Goal: Task Accomplishment & Management: Manage account settings

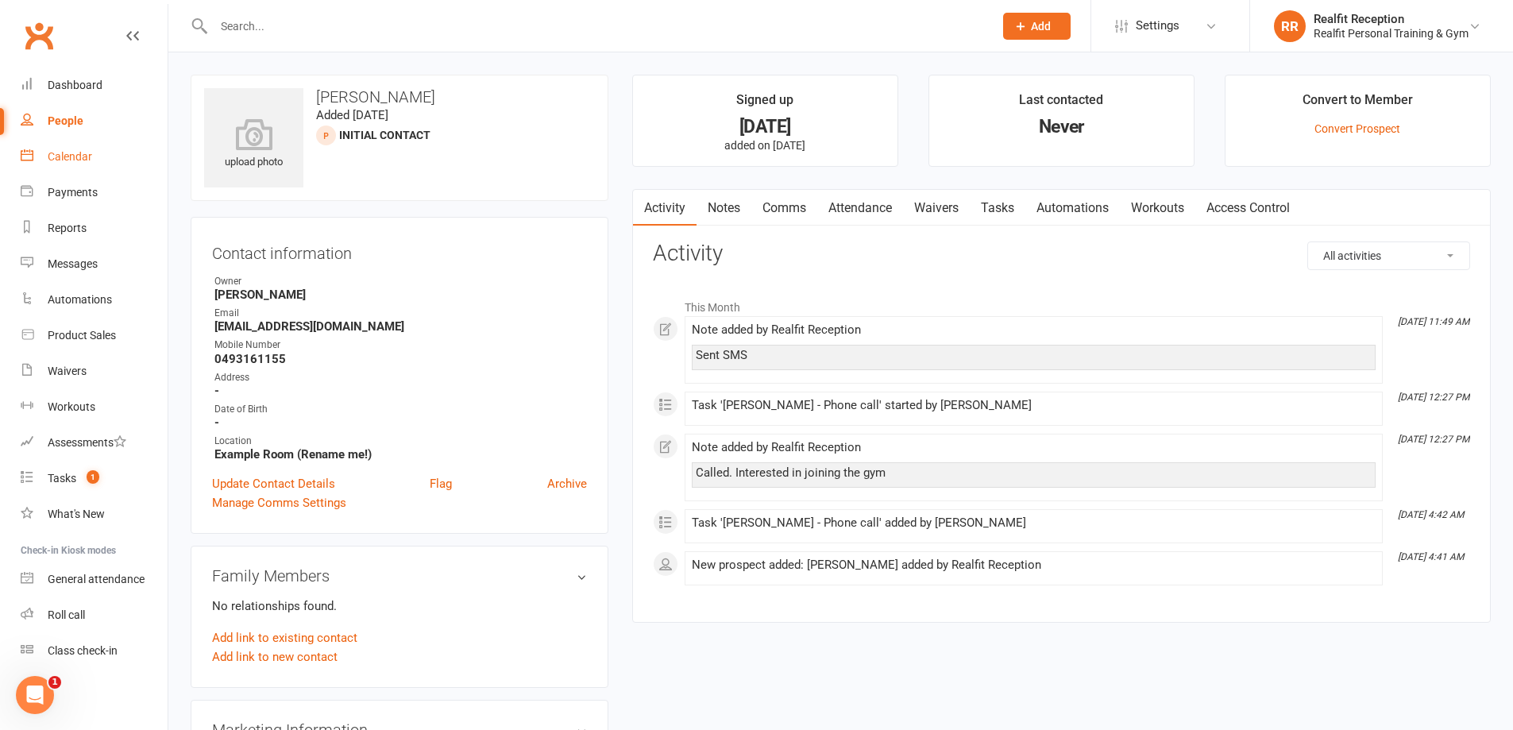
click at [54, 160] on div "Calendar" at bounding box center [70, 156] width 44 height 13
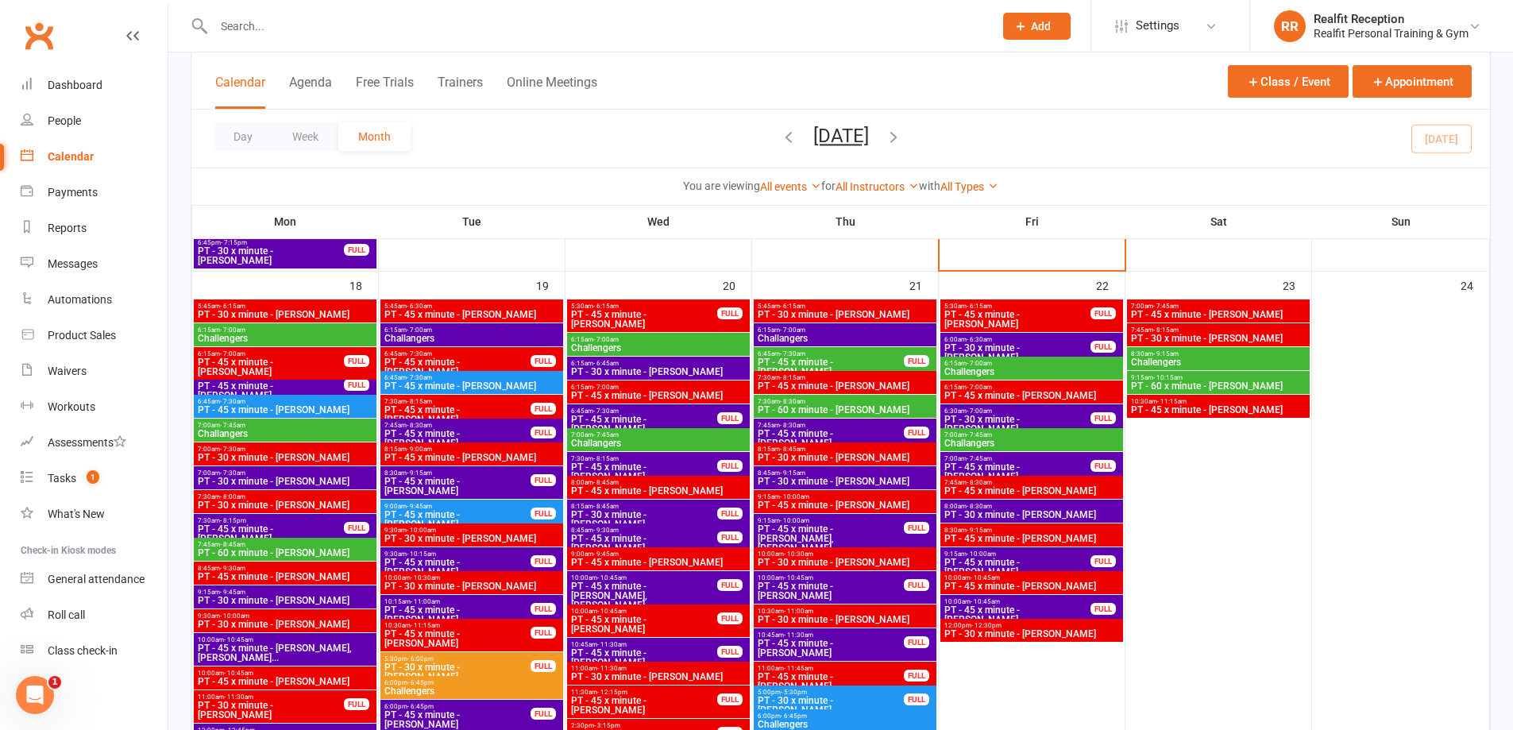
scroll to position [1906, 0]
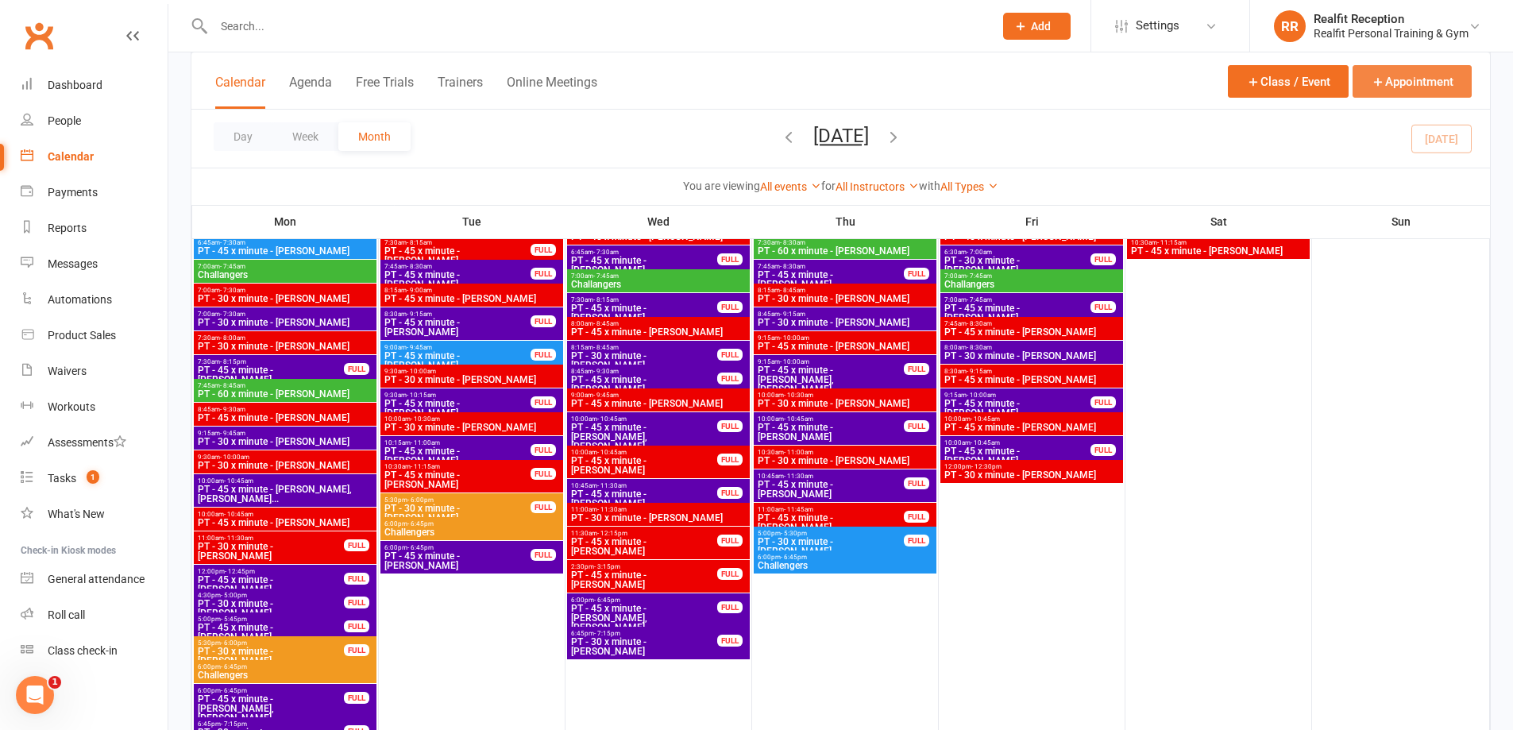
click at [1404, 72] on button "Appointment" at bounding box center [1411, 81] width 119 height 33
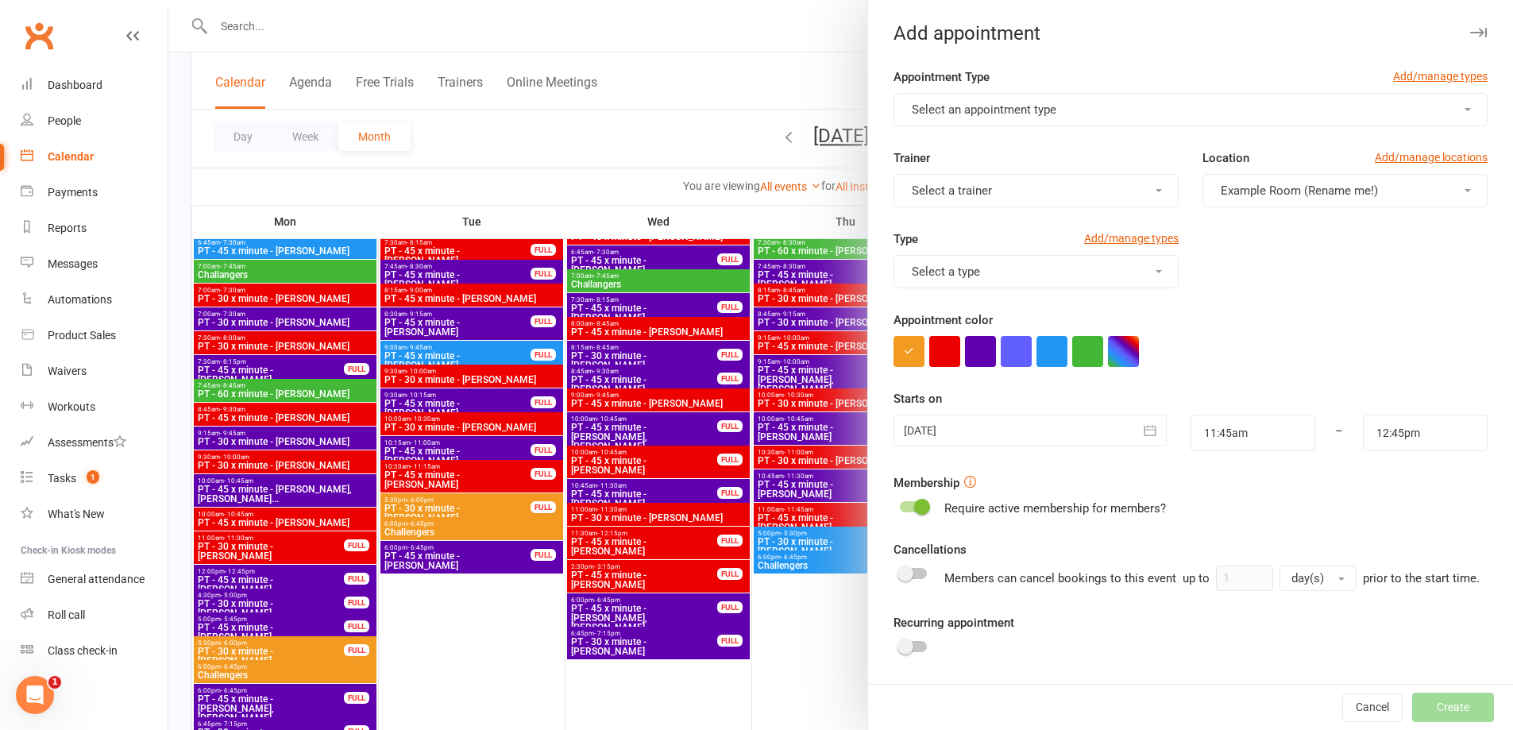
click at [940, 107] on span "Select an appointment type" at bounding box center [984, 109] width 145 height 14
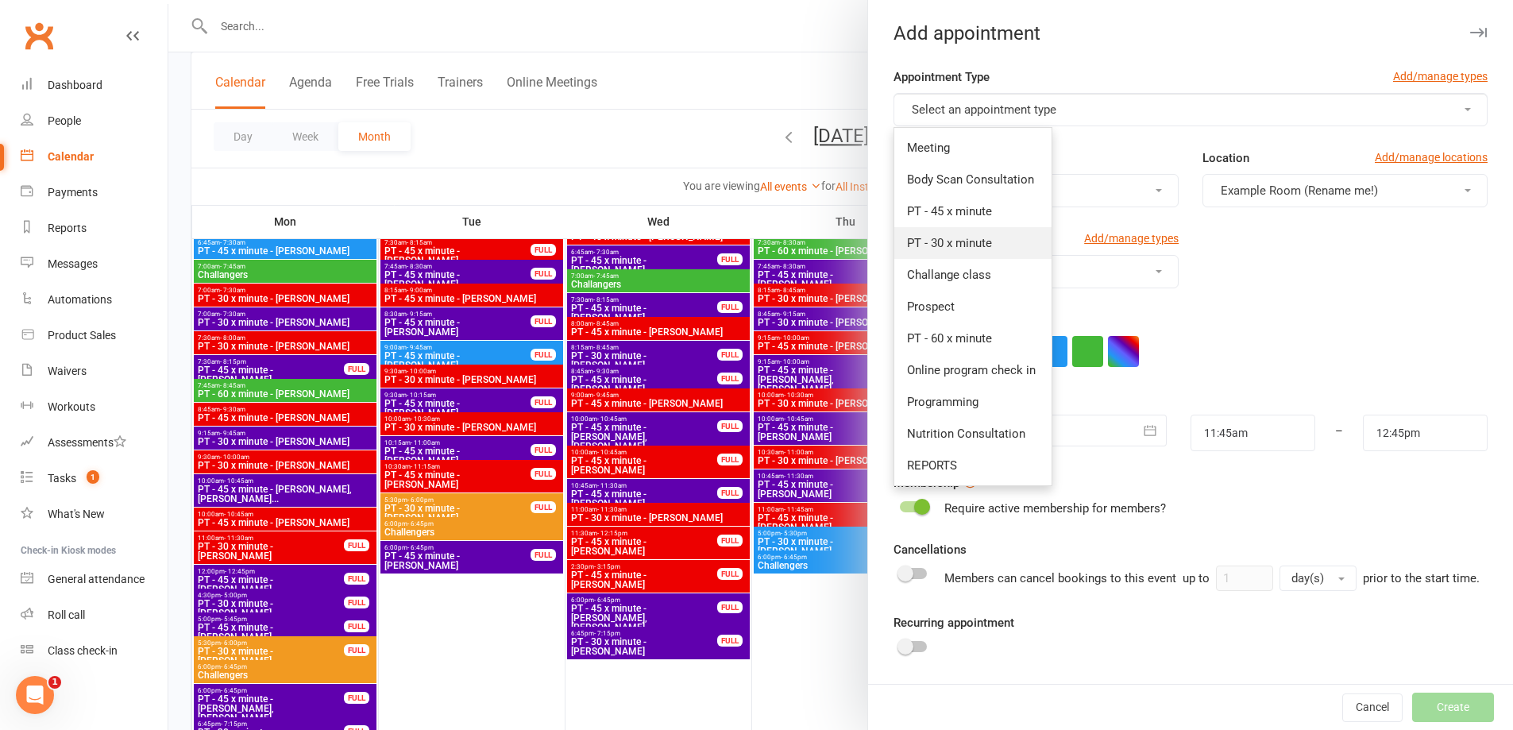
click at [935, 246] on span "PT - 30 x minute" at bounding box center [949, 243] width 85 height 14
type input "12:15pm"
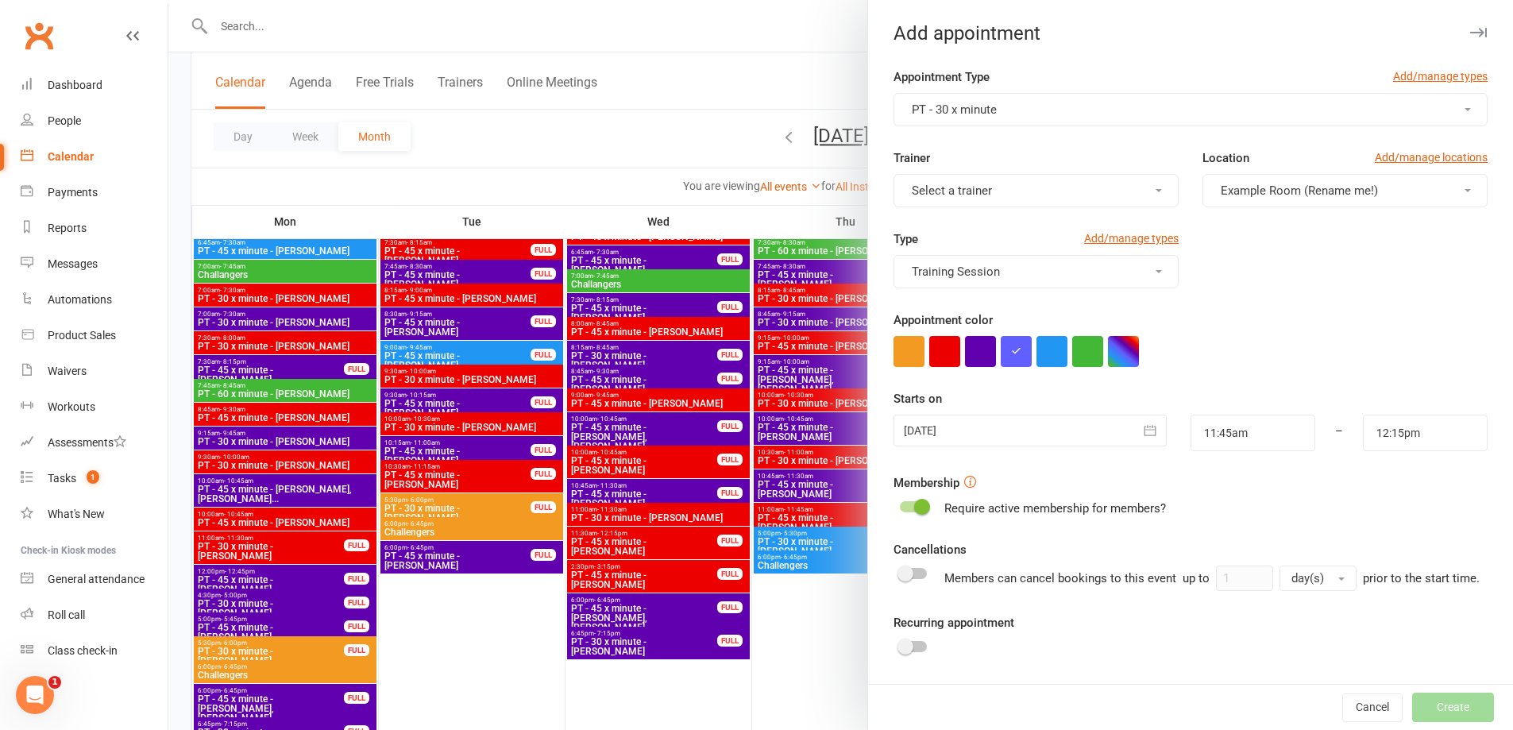
click at [970, 195] on span "Select a trainer" at bounding box center [952, 190] width 80 height 14
click at [932, 347] on link "[PERSON_NAME]" at bounding box center [972, 356] width 157 height 32
click at [950, 357] on button "button" at bounding box center [944, 351] width 31 height 31
click at [1142, 432] on icon "button" at bounding box center [1150, 430] width 16 height 16
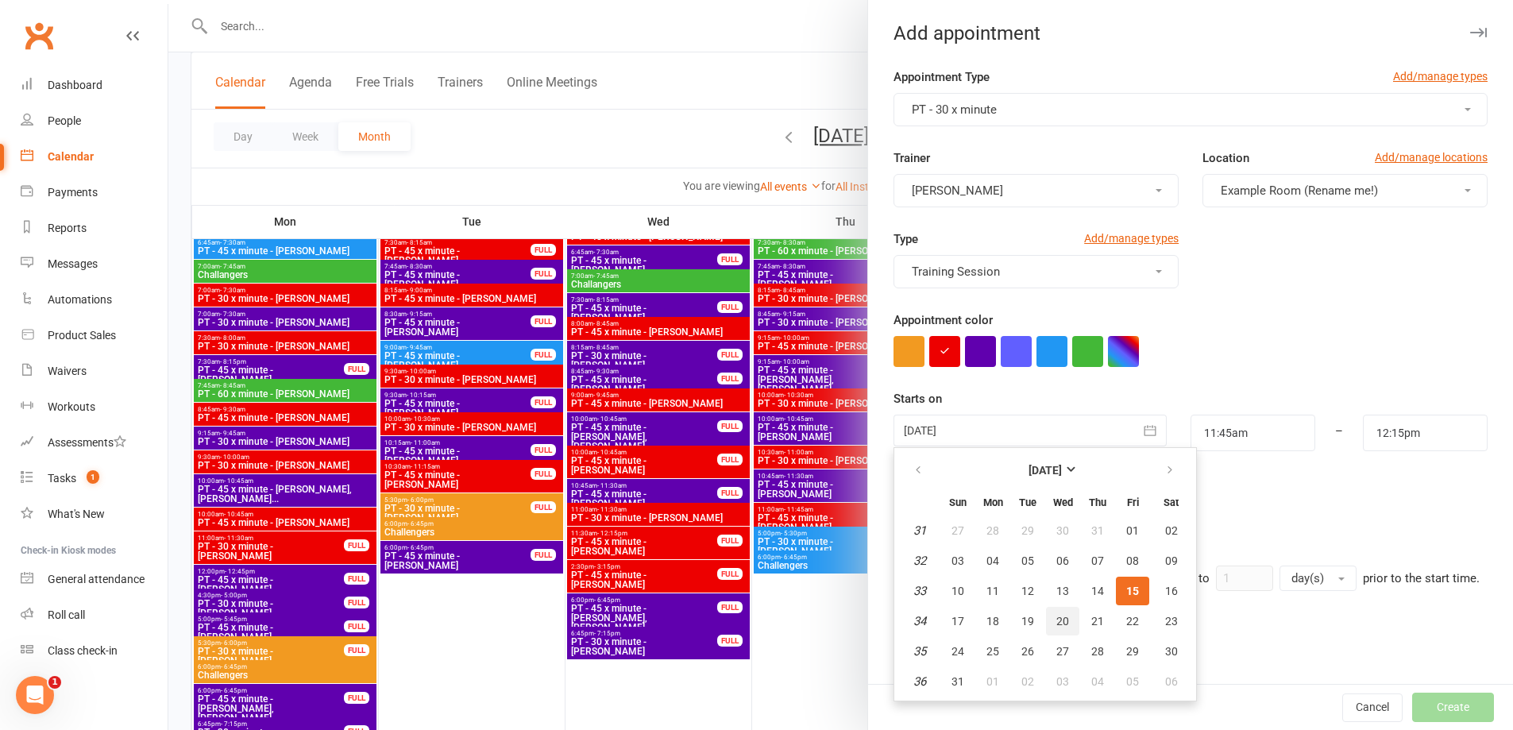
click at [1056, 623] on span "20" at bounding box center [1062, 621] width 13 height 13
type input "20 Aug 2025"
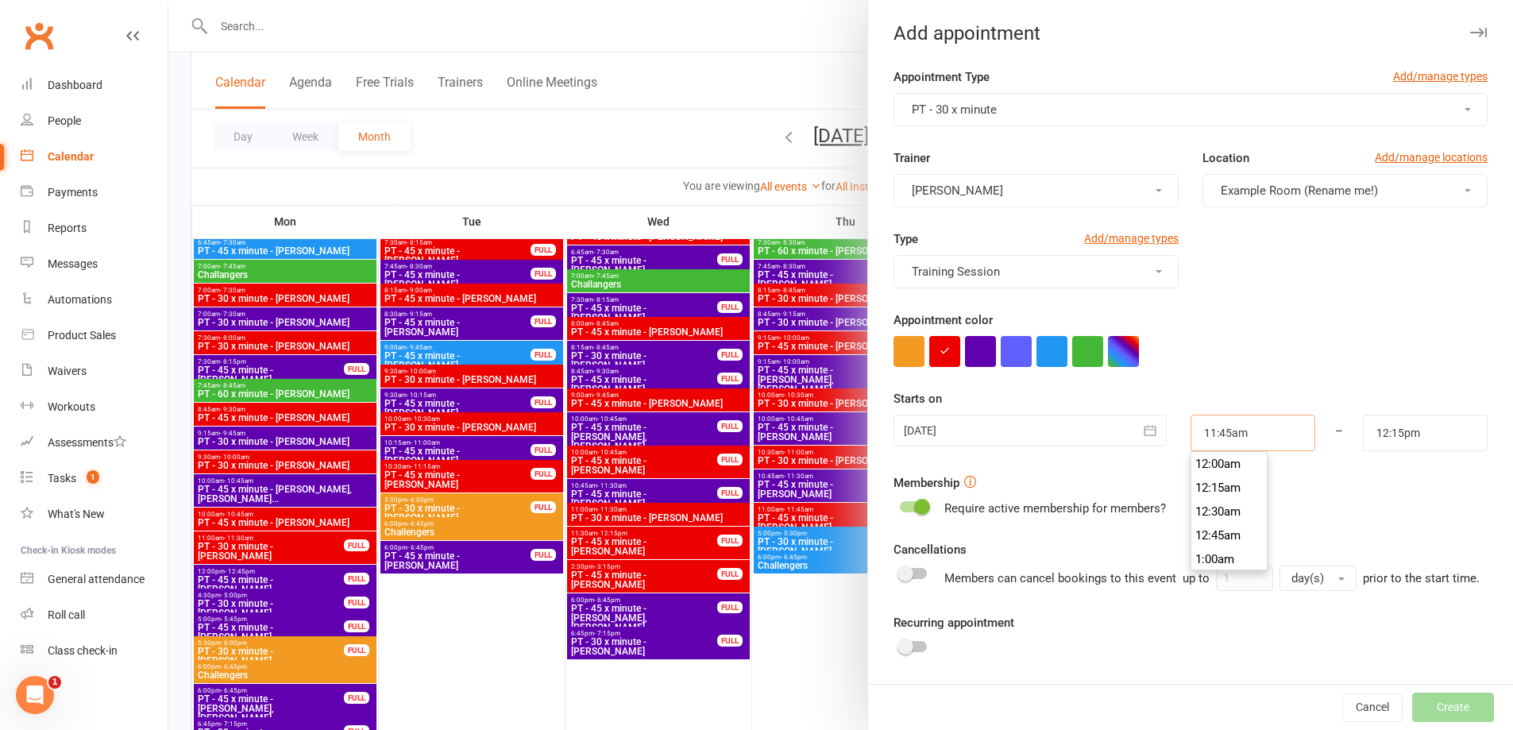
click at [1236, 431] on input "11:45am" at bounding box center [1252, 432] width 125 height 37
click at [1006, 431] on div at bounding box center [1029, 430] width 272 height 32
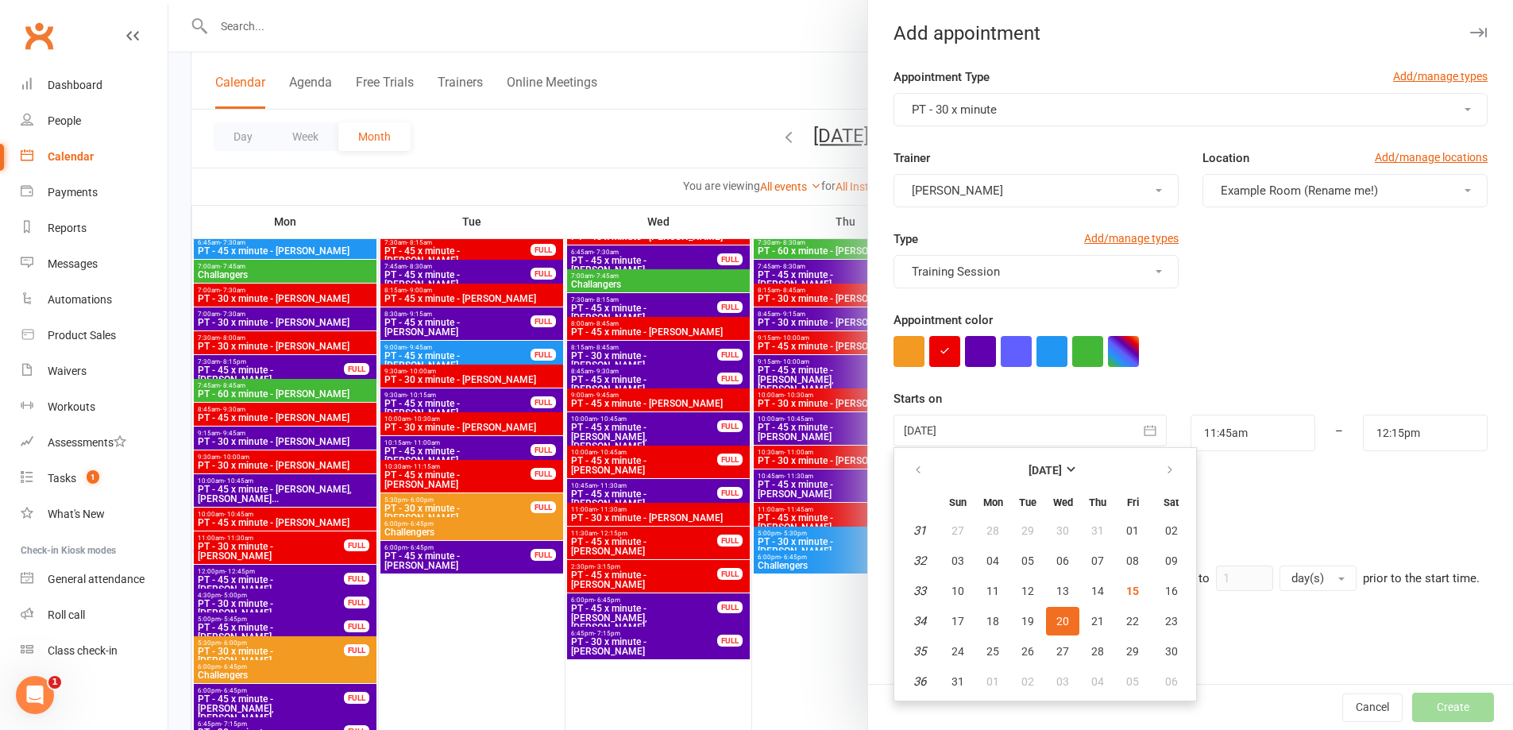
drag, startPoint x: 1056, startPoint y: 624, endPoint x: 1062, endPoint y: 613, distance: 12.4
click at [1057, 619] on span "20" at bounding box center [1062, 621] width 13 height 13
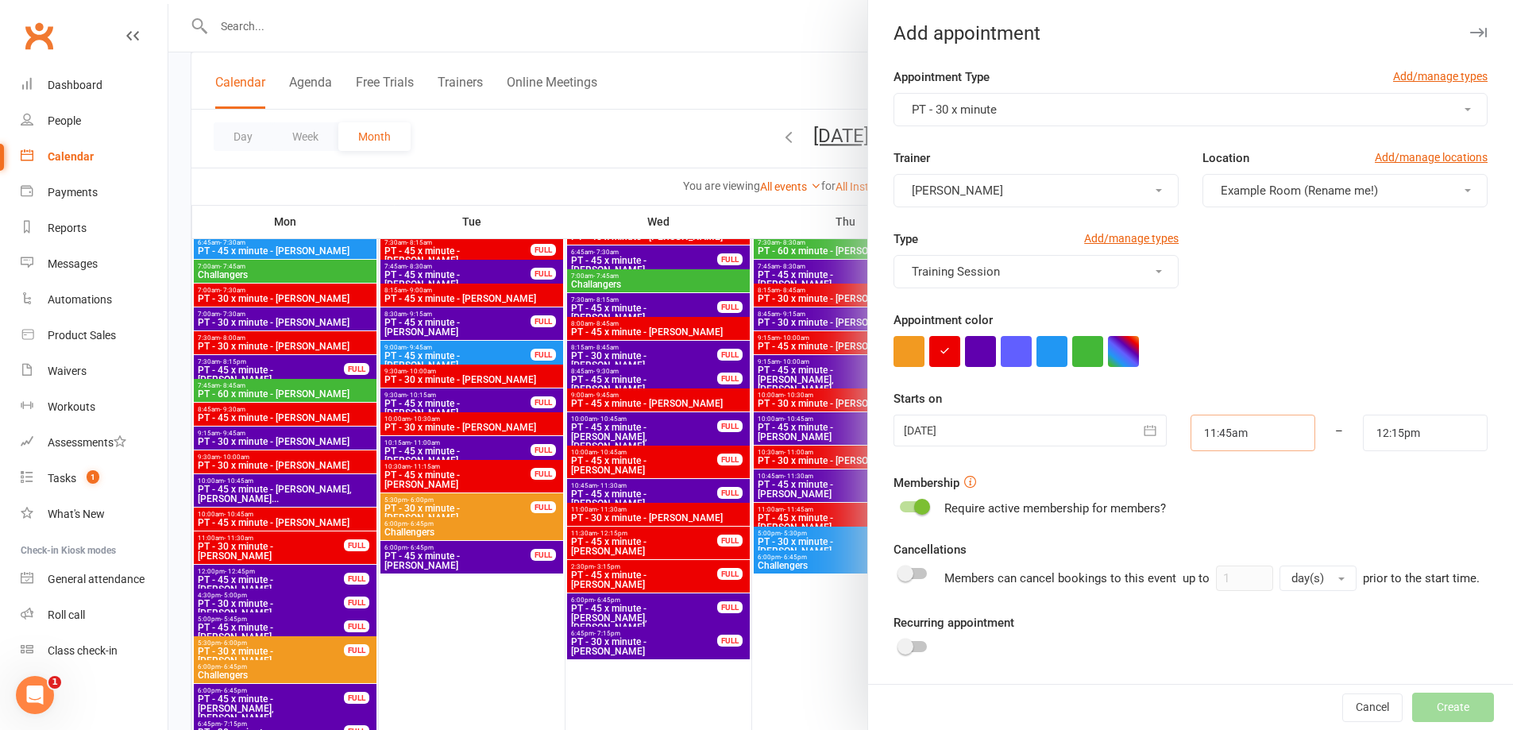
click at [1244, 430] on input "11:45am" at bounding box center [1252, 432] width 125 height 37
type input "12:30pm"
click at [1218, 561] on li "12:30pm" at bounding box center [1229, 559] width 76 height 24
click at [1389, 434] on input "12:15pm" at bounding box center [1425, 432] width 125 height 37
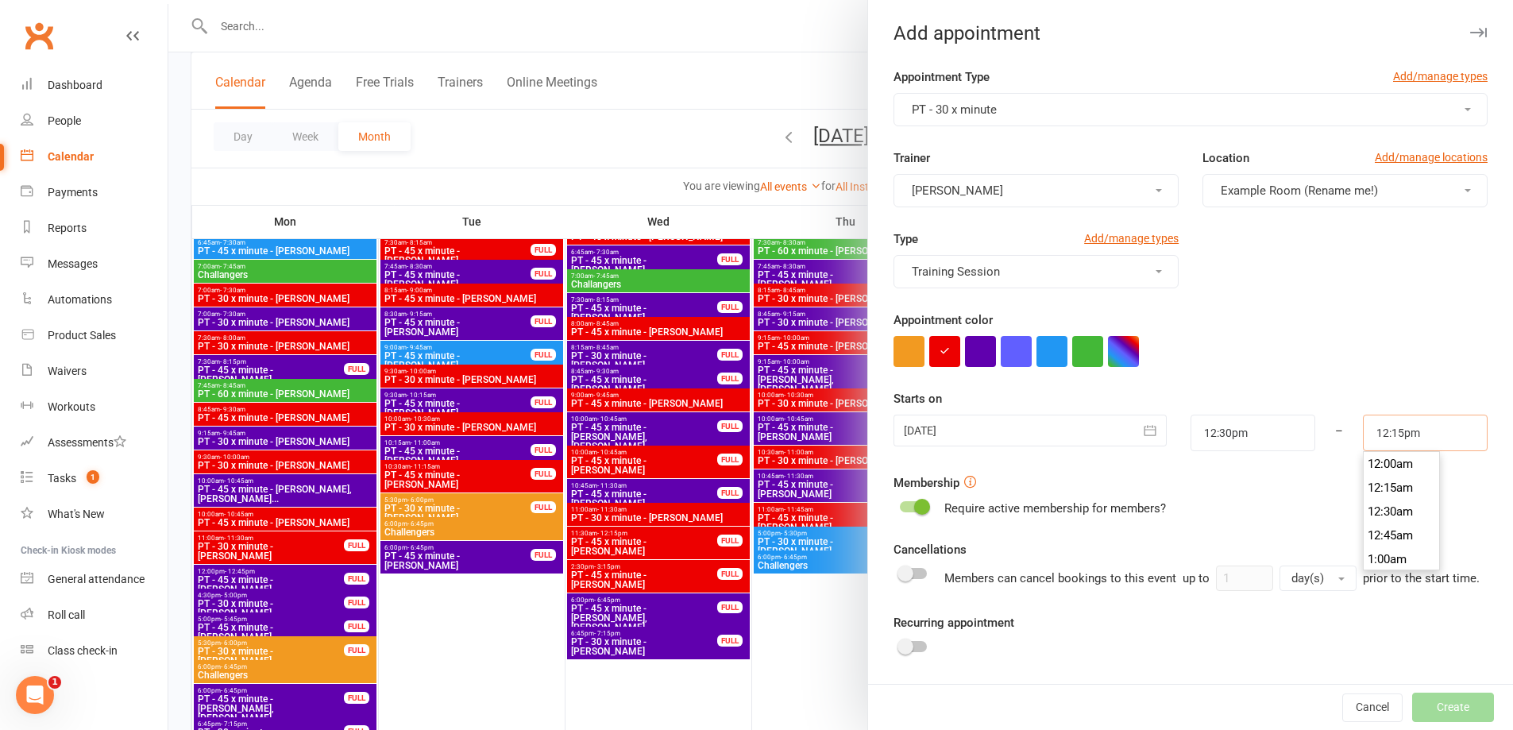
scroll to position [1143, 0]
type input "1:00pm"
click at [1385, 557] on li "1:00pm" at bounding box center [1401, 559] width 76 height 24
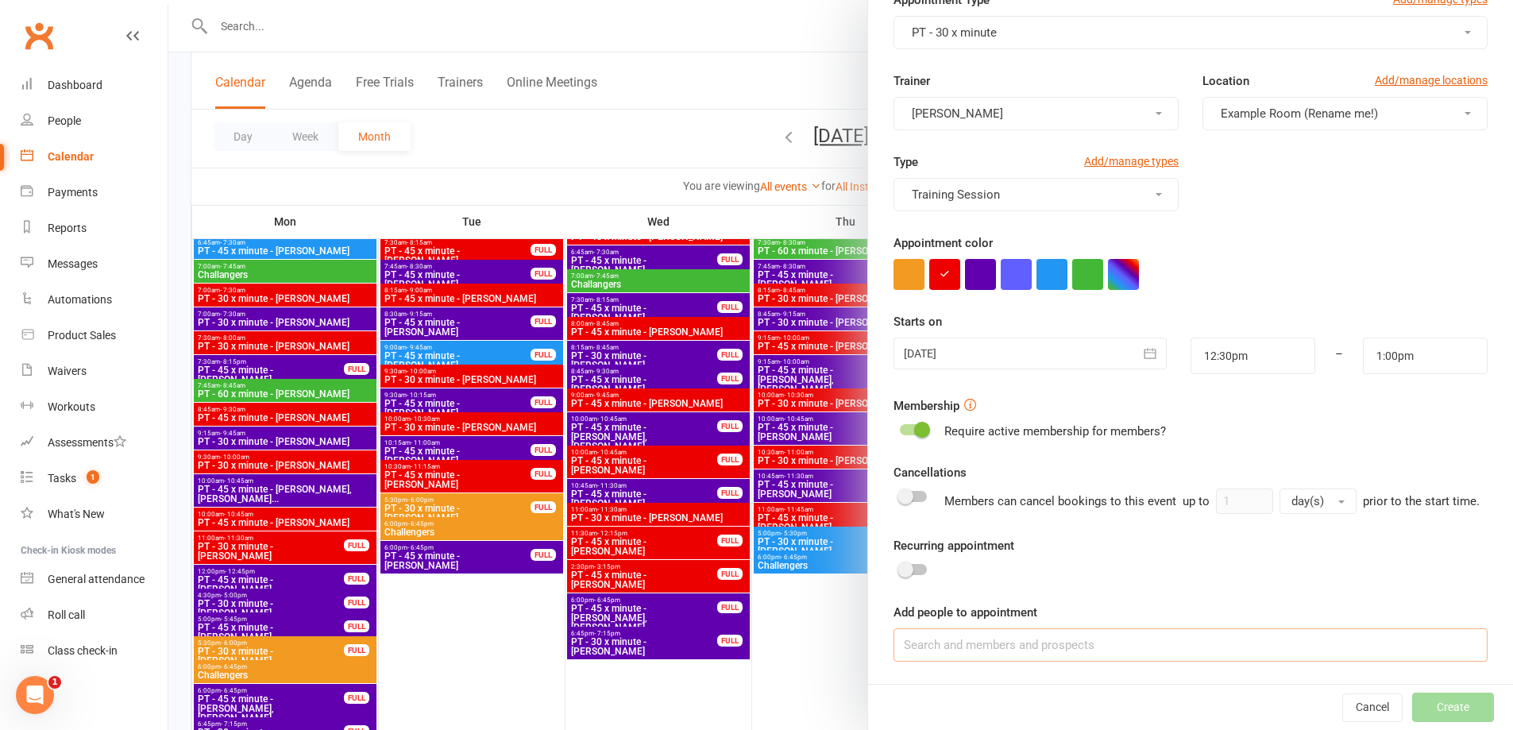
click at [983, 650] on input at bounding box center [1190, 644] width 594 height 33
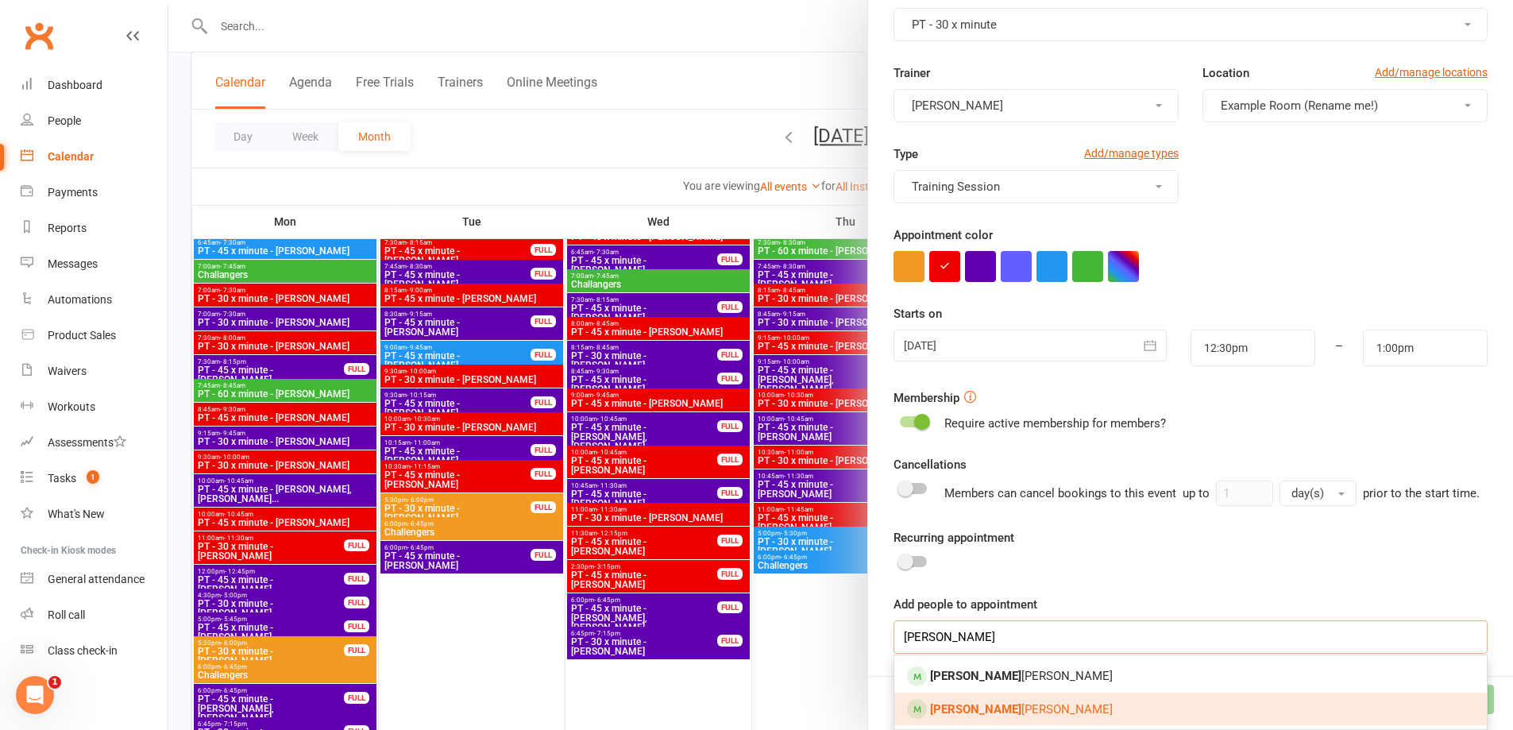
type input "[PERSON_NAME]"
click at [993, 712] on span "Tony Bennett" at bounding box center [1021, 709] width 183 height 14
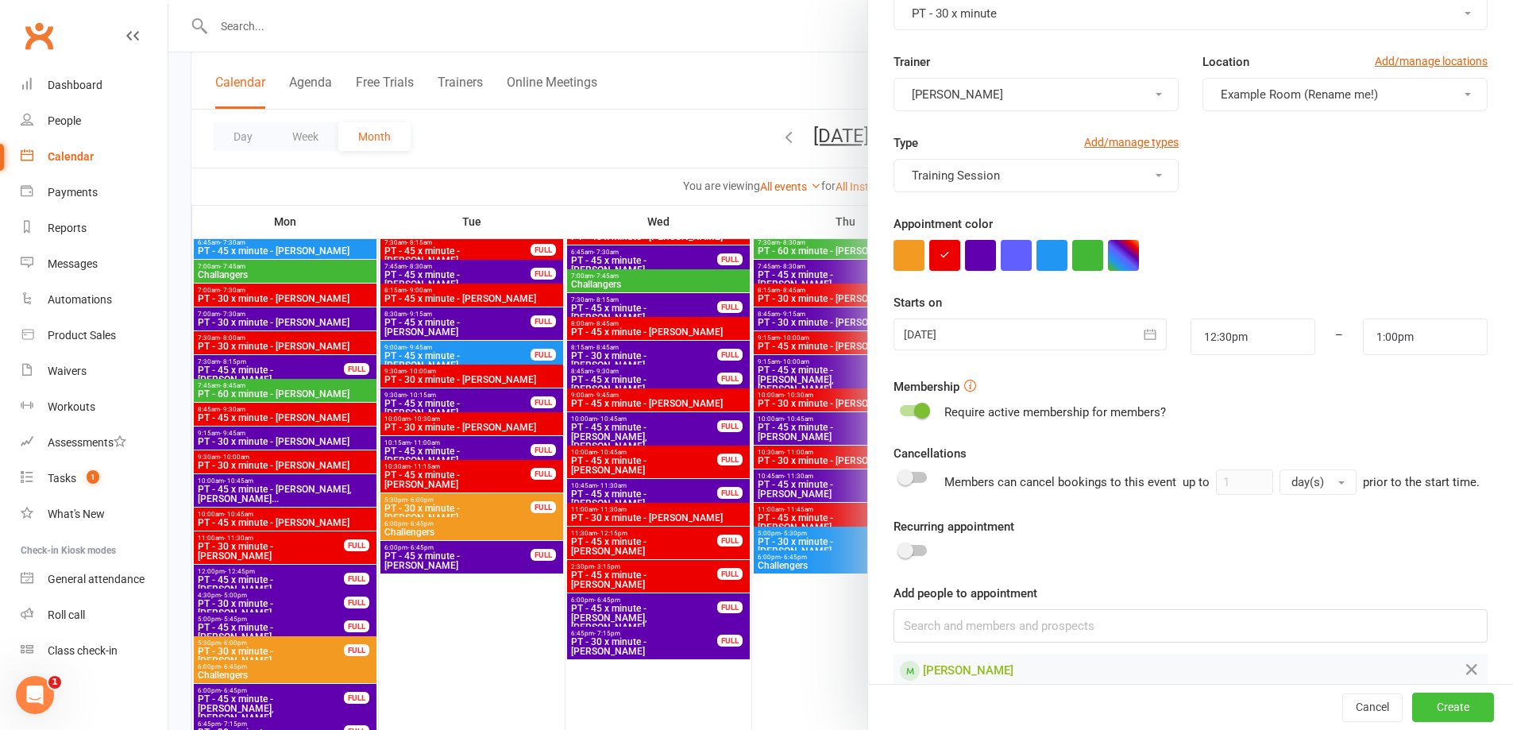
click at [1420, 711] on button "Create" at bounding box center [1453, 707] width 82 height 29
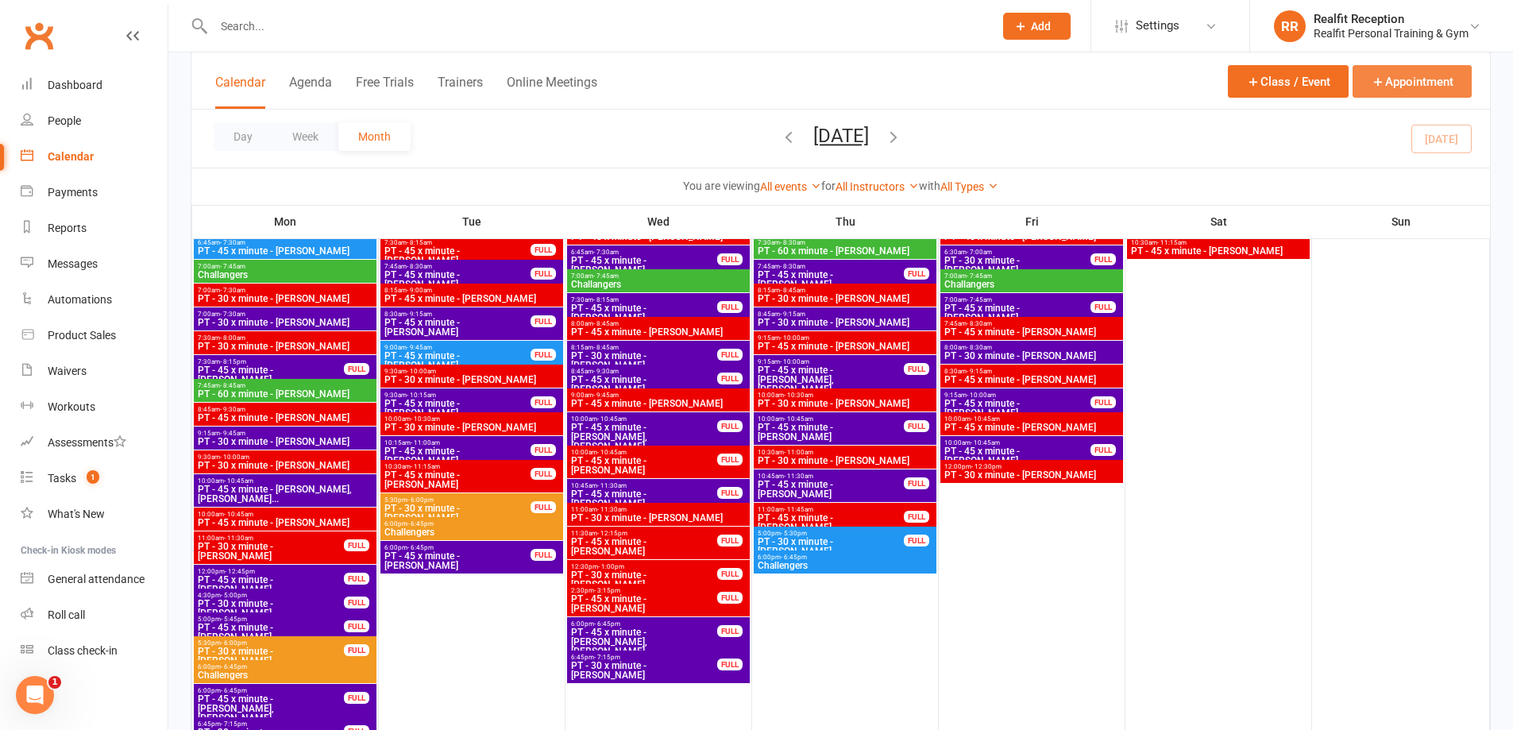
click at [1383, 75] on icon "button" at bounding box center [1377, 82] width 14 height 14
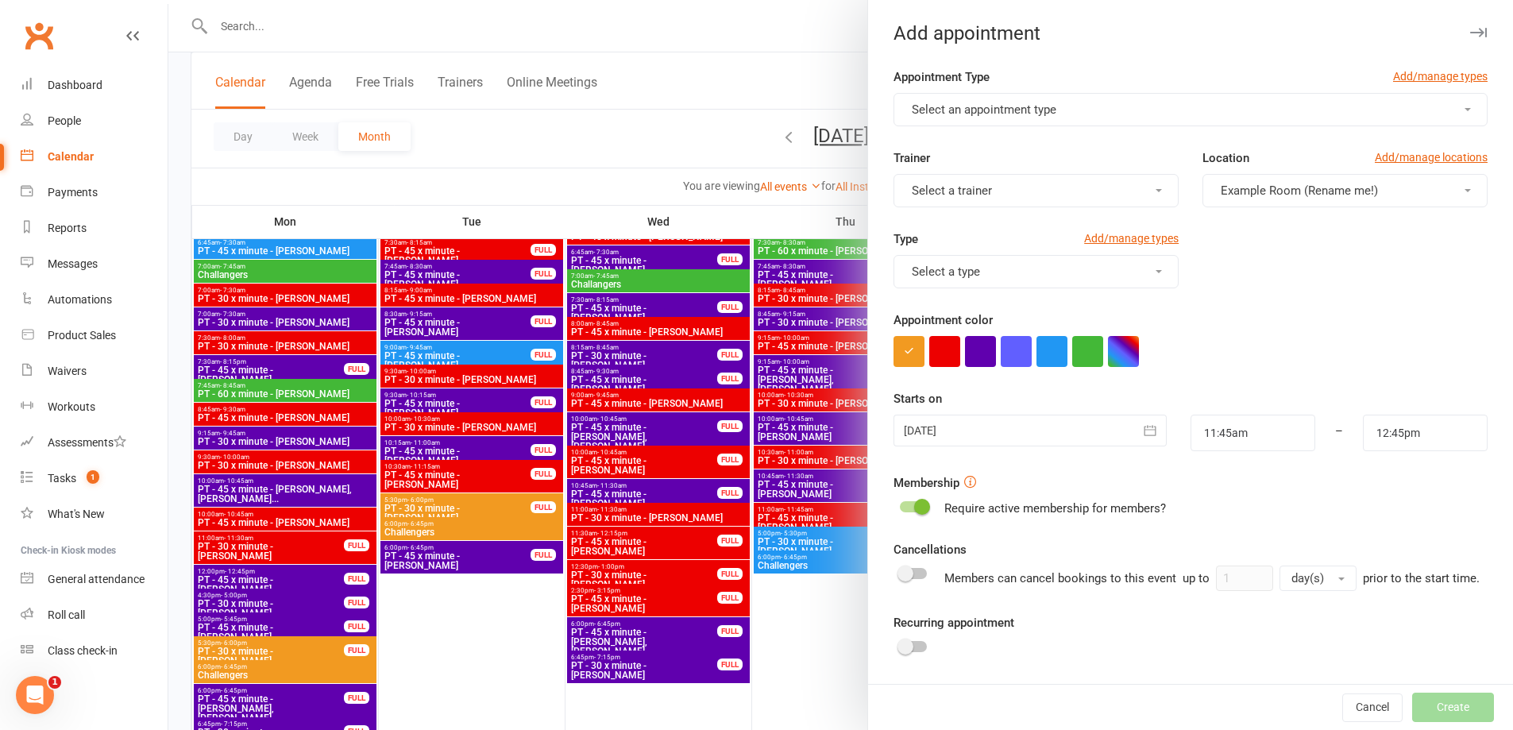
click at [1062, 114] on button "Select an appointment type" at bounding box center [1190, 109] width 594 height 33
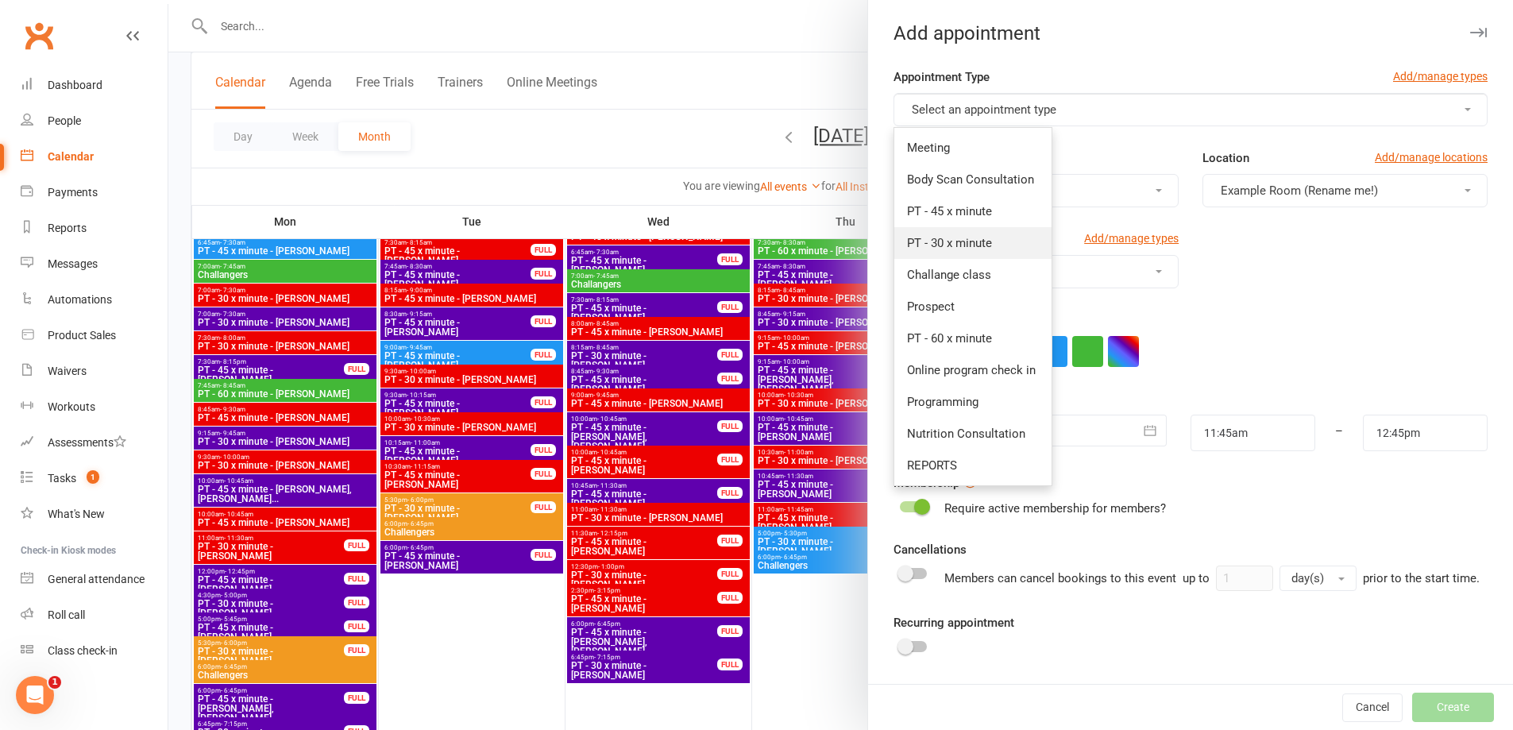
click at [953, 245] on span "PT - 30 x minute" at bounding box center [949, 243] width 85 height 14
type input "12:15pm"
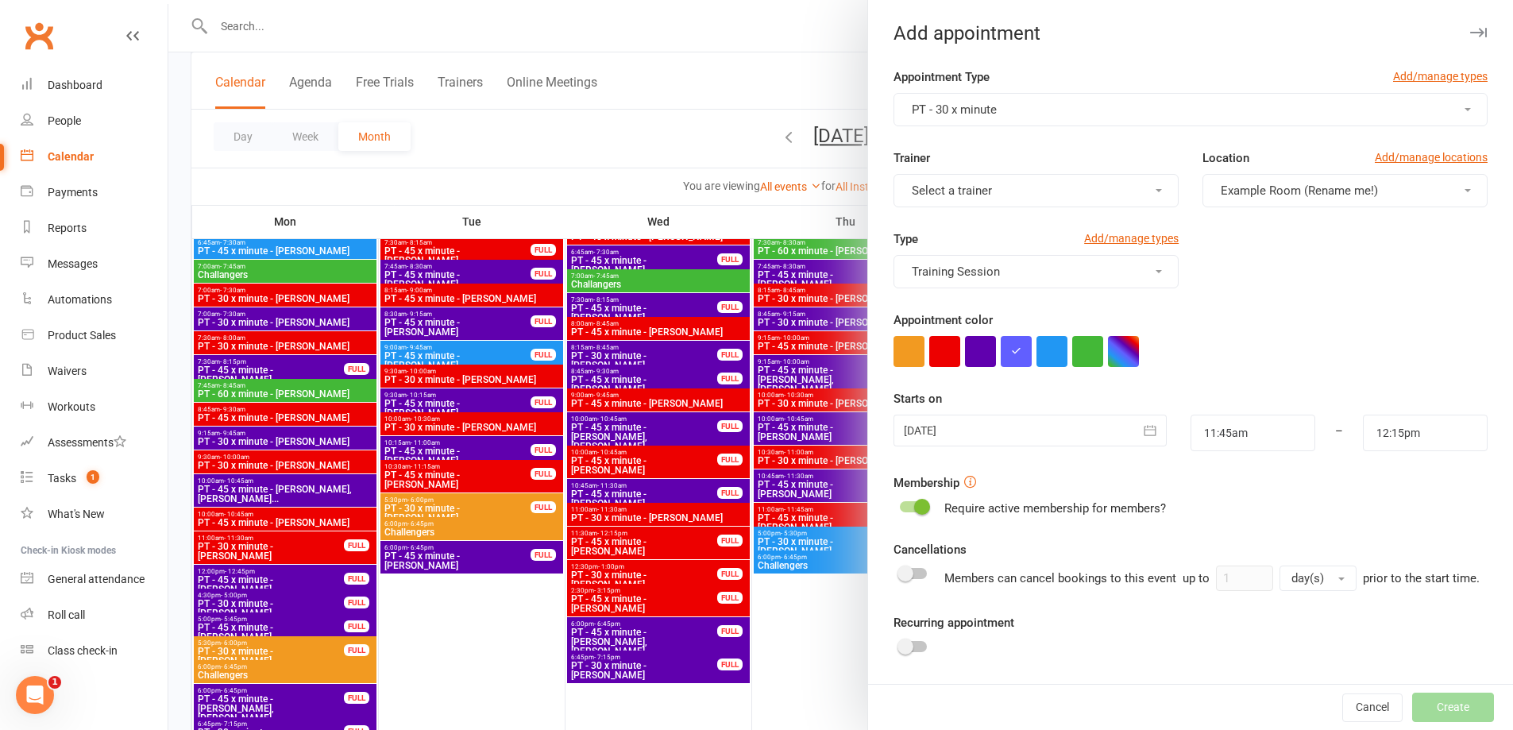
click at [958, 194] on span "Select a trainer" at bounding box center [952, 190] width 80 height 14
click at [940, 365] on link "[PERSON_NAME]" at bounding box center [972, 356] width 157 height 32
click at [941, 357] on button "button" at bounding box center [944, 351] width 31 height 31
click at [1035, 434] on div at bounding box center [1029, 430] width 272 height 32
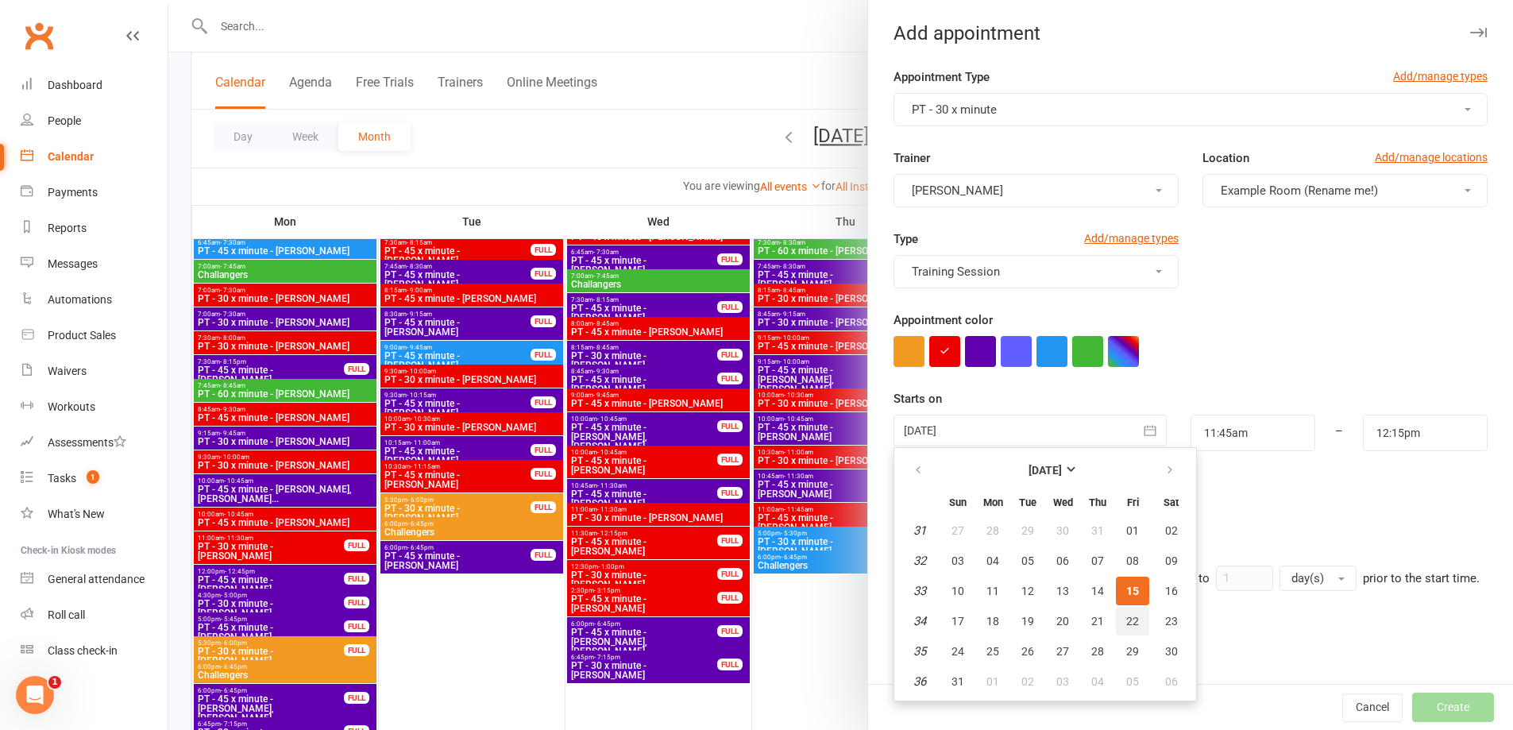
click at [1126, 627] on span "22" at bounding box center [1132, 621] width 13 height 13
type input "22 Aug 2025"
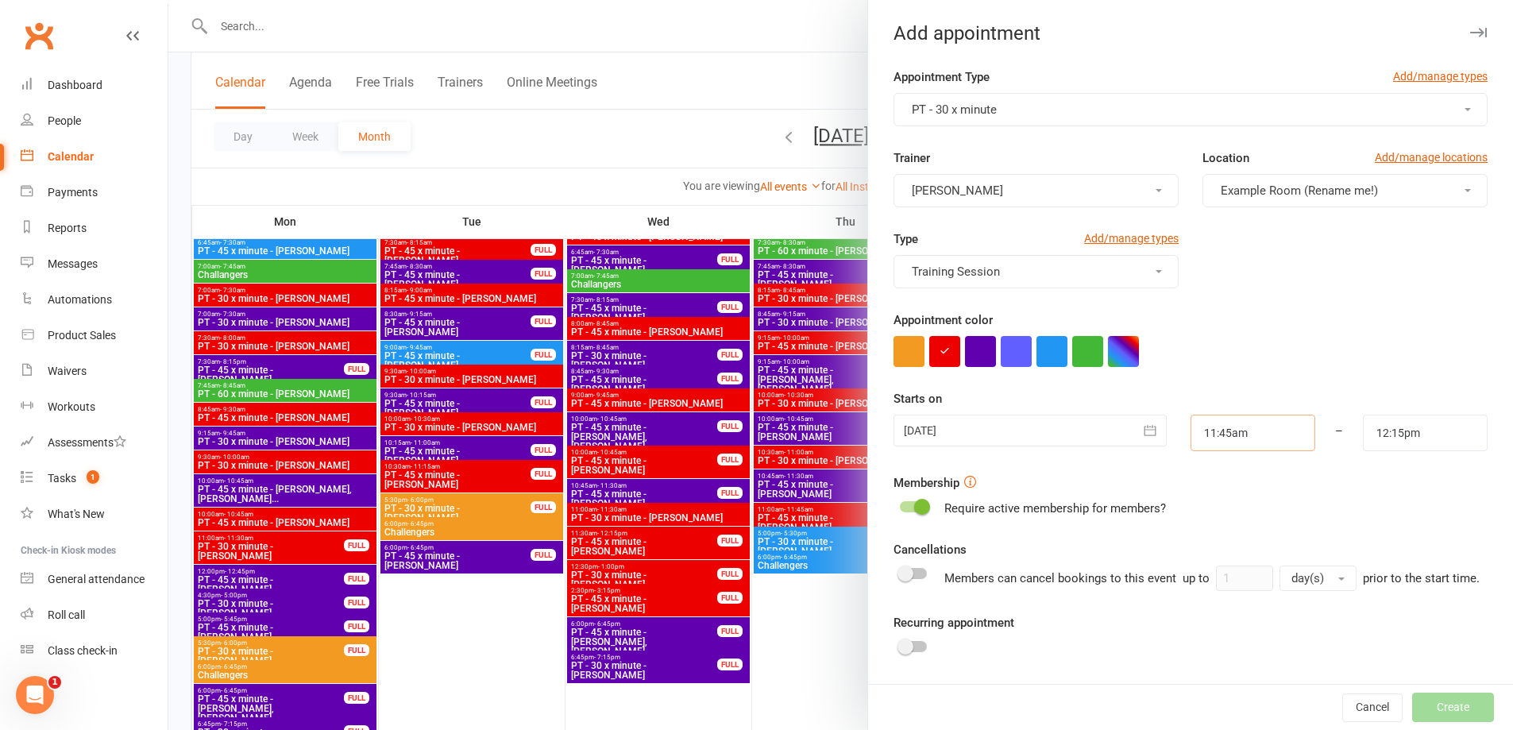
click at [1266, 446] on input "11:45am" at bounding box center [1252, 432] width 125 height 37
type input "11:00am"
click at [1222, 493] on li "11:00am" at bounding box center [1229, 496] width 76 height 24
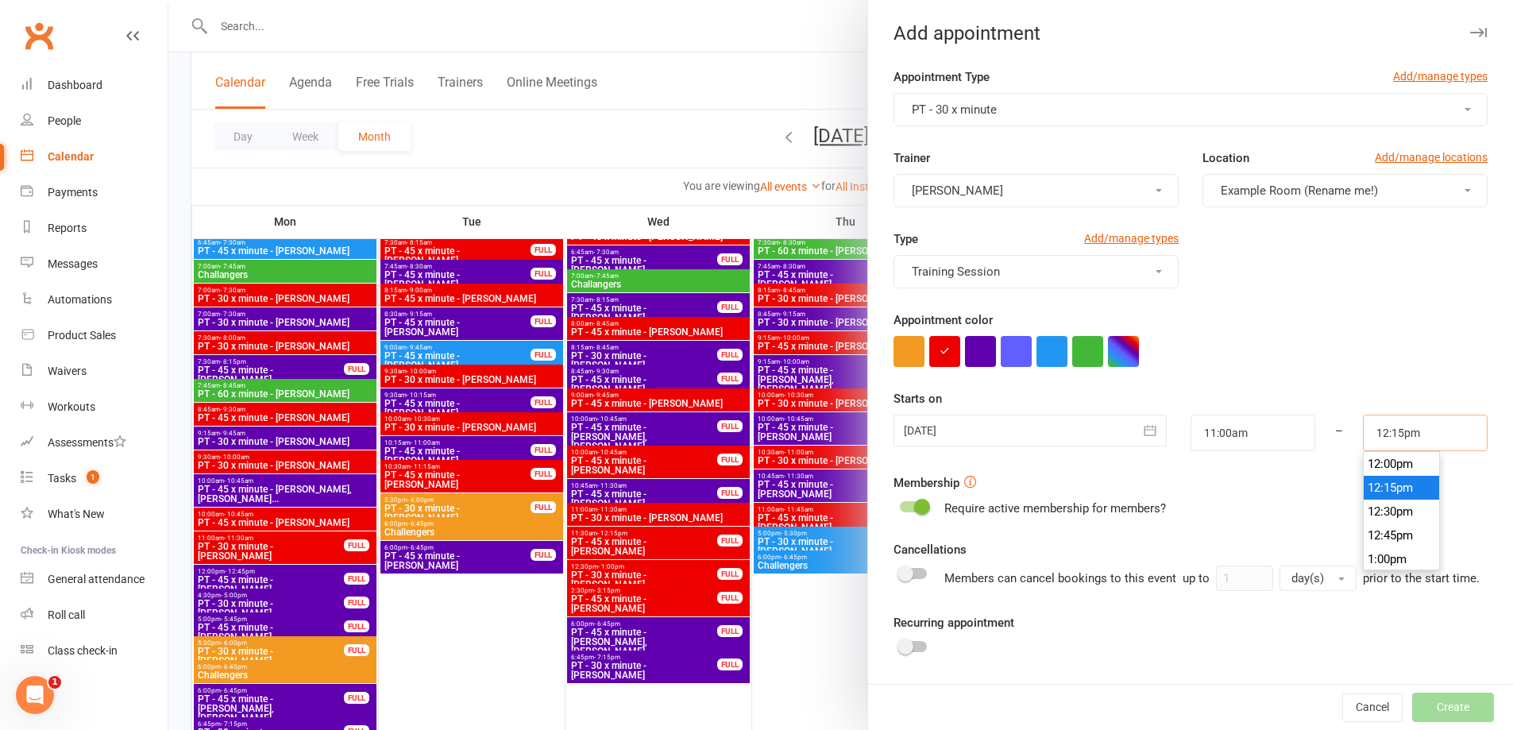
click at [1422, 430] on input "12:15pm" at bounding box center [1425, 432] width 125 height 37
click at [1419, 459] on div "12:00am 12:15am 12:30am 12:45am 1:00am 1:15am 1:30am 1:45am 2:00am 2:15am 2:30a…" at bounding box center [1402, 510] width 78 height 119
type input "11:30am"
click at [1390, 470] on li "11:30am" at bounding box center [1401, 480] width 76 height 24
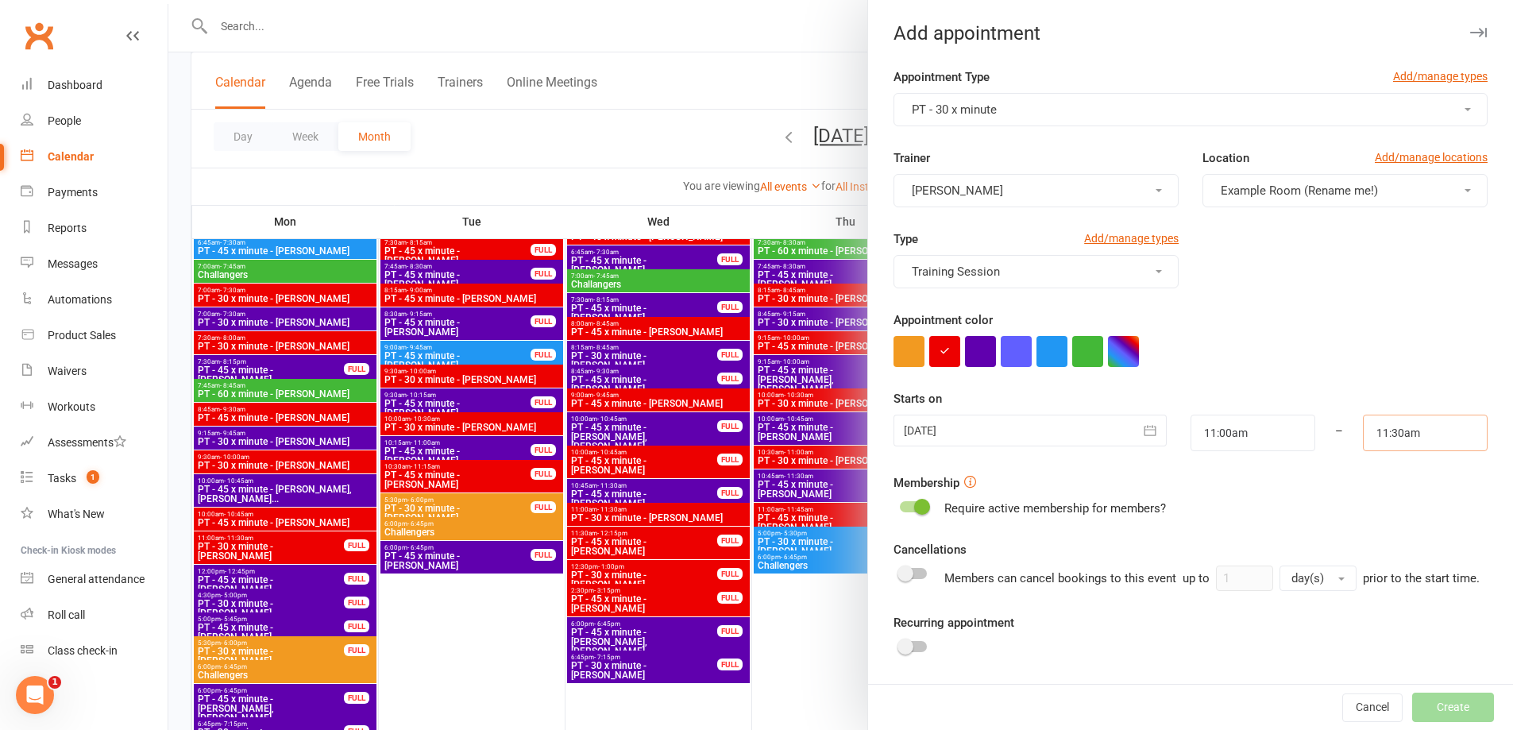
scroll to position [96, 0]
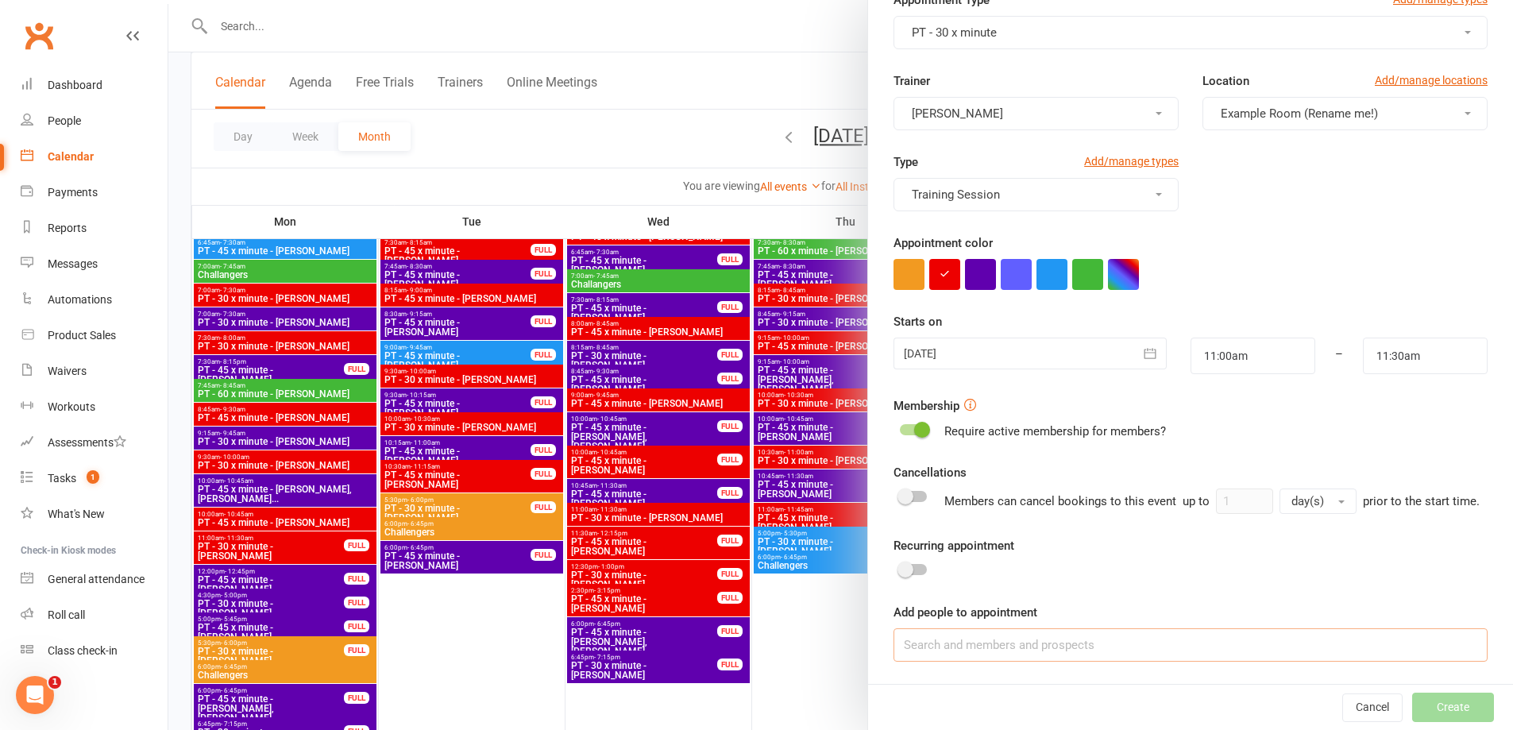
click at [1050, 646] on input at bounding box center [1190, 644] width 594 height 33
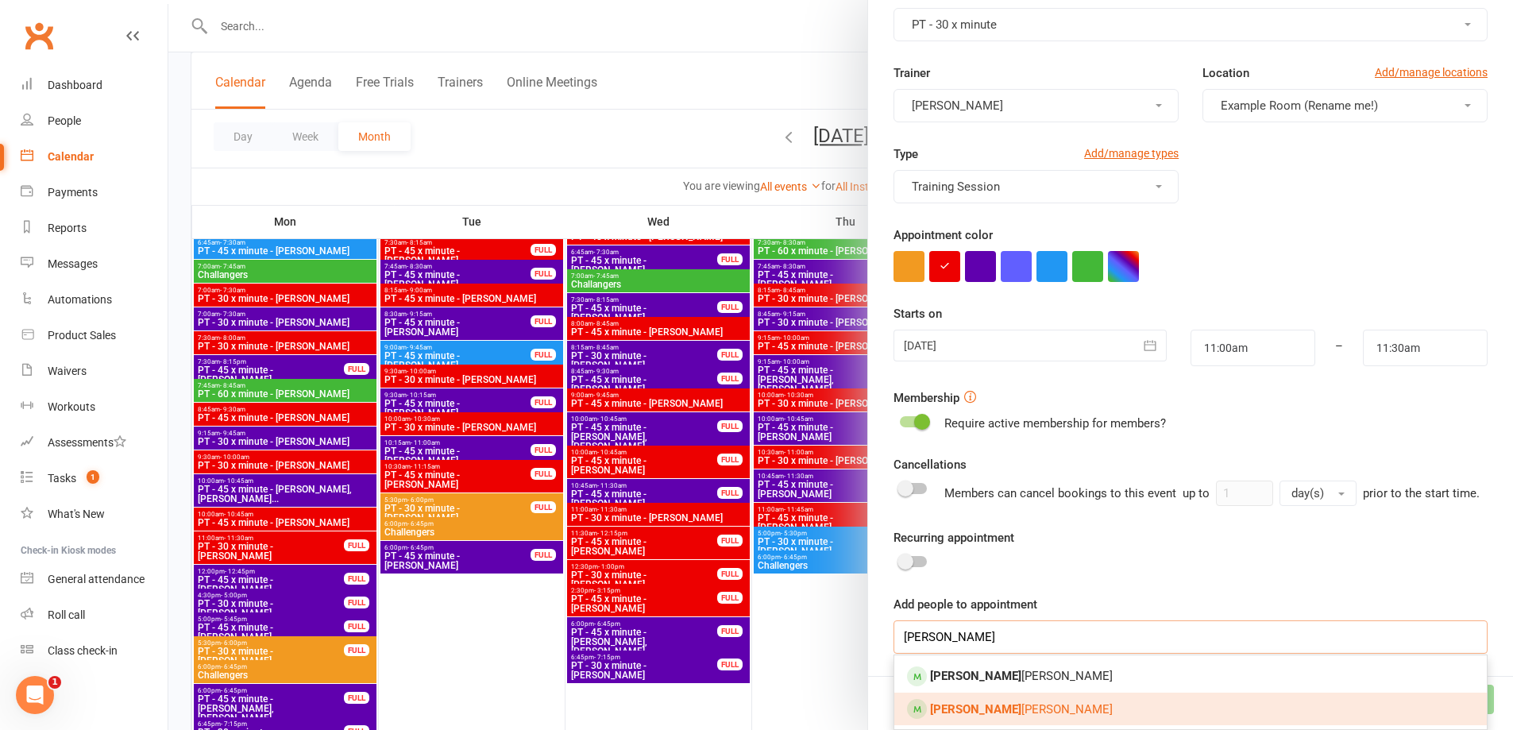
type input "[PERSON_NAME]"
click at [965, 715] on span "Tony Bennett" at bounding box center [1021, 709] width 183 height 14
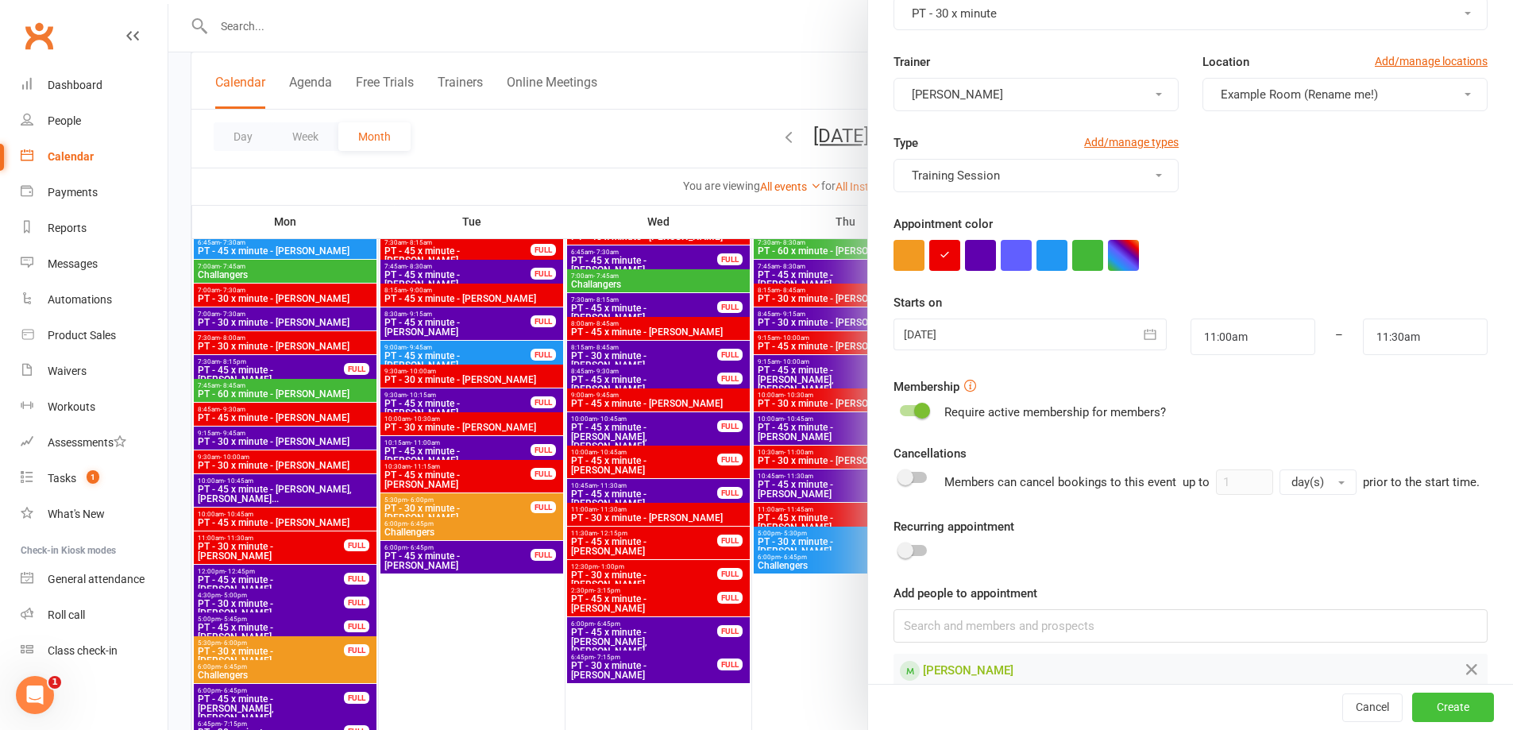
click at [1452, 704] on button "Create" at bounding box center [1453, 707] width 82 height 29
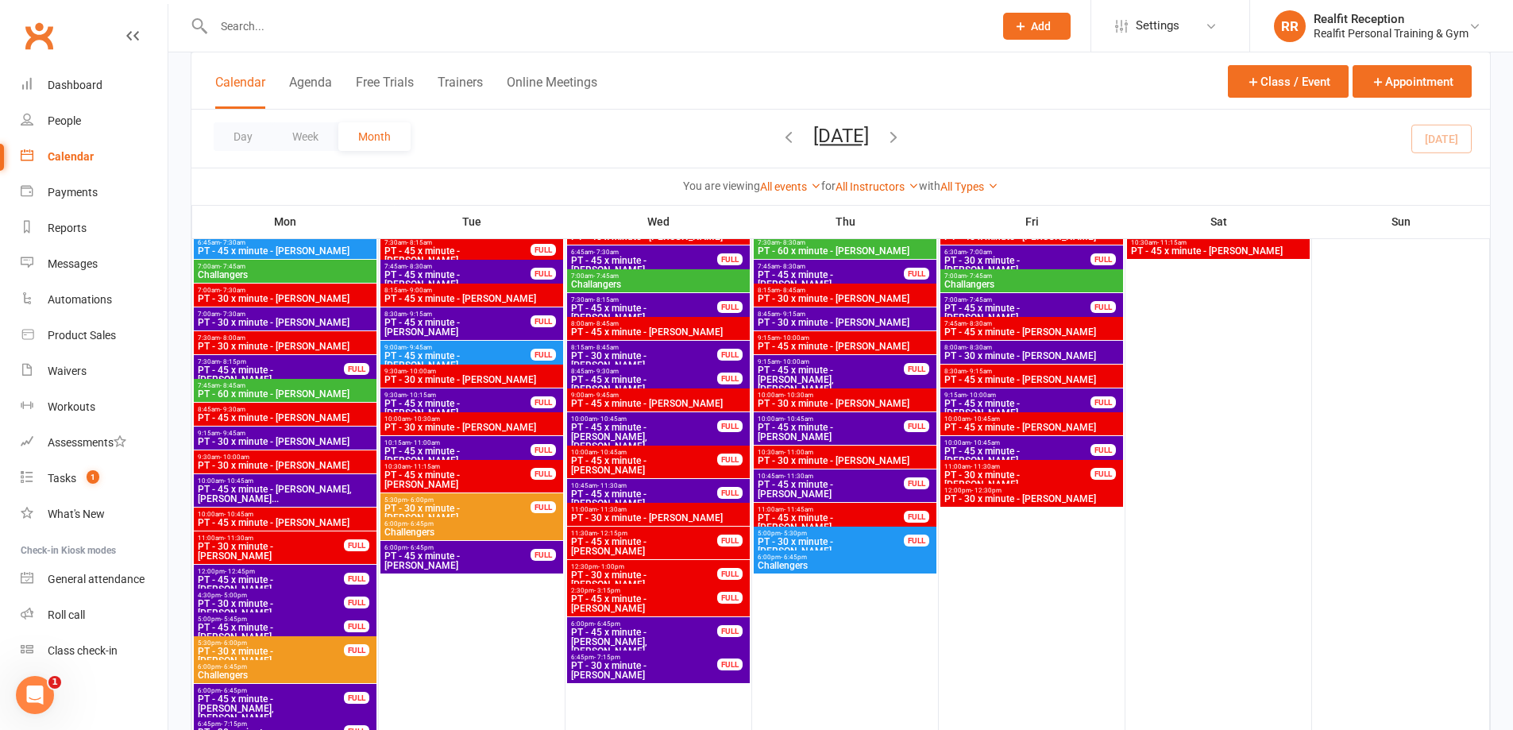
click at [709, 572] on span "PT - 30 x minute - Tony Bennett" at bounding box center [644, 579] width 148 height 19
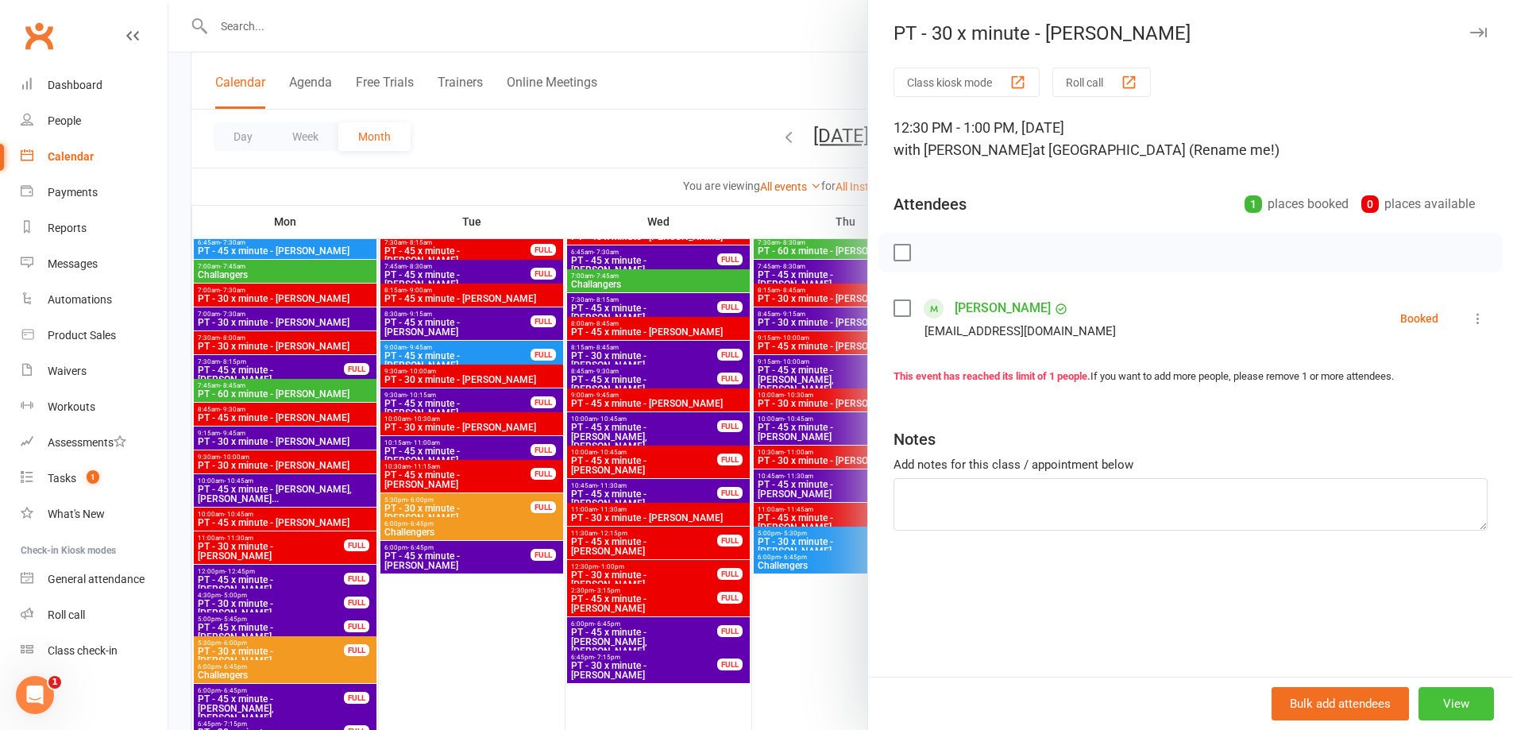
click at [1435, 707] on button "View" at bounding box center [1455, 703] width 75 height 33
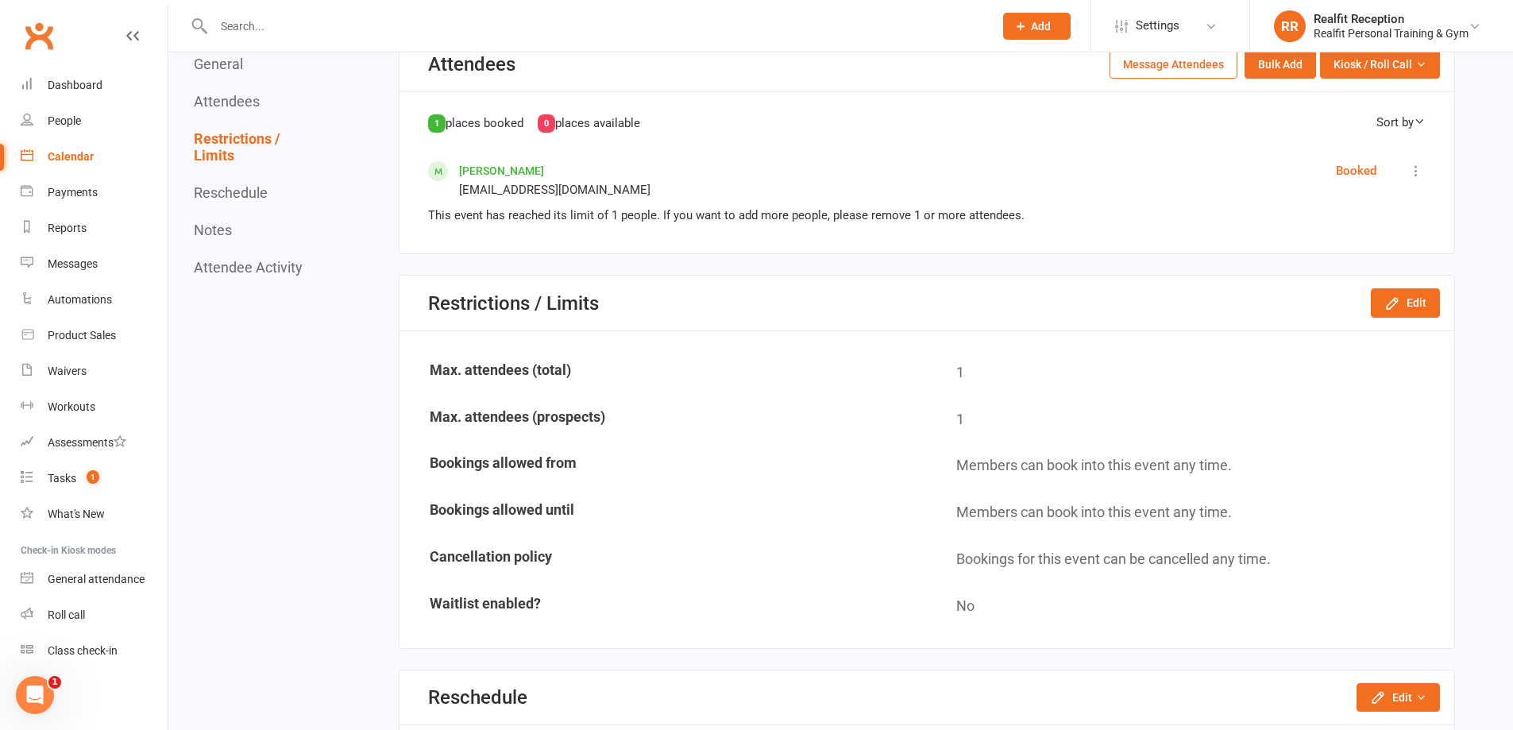
scroll to position [1112, 0]
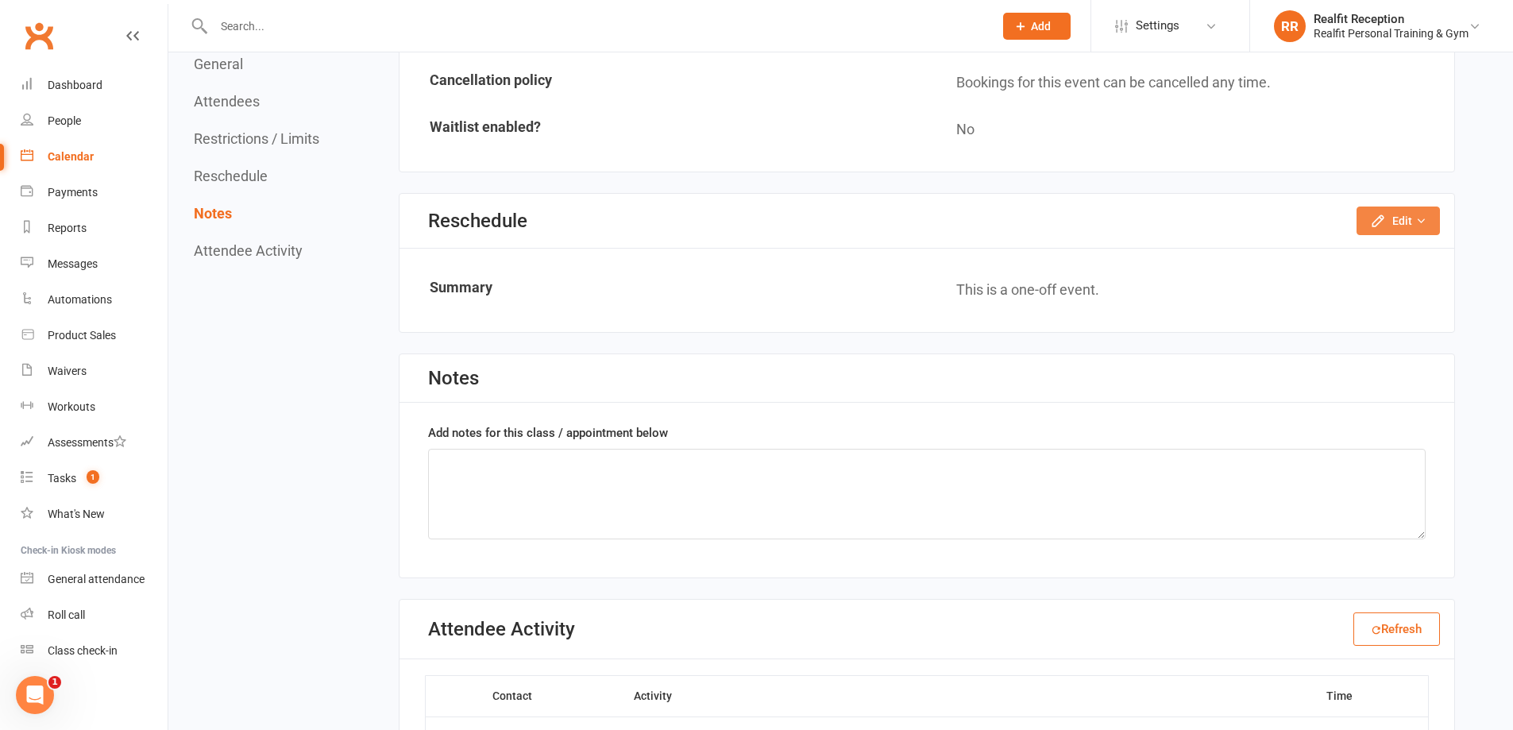
click at [1424, 227] on button "Edit" at bounding box center [1397, 220] width 83 height 29
click at [1378, 254] on link "Reschedule this event only" at bounding box center [1355, 257] width 167 height 32
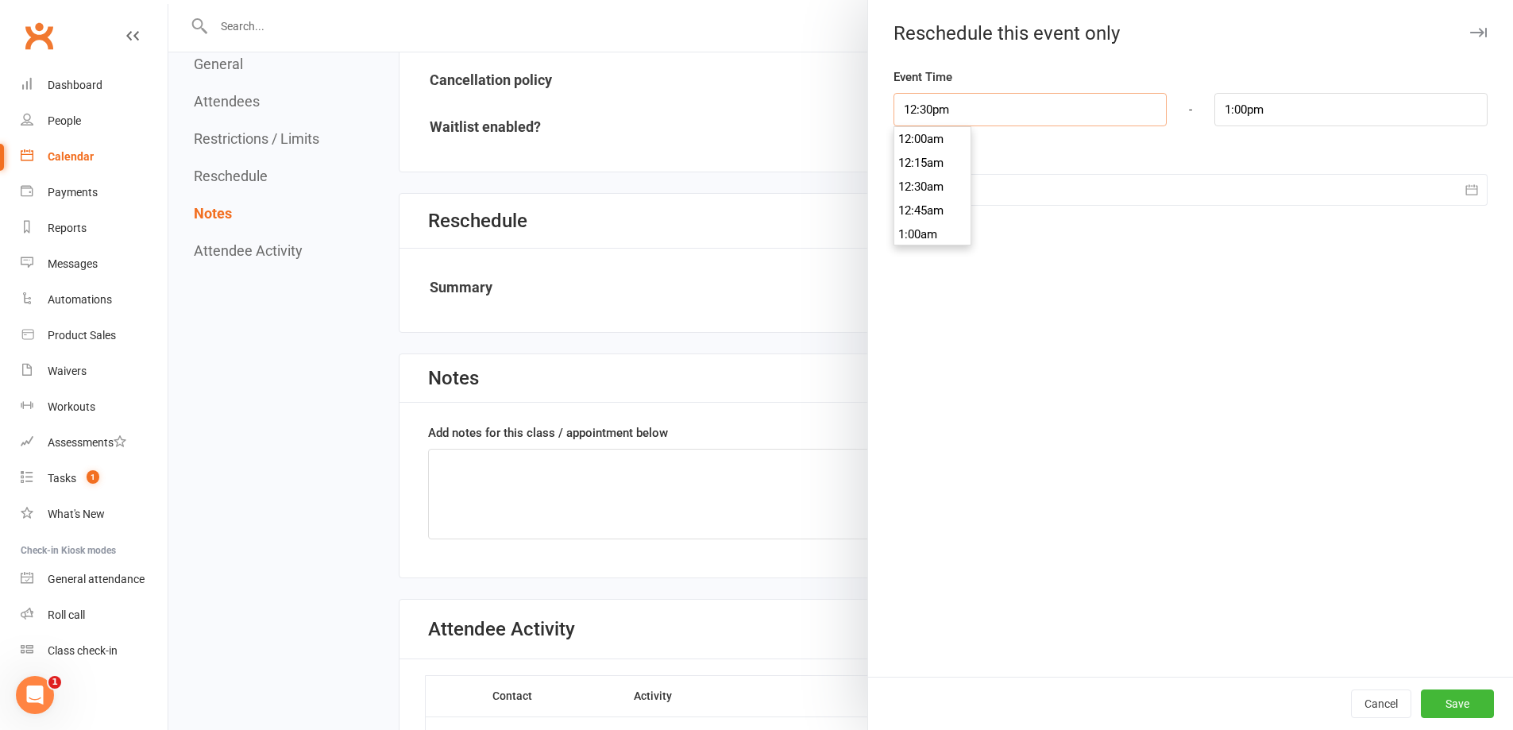
click at [966, 104] on input "12:30pm" at bounding box center [1029, 109] width 273 height 33
type input "12:15pm"
type input "12:45pm"
click at [916, 143] on li "12:15pm" at bounding box center [932, 139] width 76 height 24
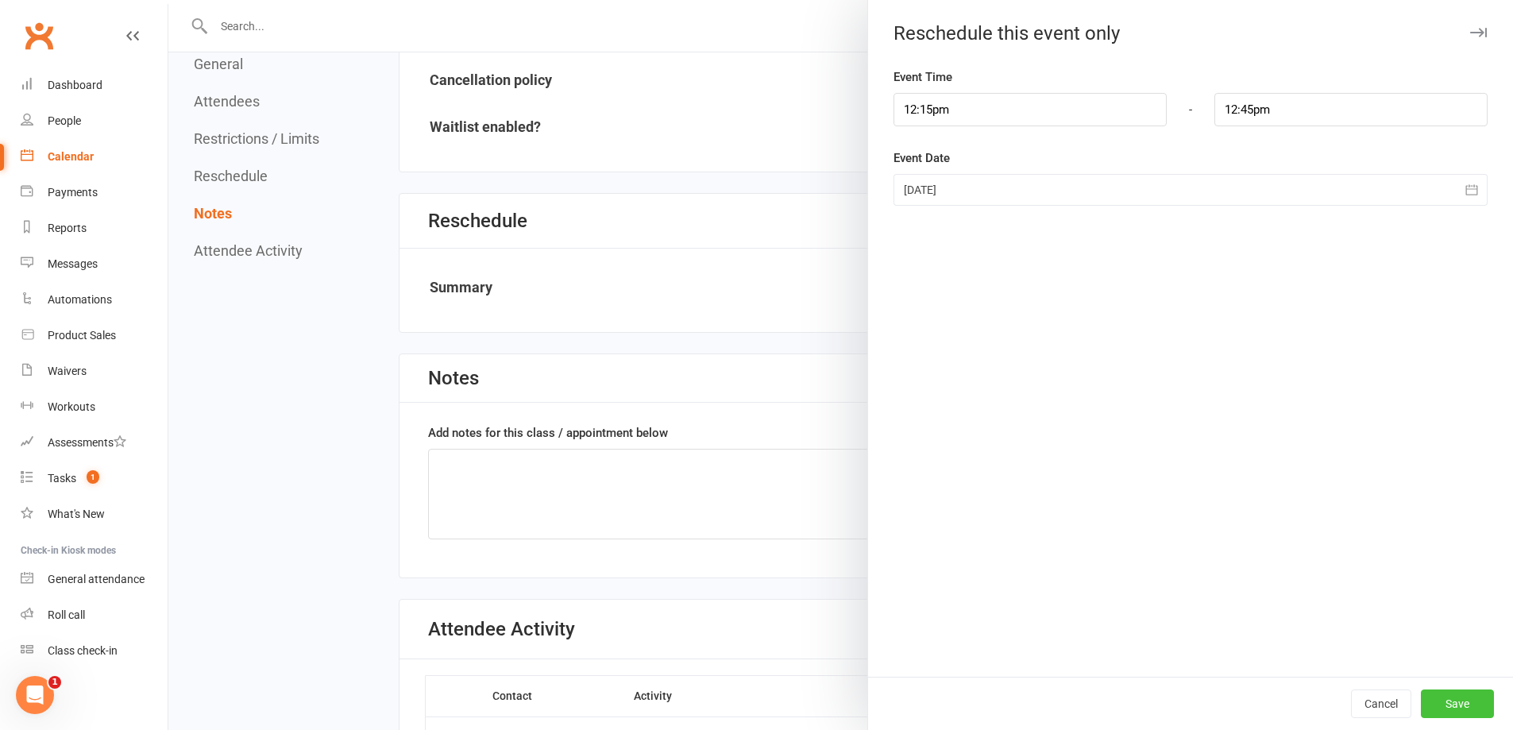
click at [1457, 707] on button "Save" at bounding box center [1457, 703] width 73 height 29
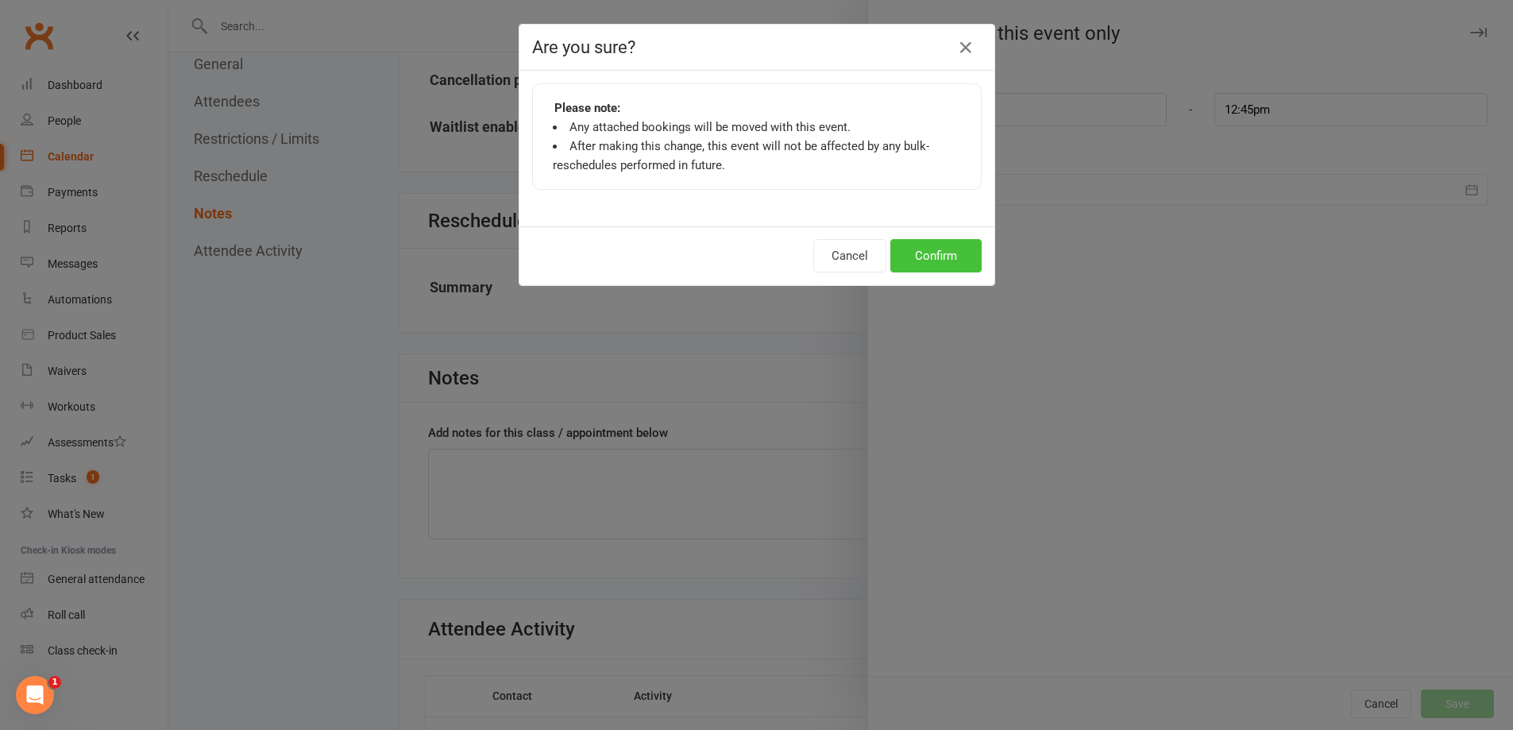
click at [908, 253] on button "Confirm" at bounding box center [935, 255] width 91 height 33
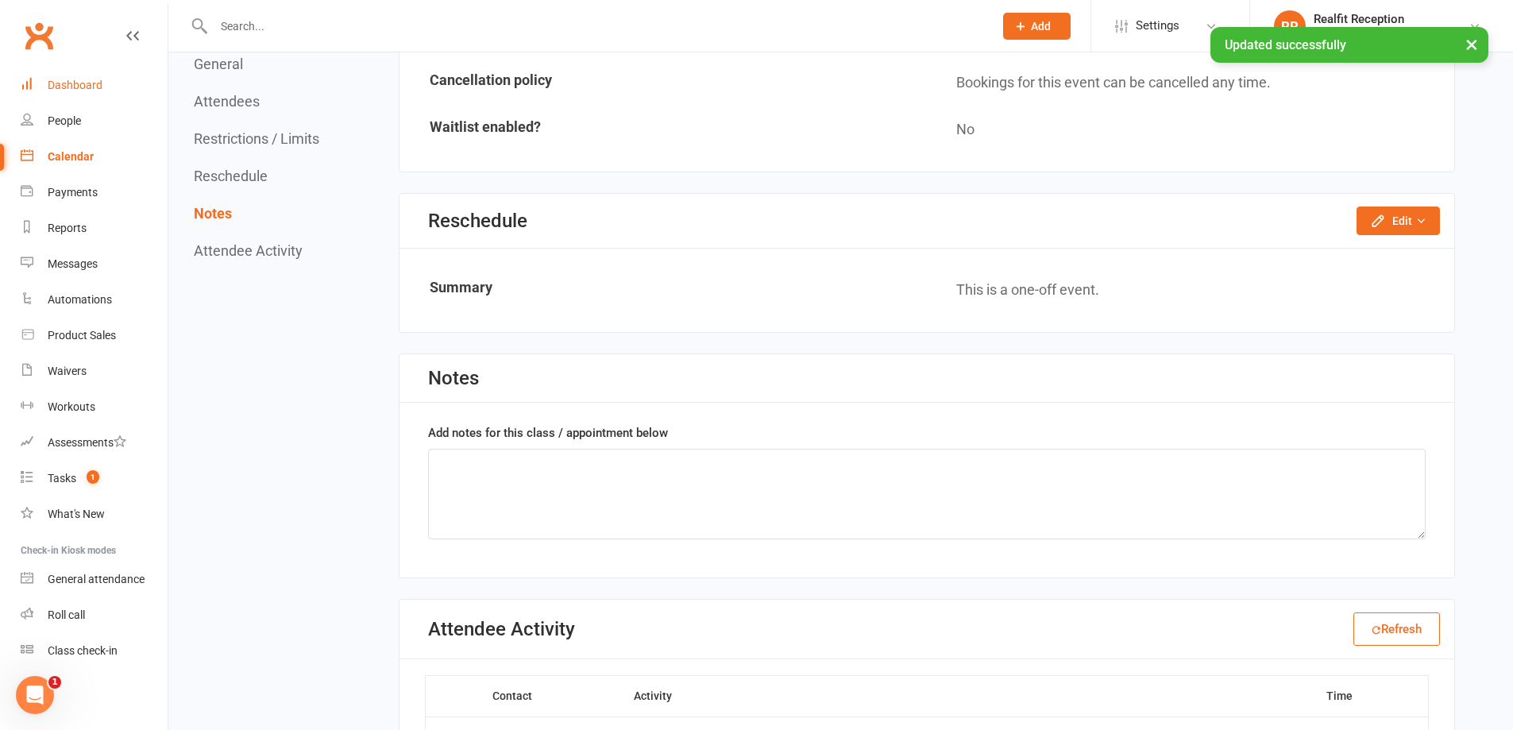
click at [66, 84] on div "Dashboard" at bounding box center [75, 85] width 55 height 13
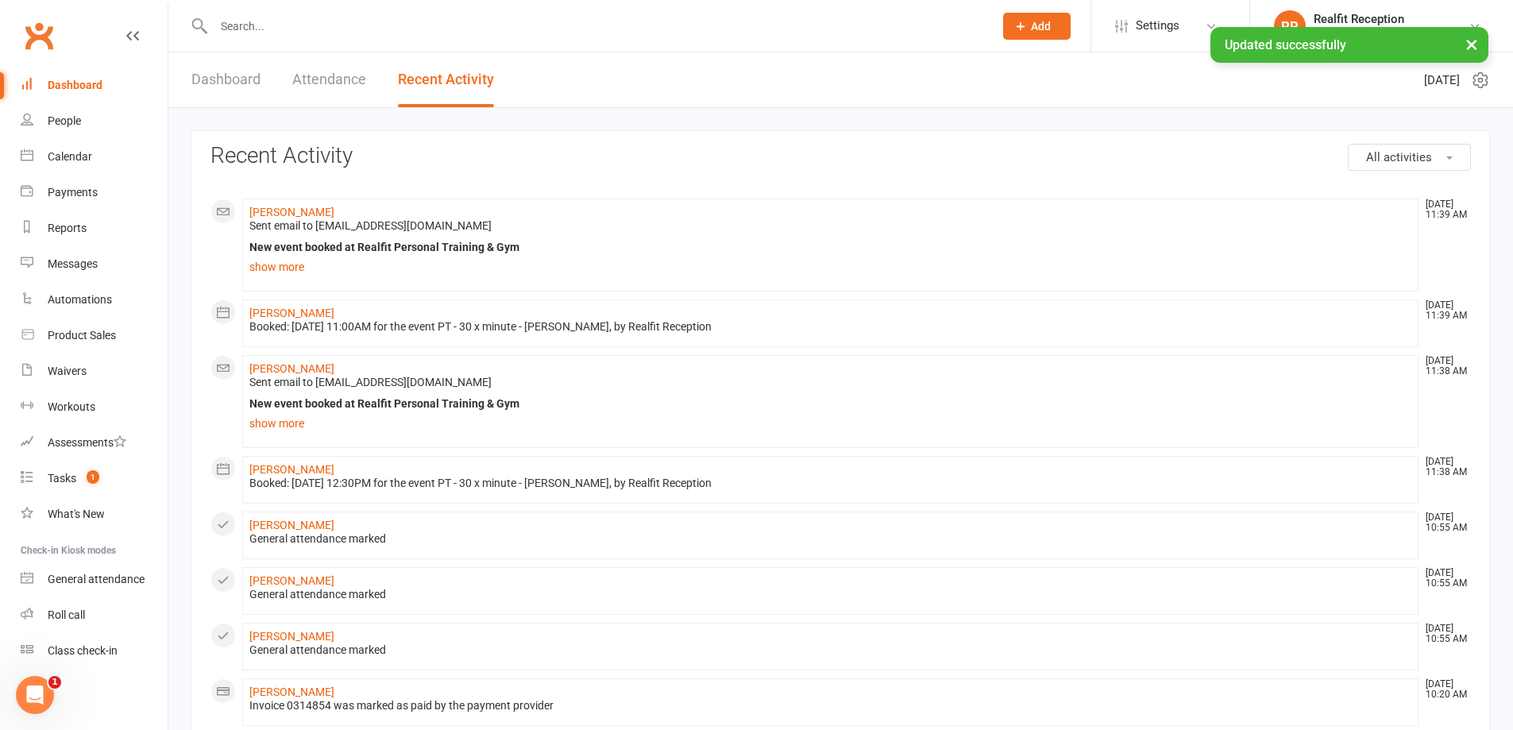
click at [306, 26] on input "text" at bounding box center [595, 26] width 773 height 22
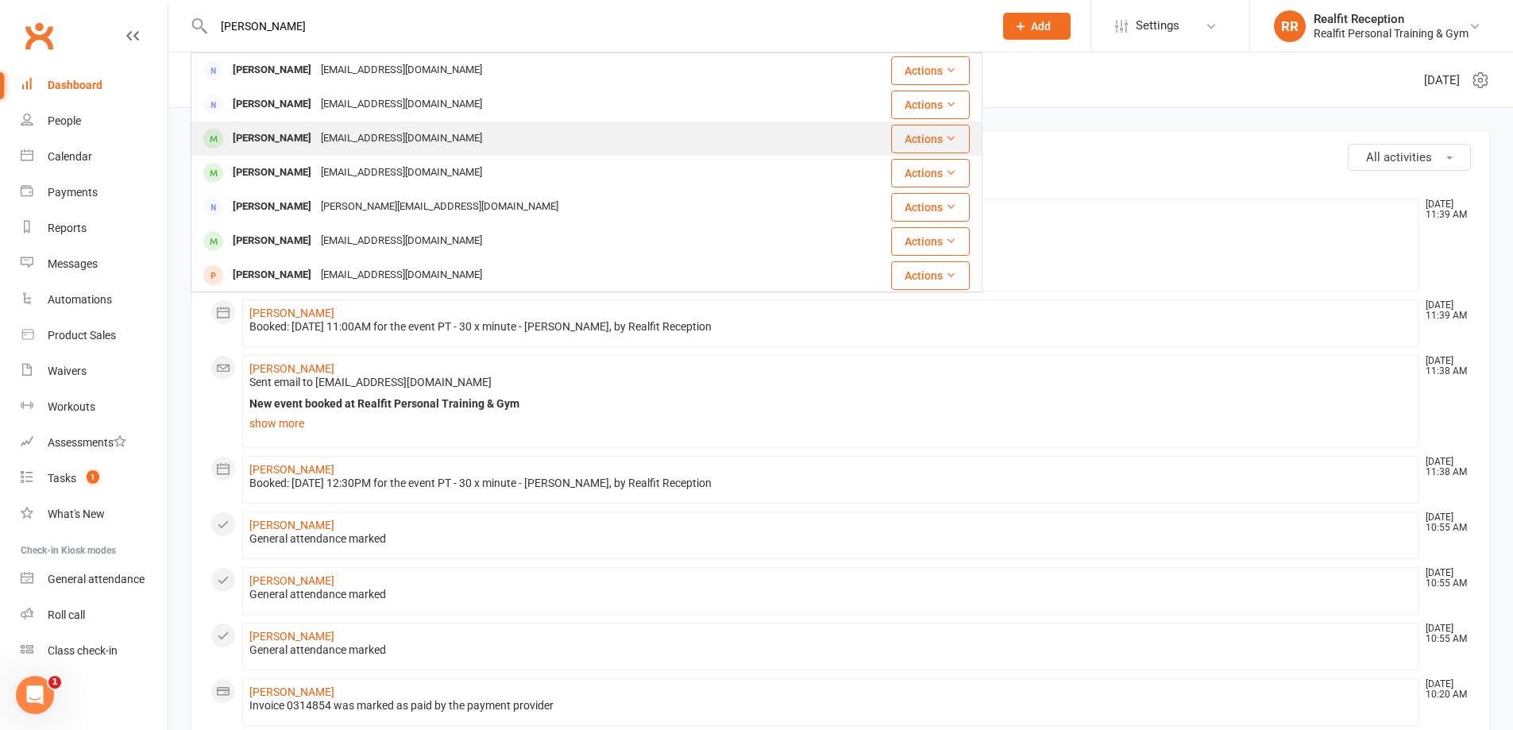
type input "john"
click at [318, 137] on div "apspnp@gmail.com" at bounding box center [401, 138] width 171 height 23
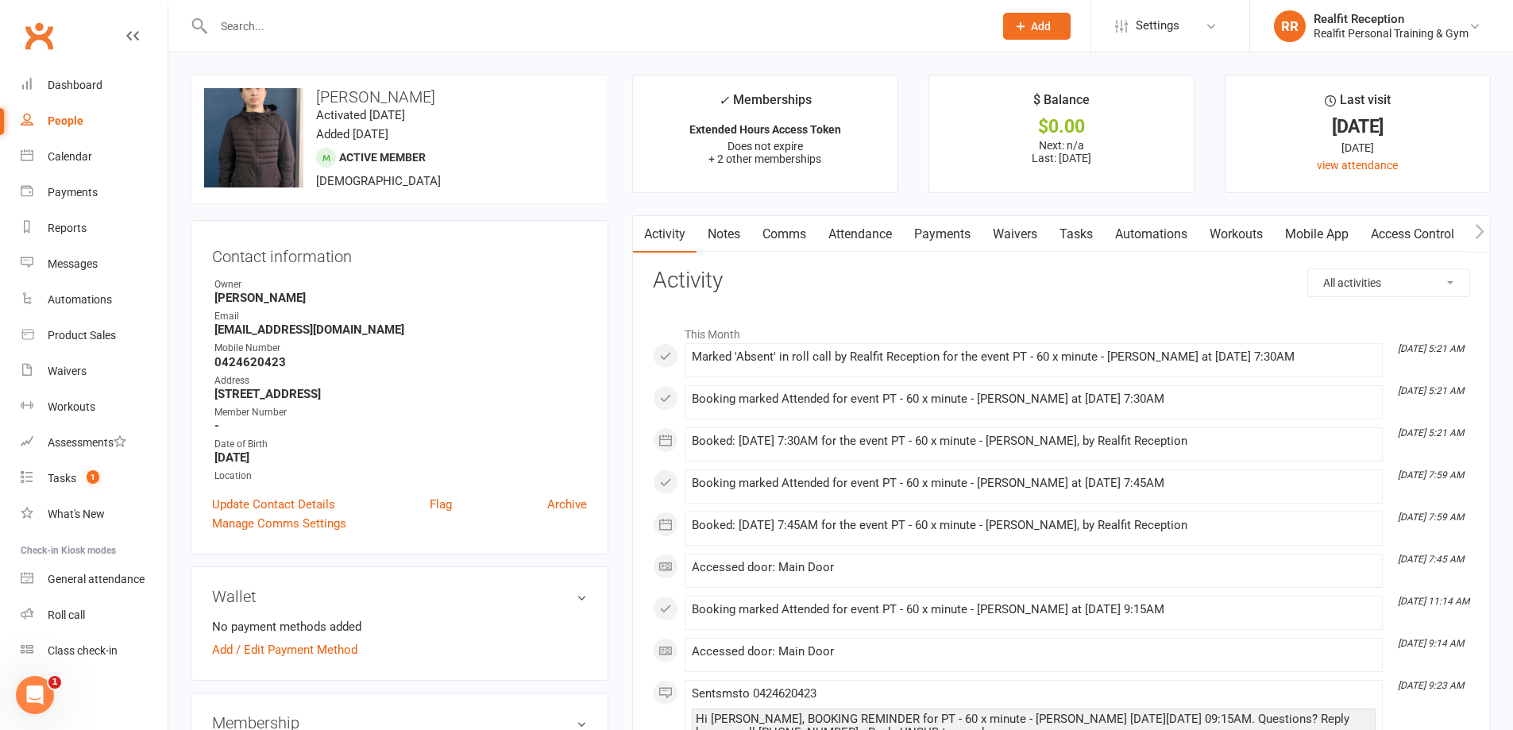
click at [777, 233] on link "Comms" at bounding box center [784, 234] width 66 height 37
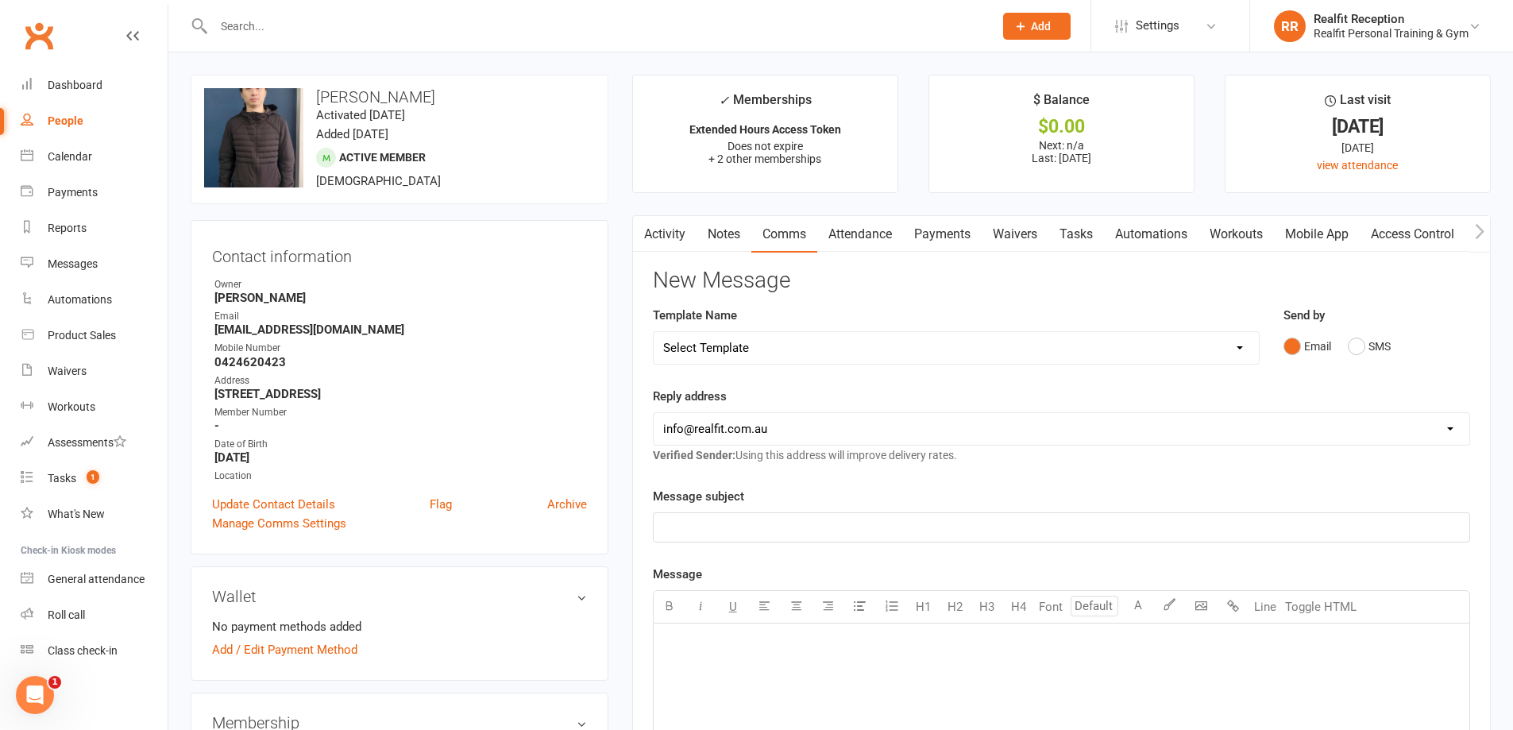
click at [729, 236] on link "Notes" at bounding box center [723, 234] width 55 height 37
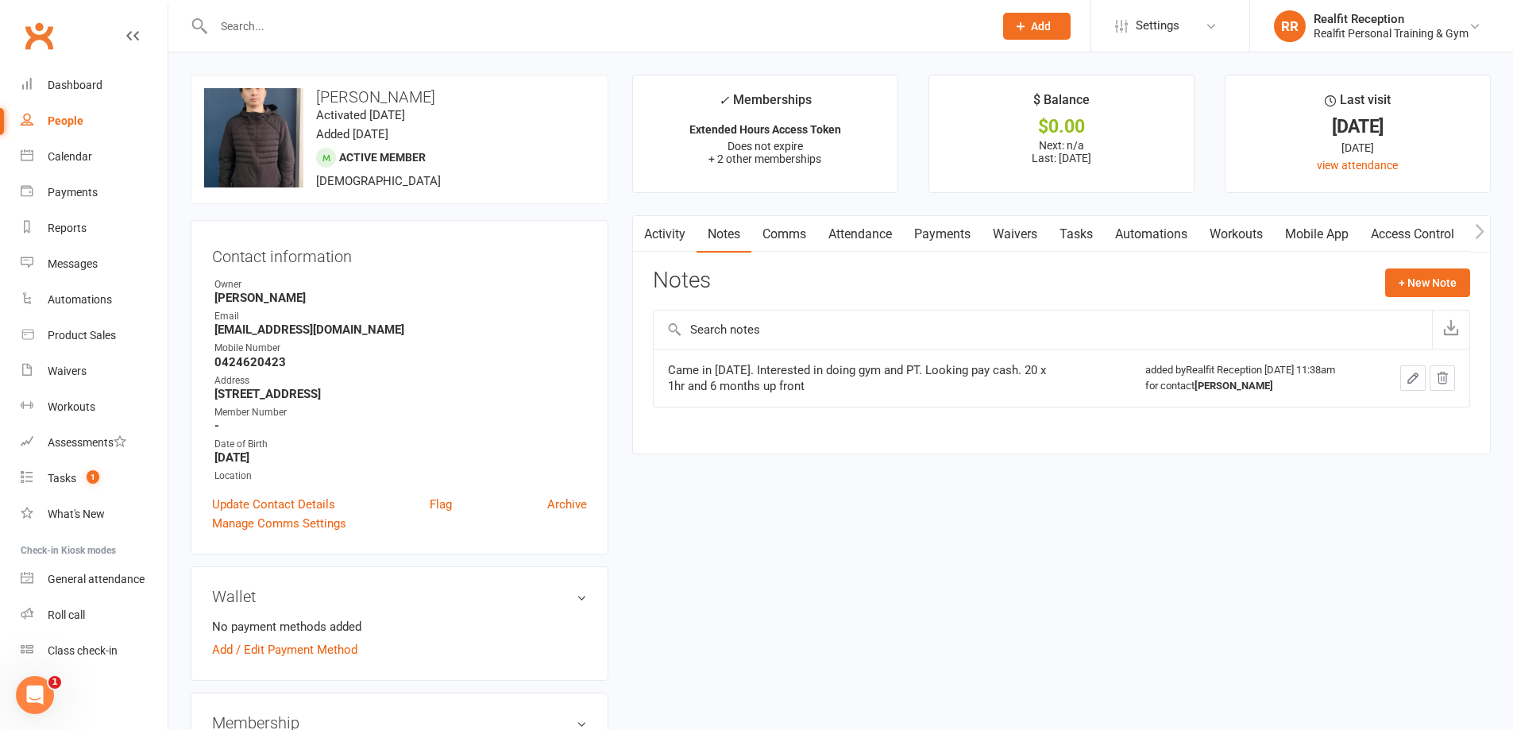
click at [660, 234] on link "Activity" at bounding box center [665, 234] width 64 height 37
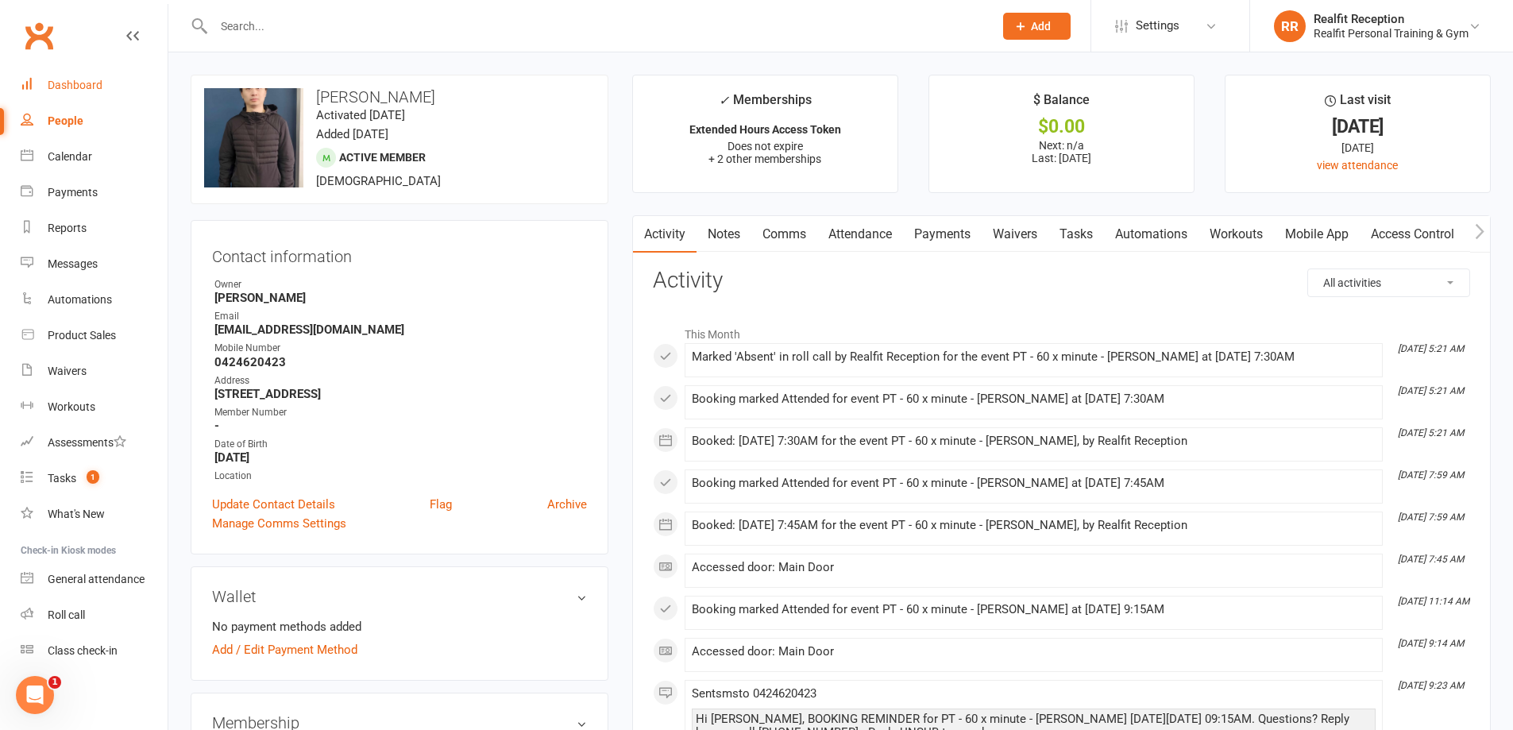
click at [76, 83] on div "Dashboard" at bounding box center [75, 85] width 55 height 13
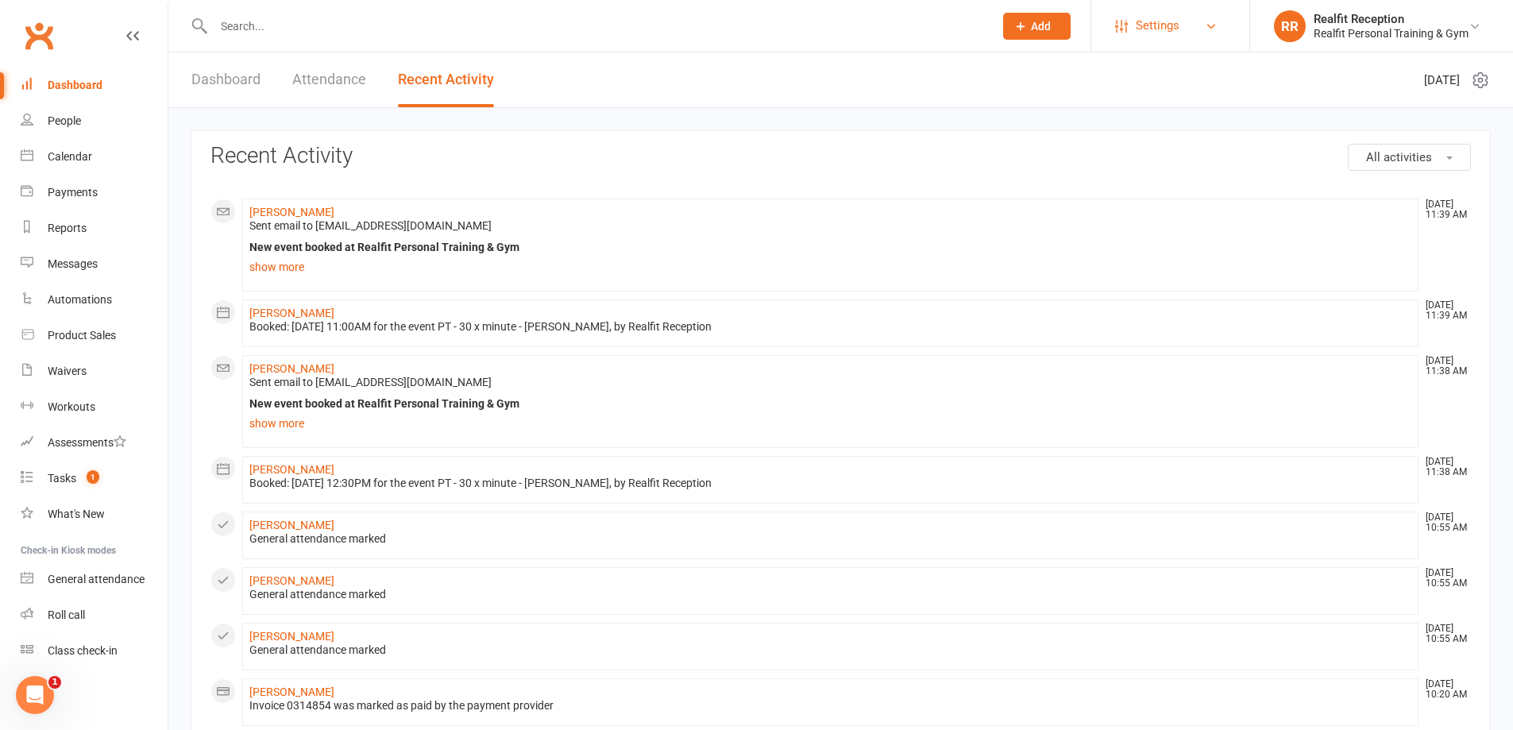
click at [1151, 29] on span "Settings" at bounding box center [1157, 26] width 44 height 36
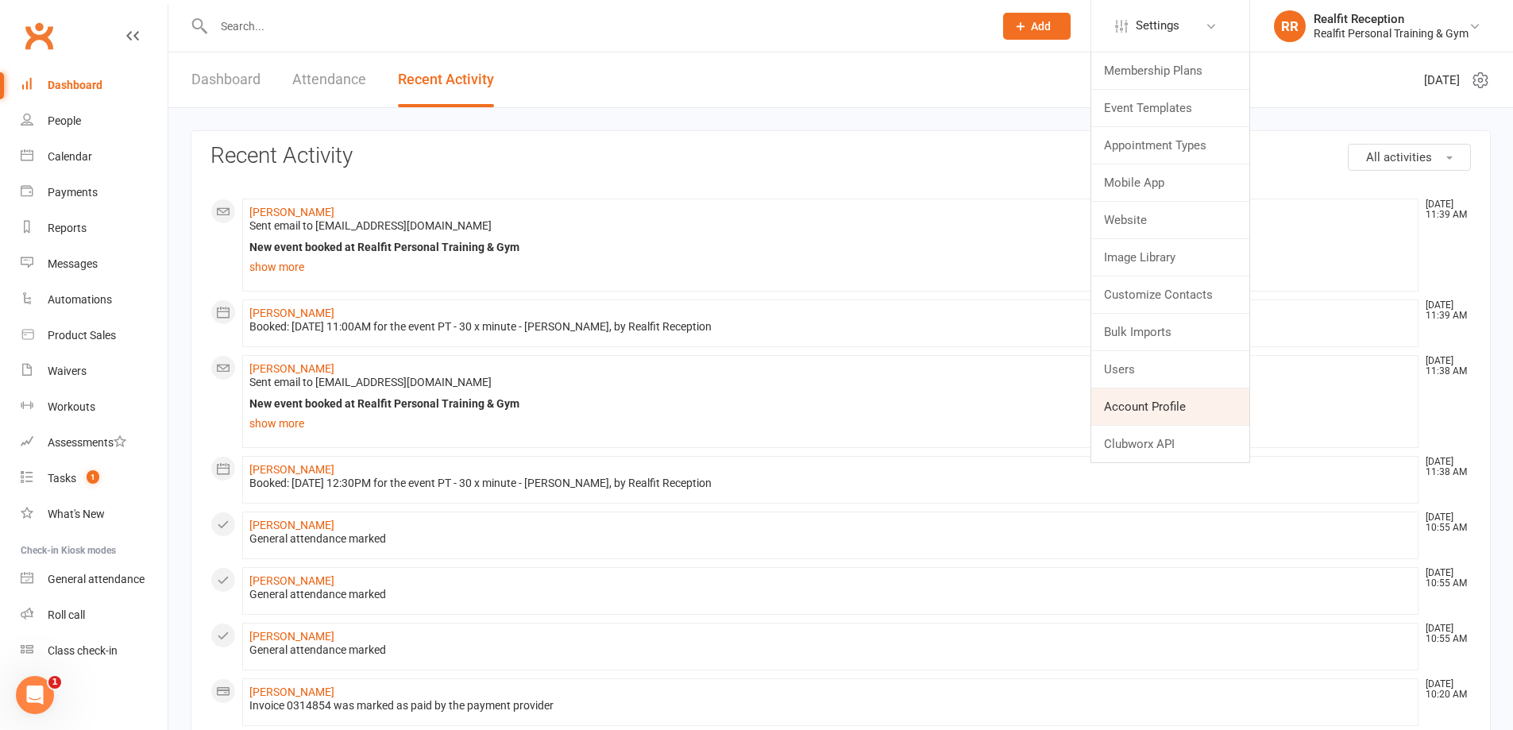
click at [1138, 401] on link "Account Profile" at bounding box center [1170, 406] width 158 height 37
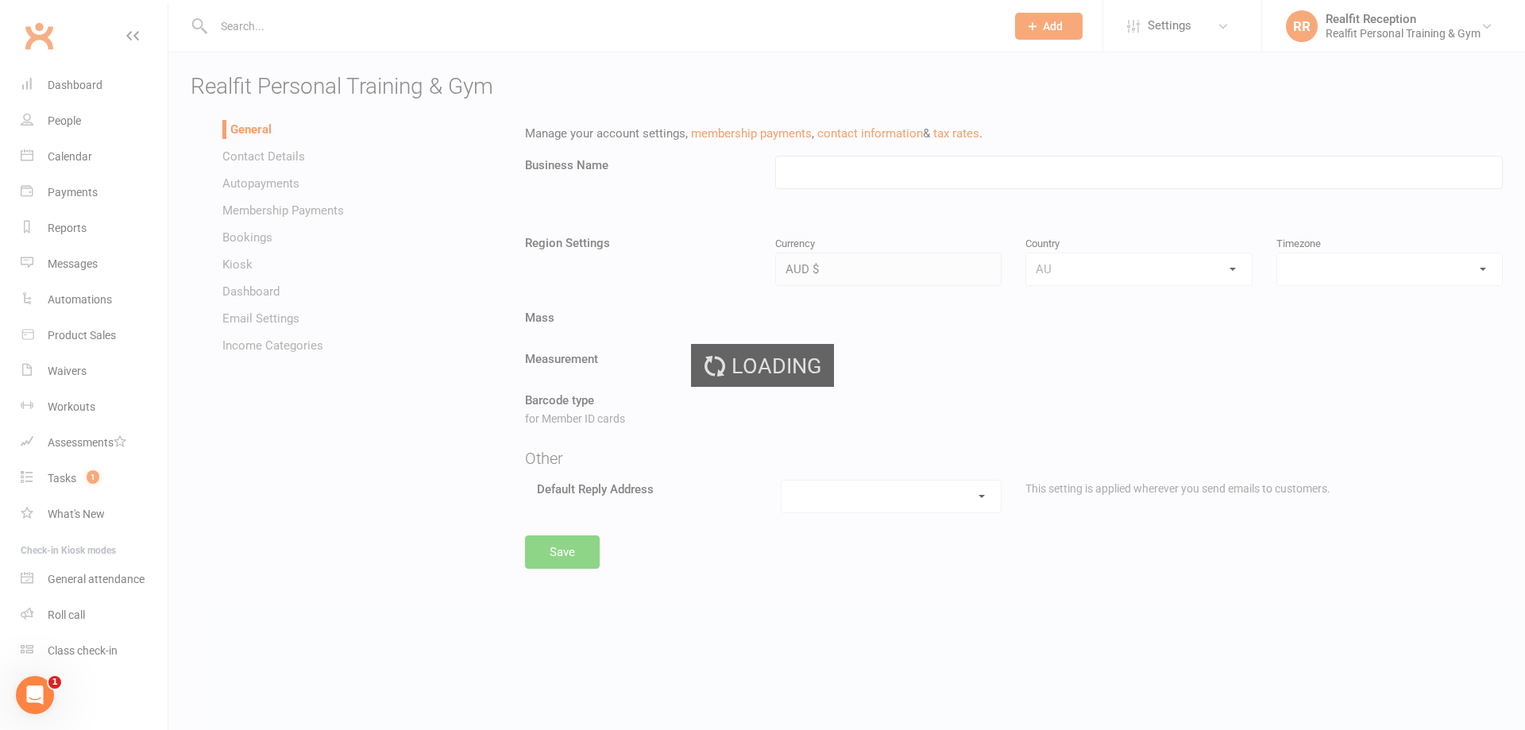
type input "Realfit Personal Training & Gym"
select select "[GEOGRAPHIC_DATA]/[GEOGRAPHIC_DATA]"
select select "[EMAIL_ADDRESS][DOMAIN_NAME]"
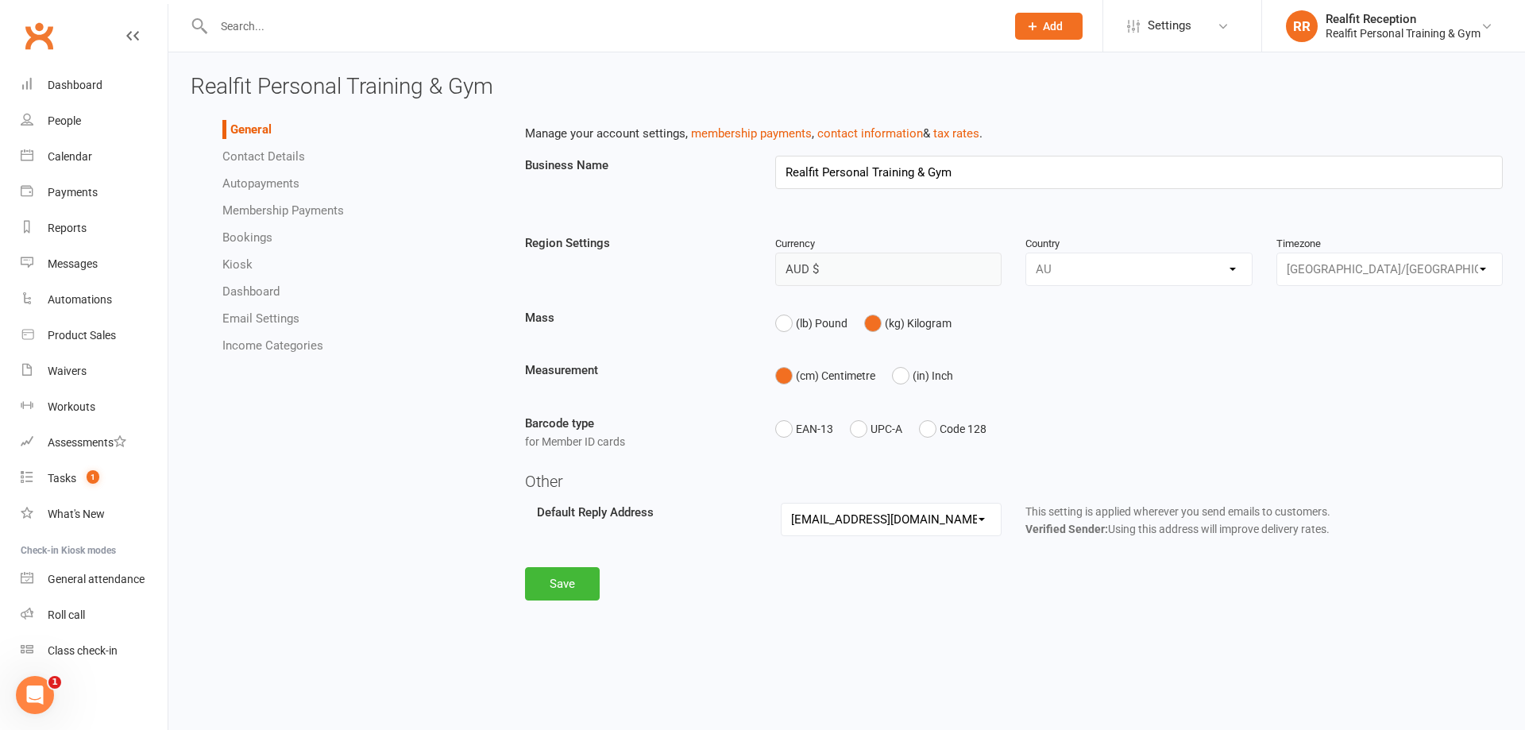
click at [238, 233] on link "Bookings" at bounding box center [247, 237] width 50 height 14
select select "send_booking_confirmation_email_to_all"
select select "send_member_booking_reminder_via_sms"
select select "send_prospect_booking_reminder_via_sms"
select select "20"
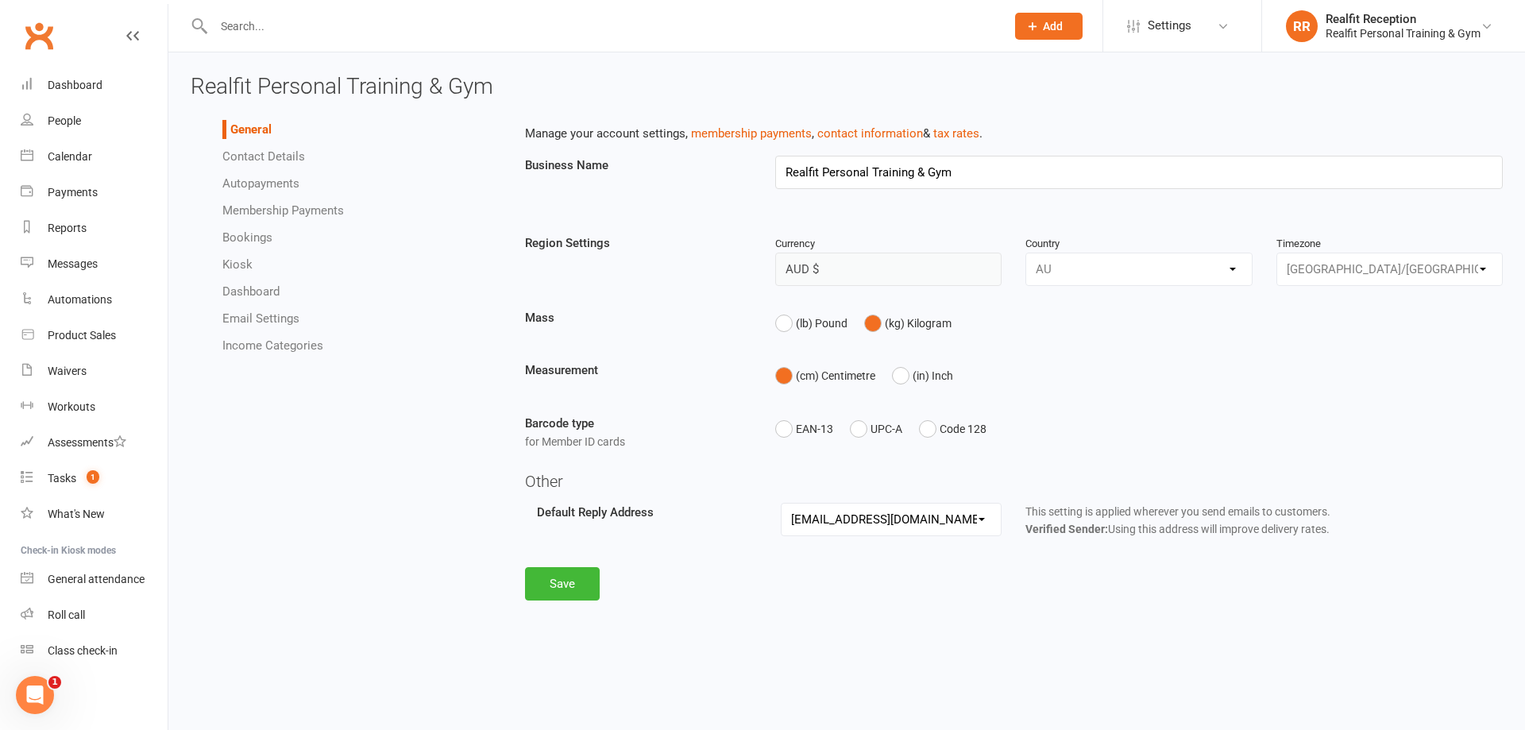
select select "send_waitlist_booking_confirmation_via_sms"
select select "1"
select select "false"
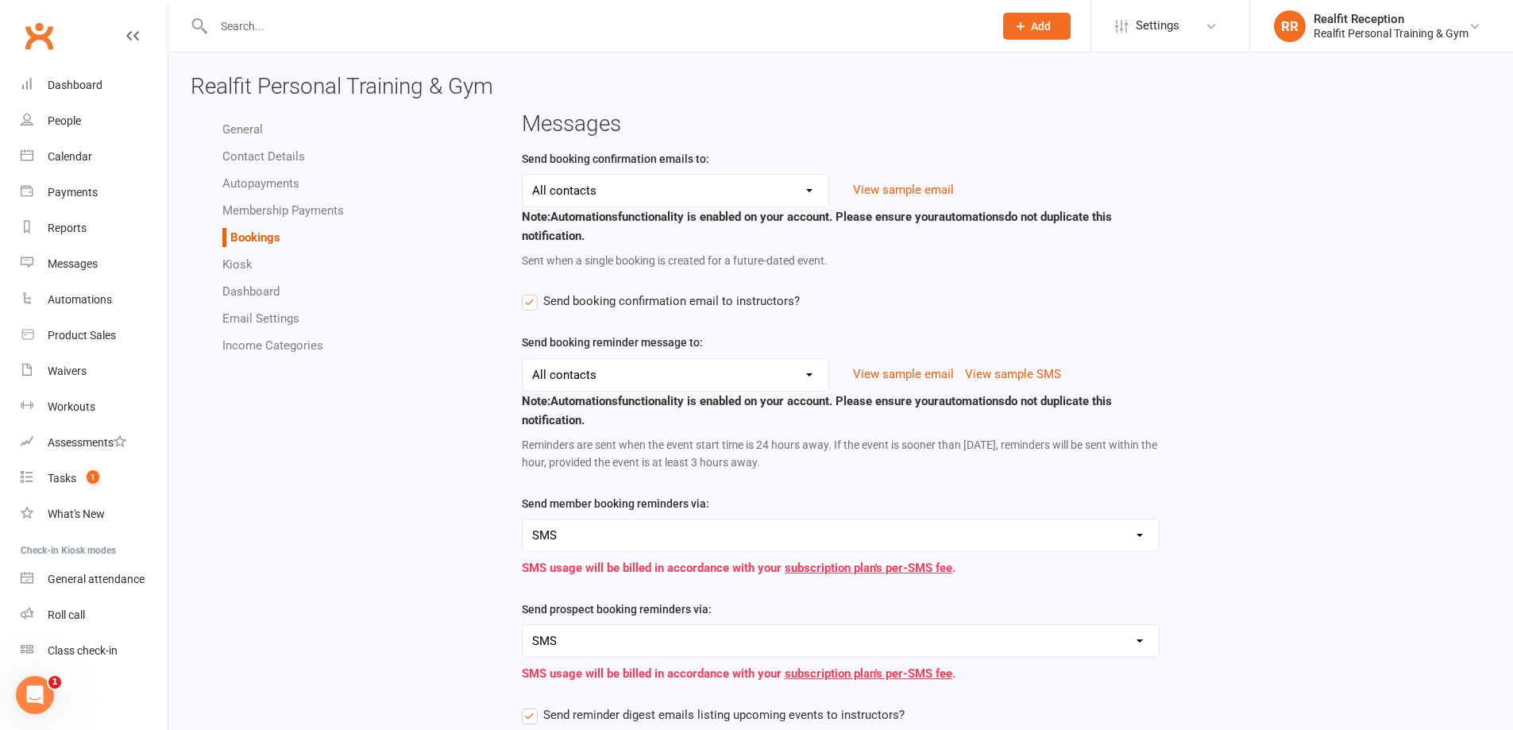
click at [624, 188] on select "Members only Prospects only All contacts No contacts" at bounding box center [675, 191] width 306 height 32
click at [522, 175] on select "Members only Prospects only All contacts No contacts" at bounding box center [675, 191] width 306 height 32
click at [530, 303] on label "Send booking confirmation email to instructors?" at bounding box center [661, 300] width 278 height 19
click at [530, 291] on input "Send booking confirmation email to instructors?" at bounding box center [661, 291] width 278 height 0
click at [530, 303] on label "Send booking confirmation email to instructors?" at bounding box center [661, 300] width 278 height 19
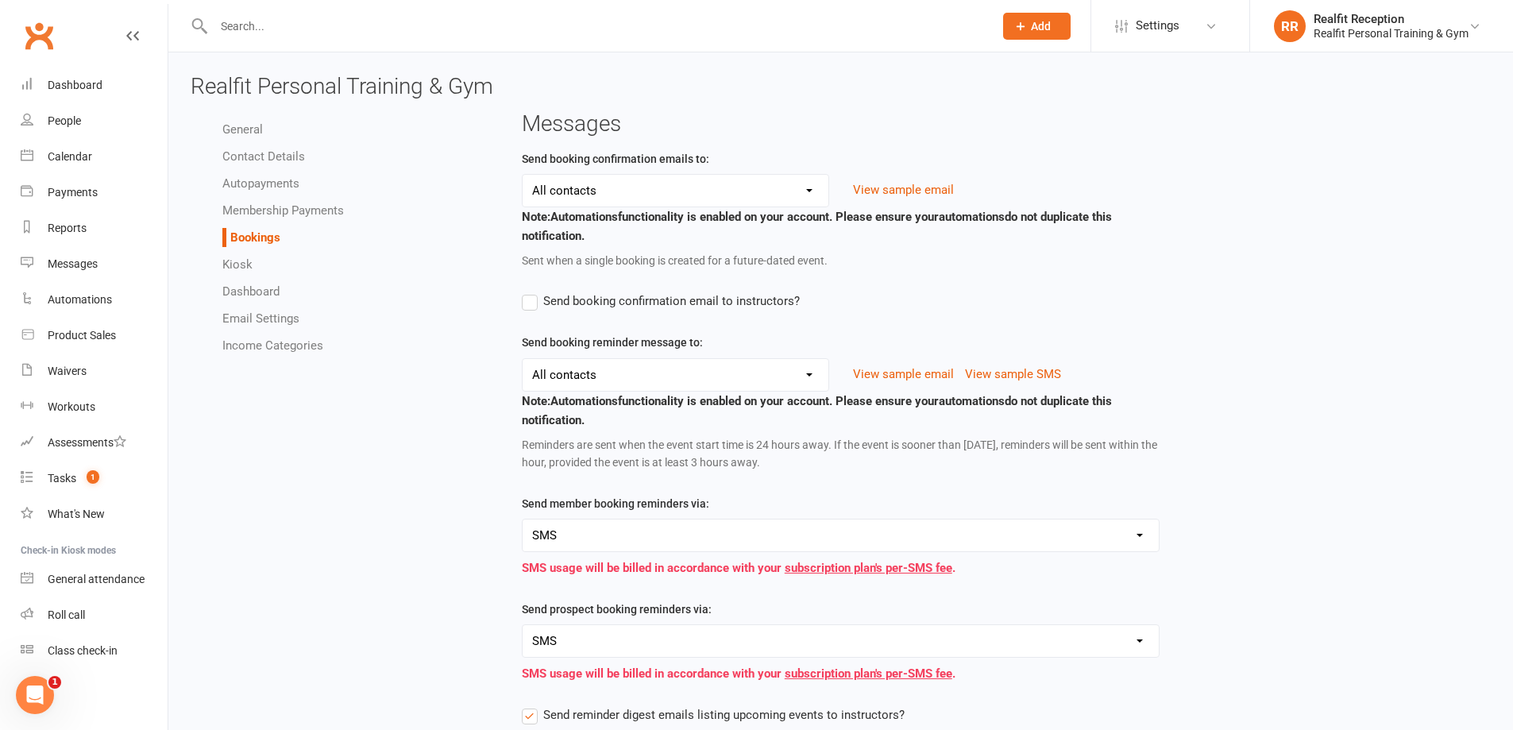
click at [530, 291] on input "Send booking confirmation email to instructors?" at bounding box center [661, 291] width 278 height 0
click at [1010, 379] on button "View sample SMS" at bounding box center [1013, 373] width 96 height 19
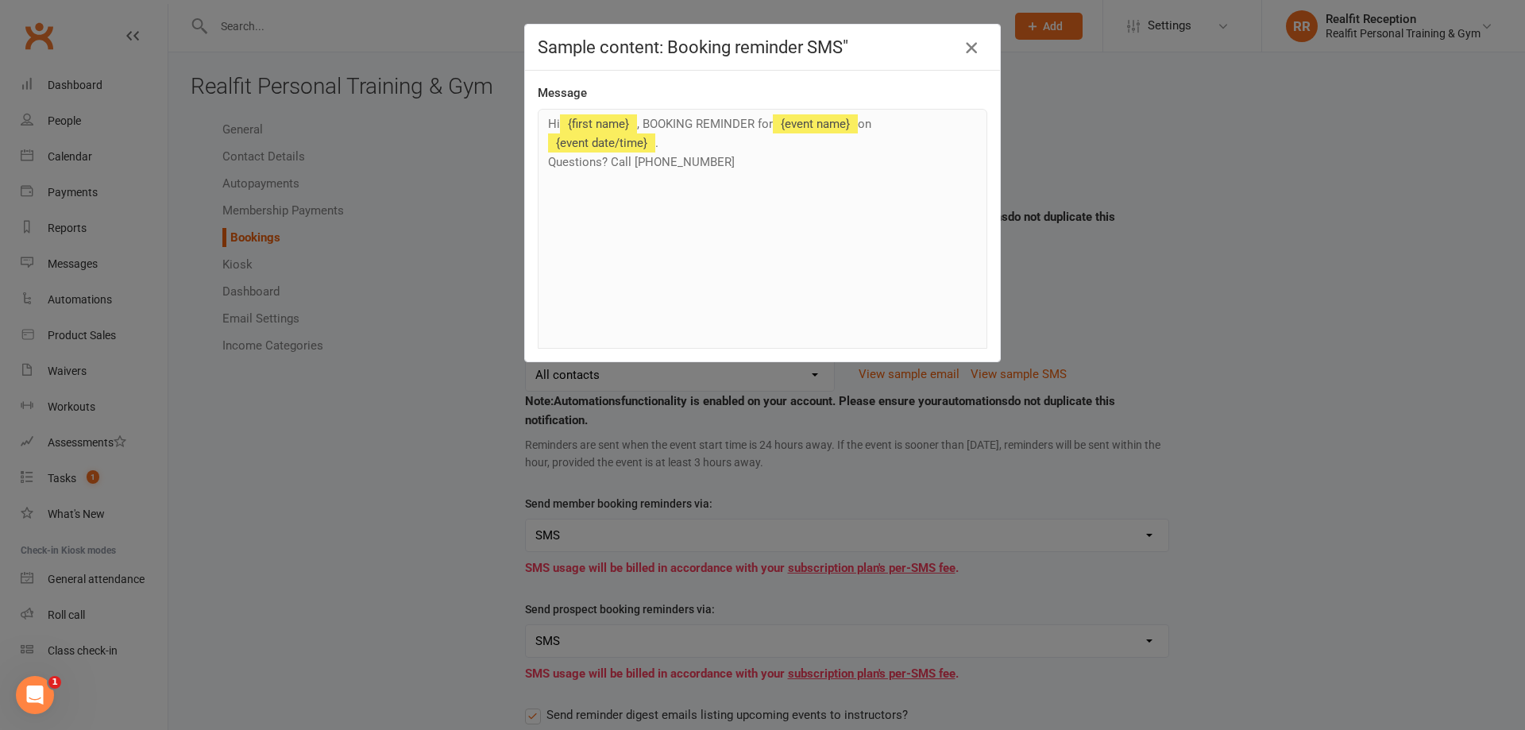
click at [966, 47] on icon "button" at bounding box center [971, 47] width 19 height 19
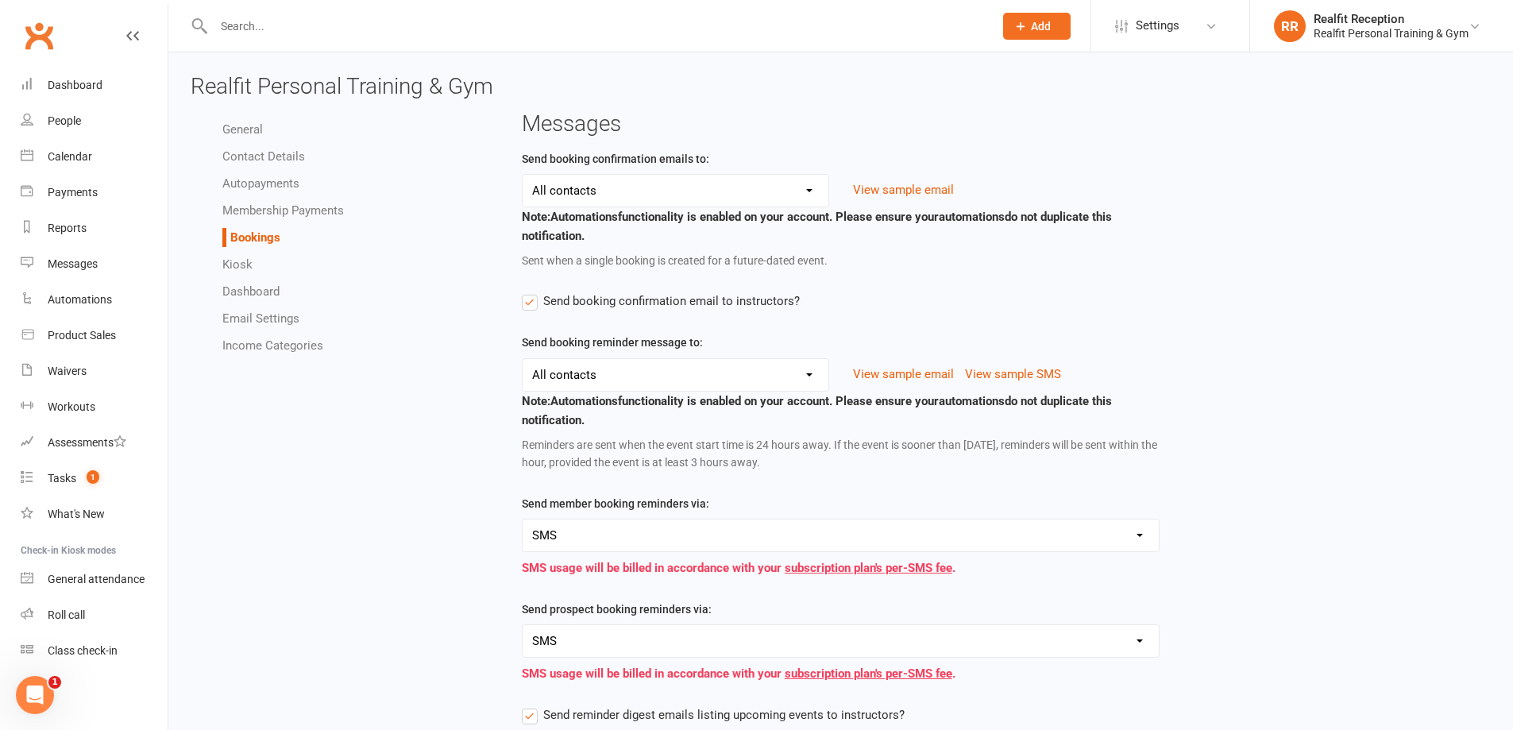
click at [686, 533] on select "Email SMS Email & SMS" at bounding box center [840, 535] width 637 height 32
click at [684, 533] on select "Email SMS Email & SMS" at bounding box center [840, 535] width 637 height 32
select select "send_member_booking_reminder_via_all"
click at [522, 521] on select "Email SMS Email & SMS" at bounding box center [840, 535] width 637 height 32
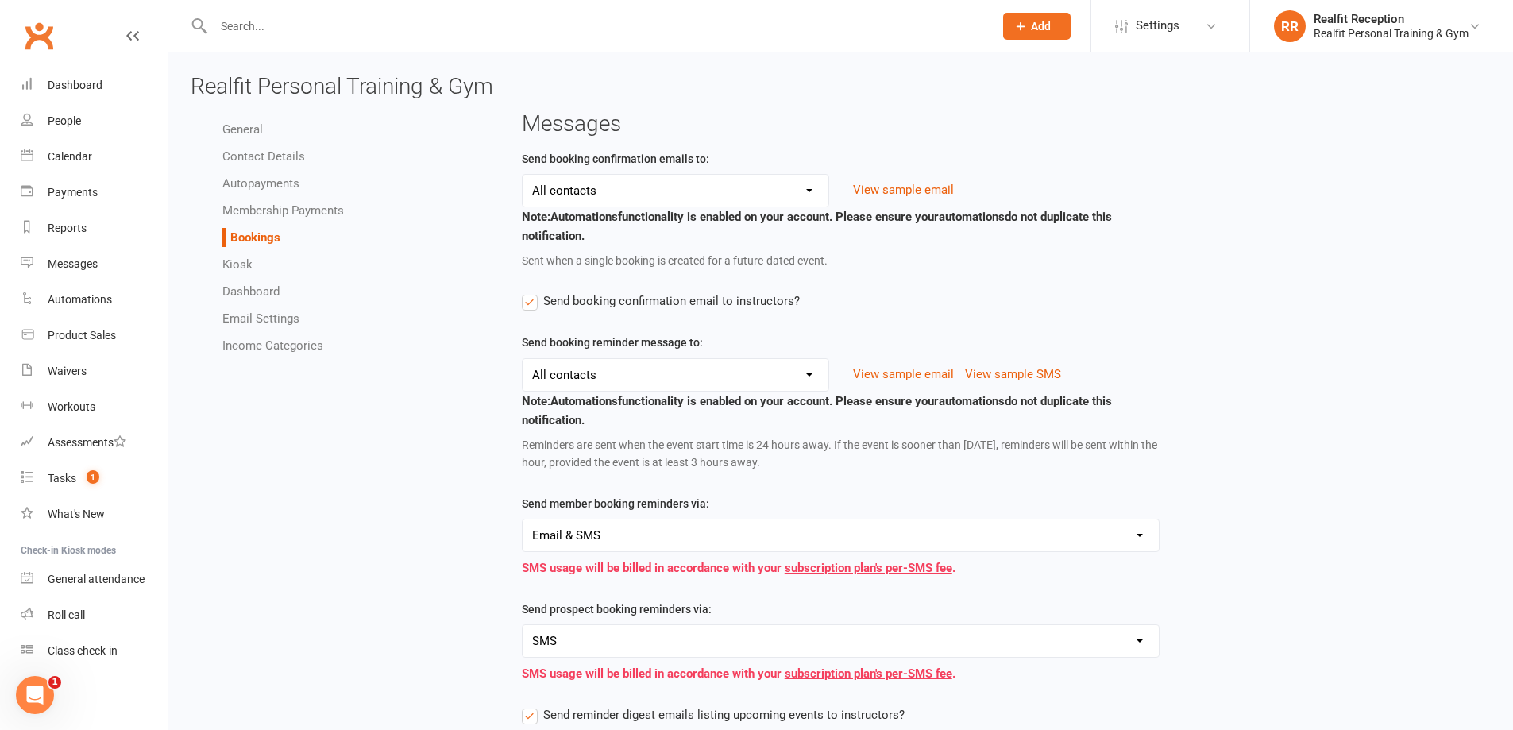
scroll to position [238, 0]
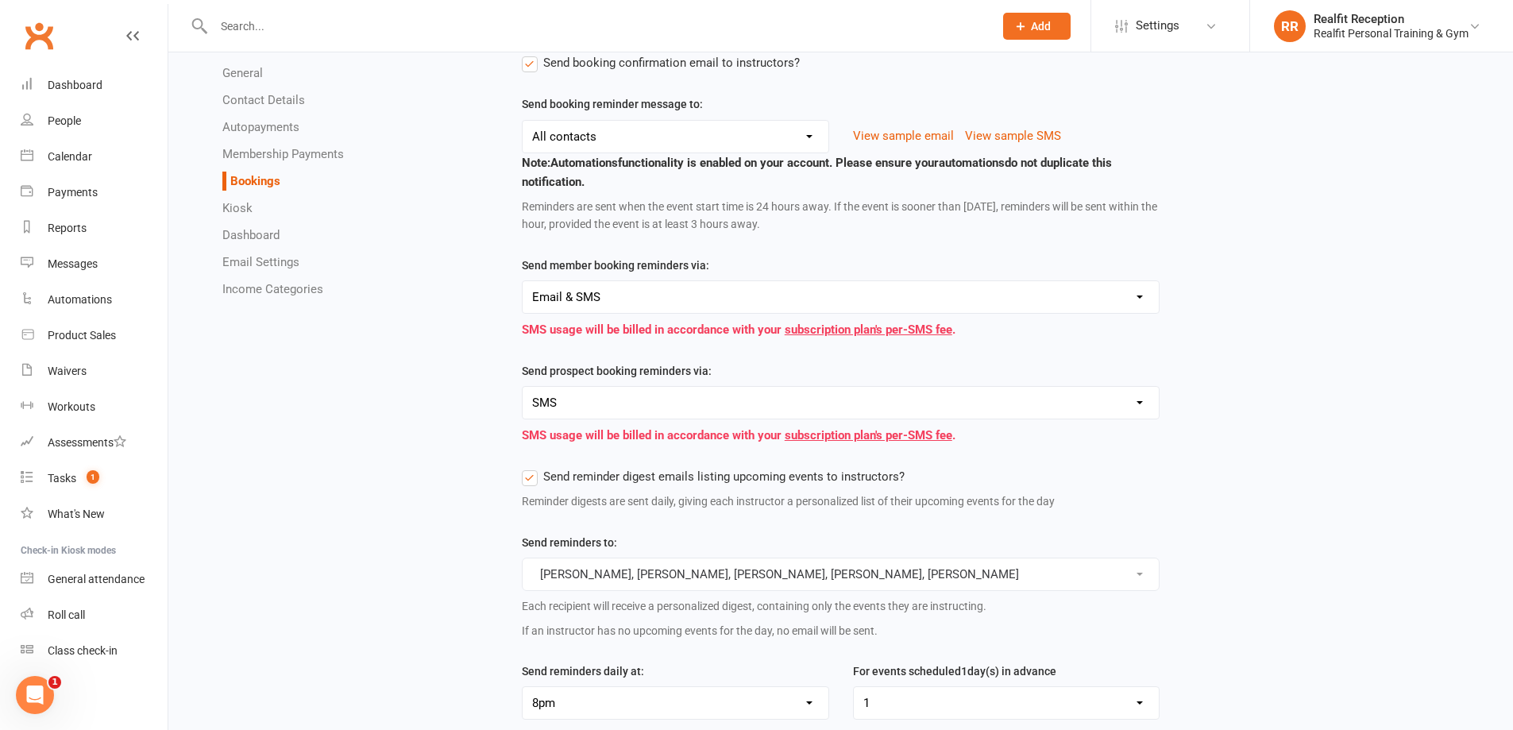
click at [629, 411] on select "Email SMS Email & SMS" at bounding box center [840, 403] width 637 height 32
select select "send_prospect_booking_reminder_via_all"
click at [522, 390] on select "Email SMS Email & SMS" at bounding box center [840, 403] width 637 height 32
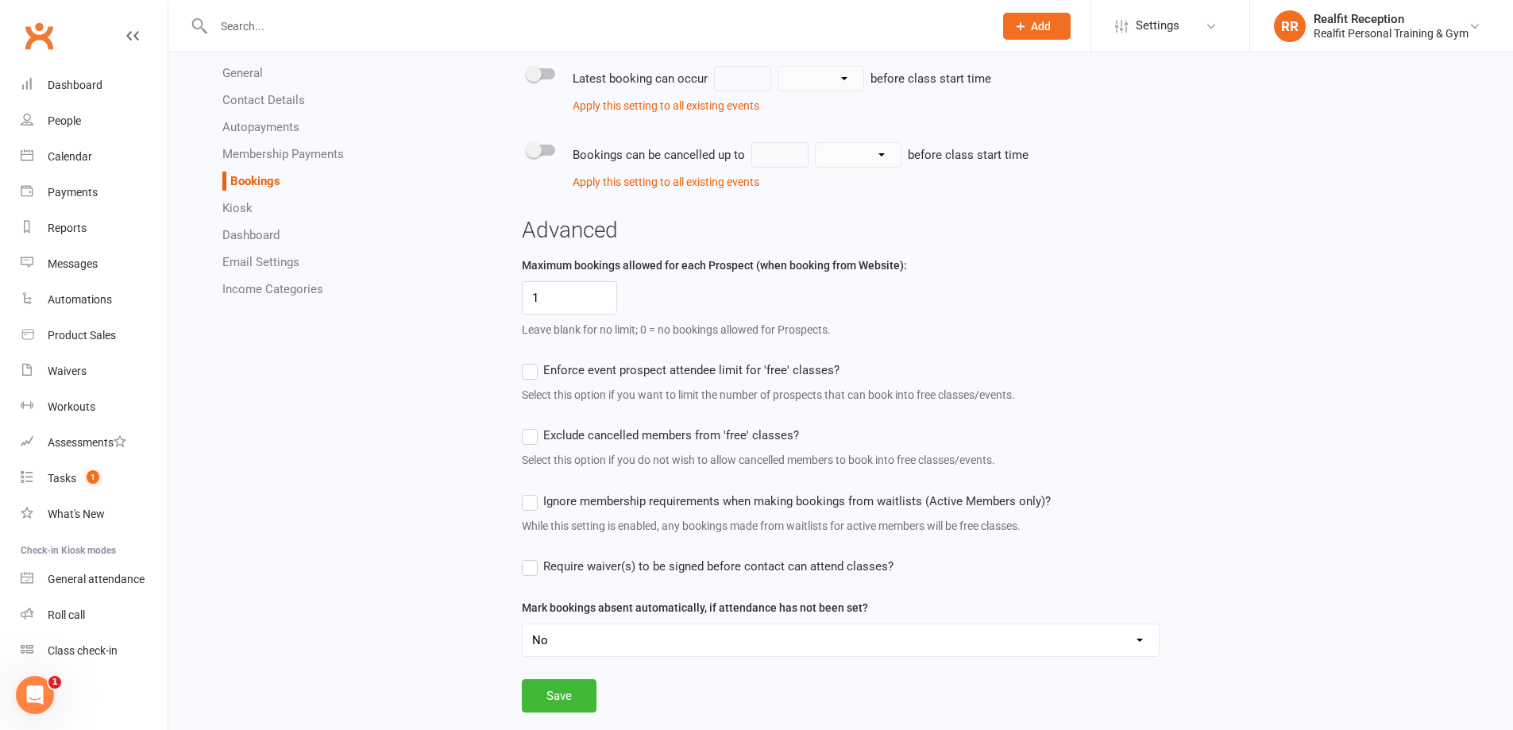
scroll to position [1403, 0]
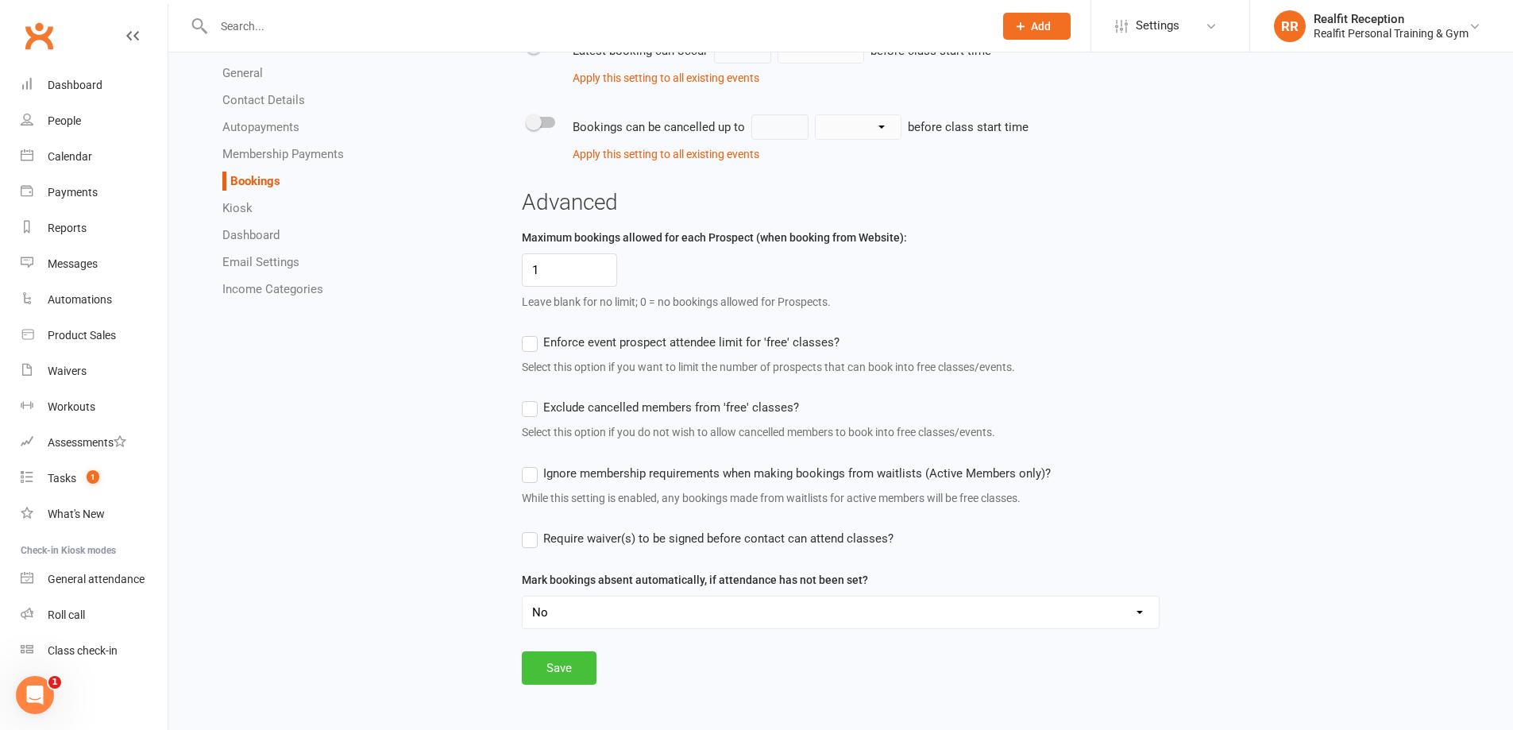
click at [576, 669] on button "Save" at bounding box center [559, 667] width 75 height 33
click at [79, 580] on div "General attendance" at bounding box center [96, 578] width 97 height 13
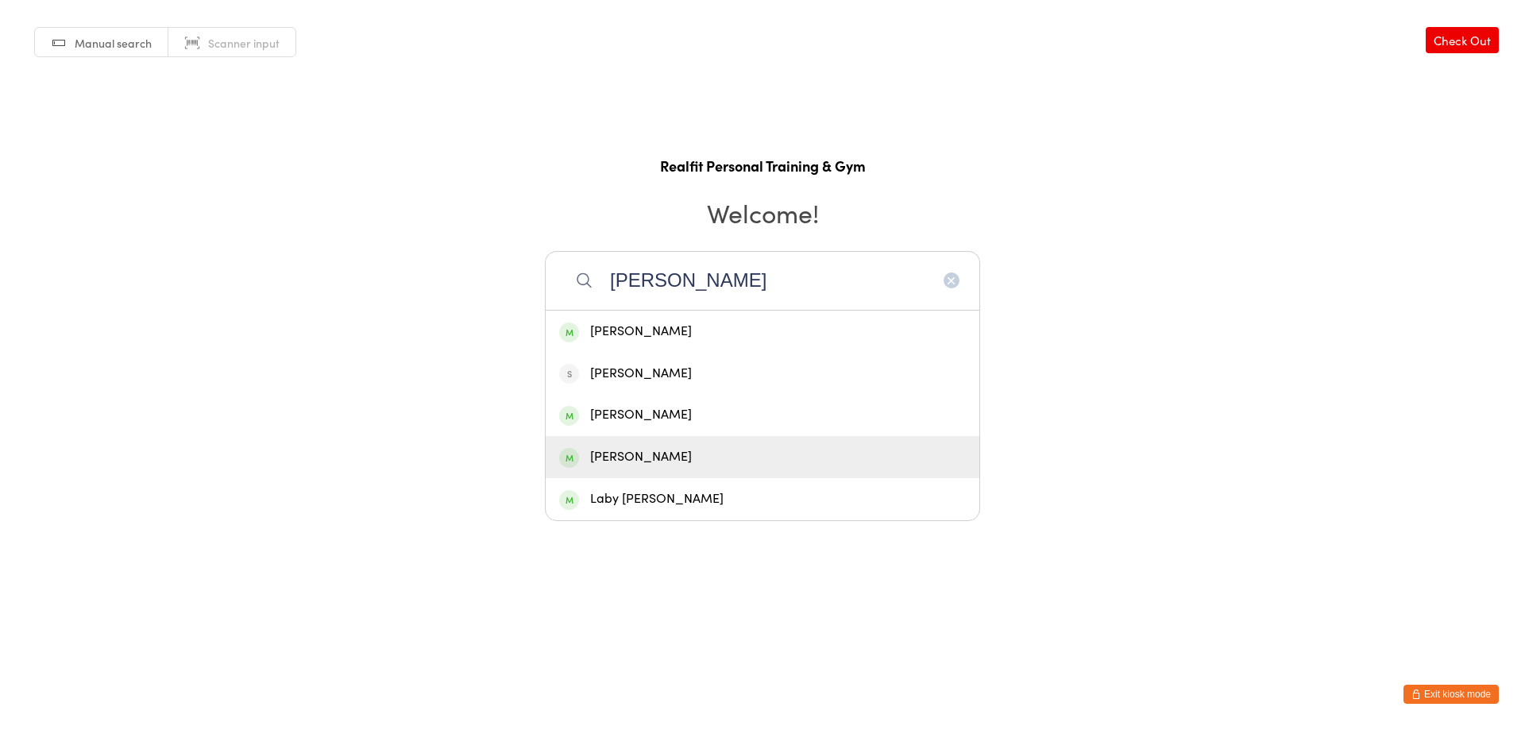
type input "[PERSON_NAME]"
click at [742, 460] on div "[PERSON_NAME]" at bounding box center [762, 456] width 407 height 21
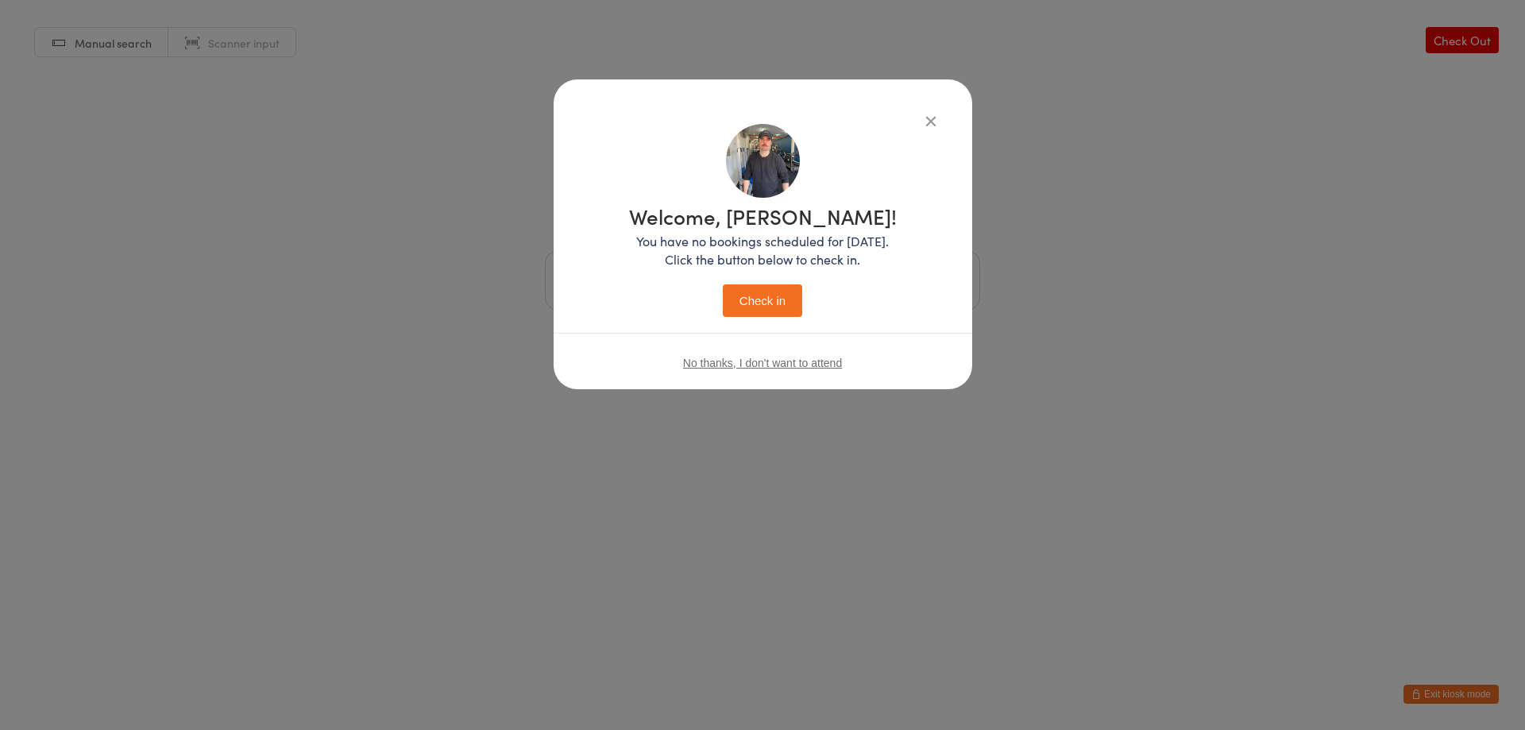
click at [767, 299] on button "Check in" at bounding box center [762, 300] width 79 height 33
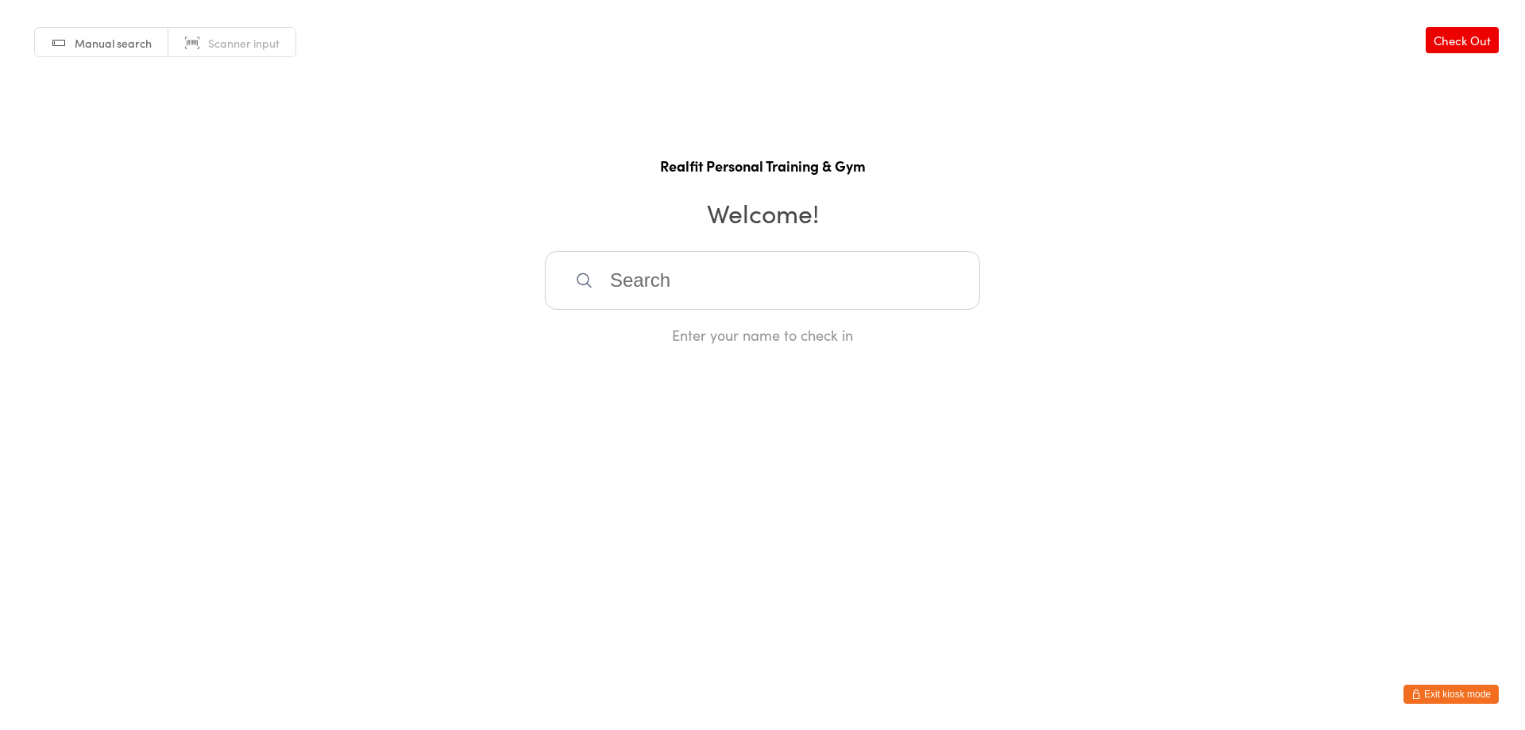
click at [1459, 700] on button "Exit kiosk mode" at bounding box center [1450, 693] width 95 height 19
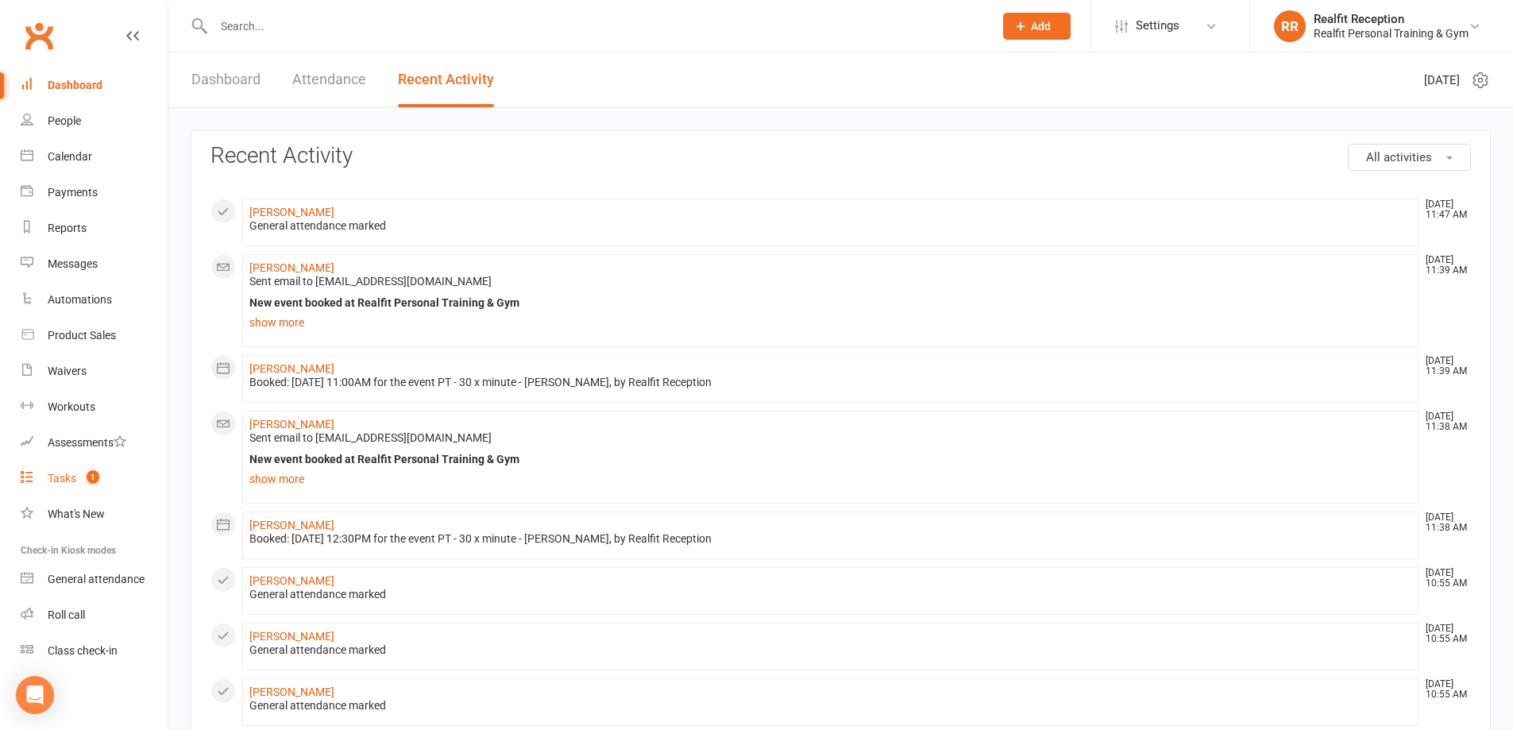
click at [77, 477] on link "Tasks 1" at bounding box center [94, 479] width 147 height 36
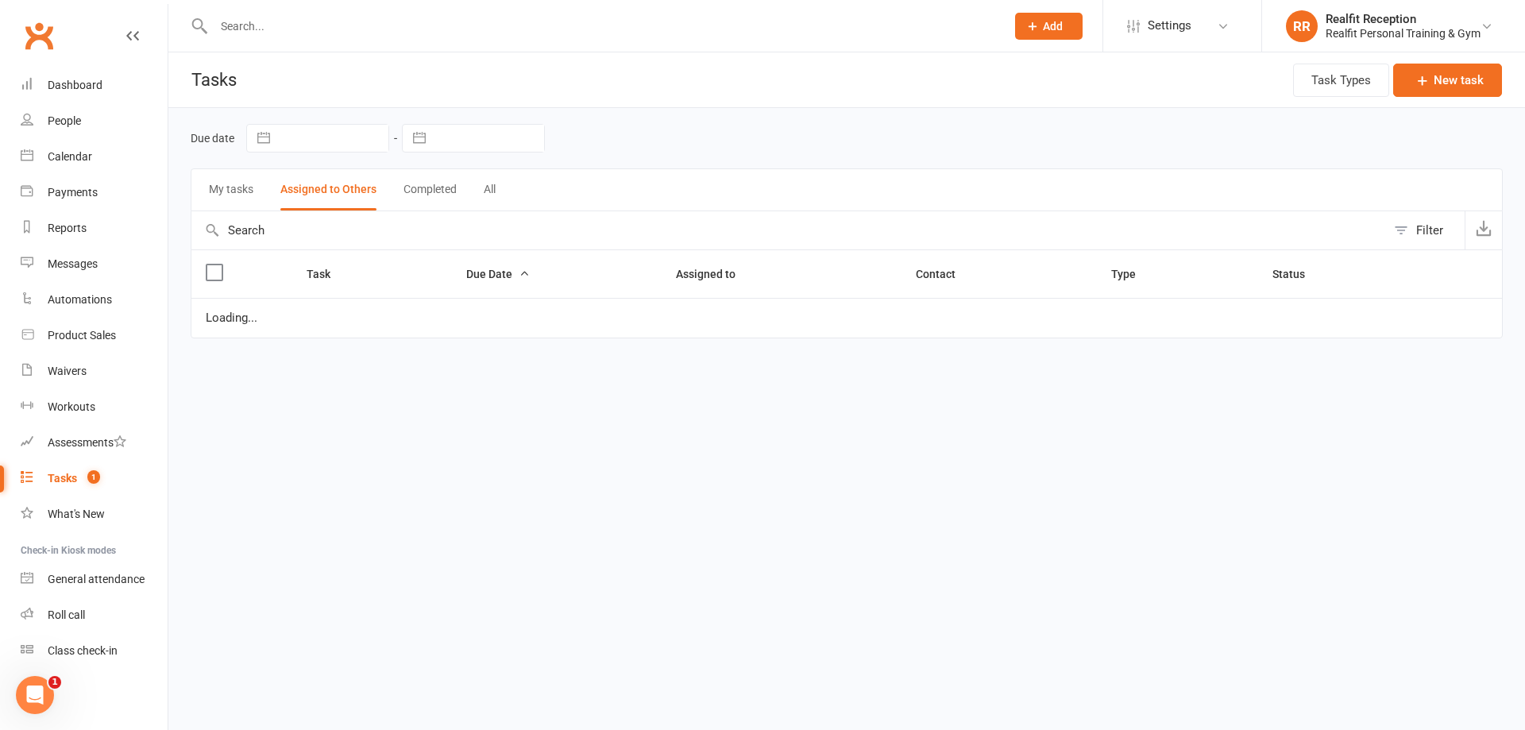
select select "started"
select select "waiting"
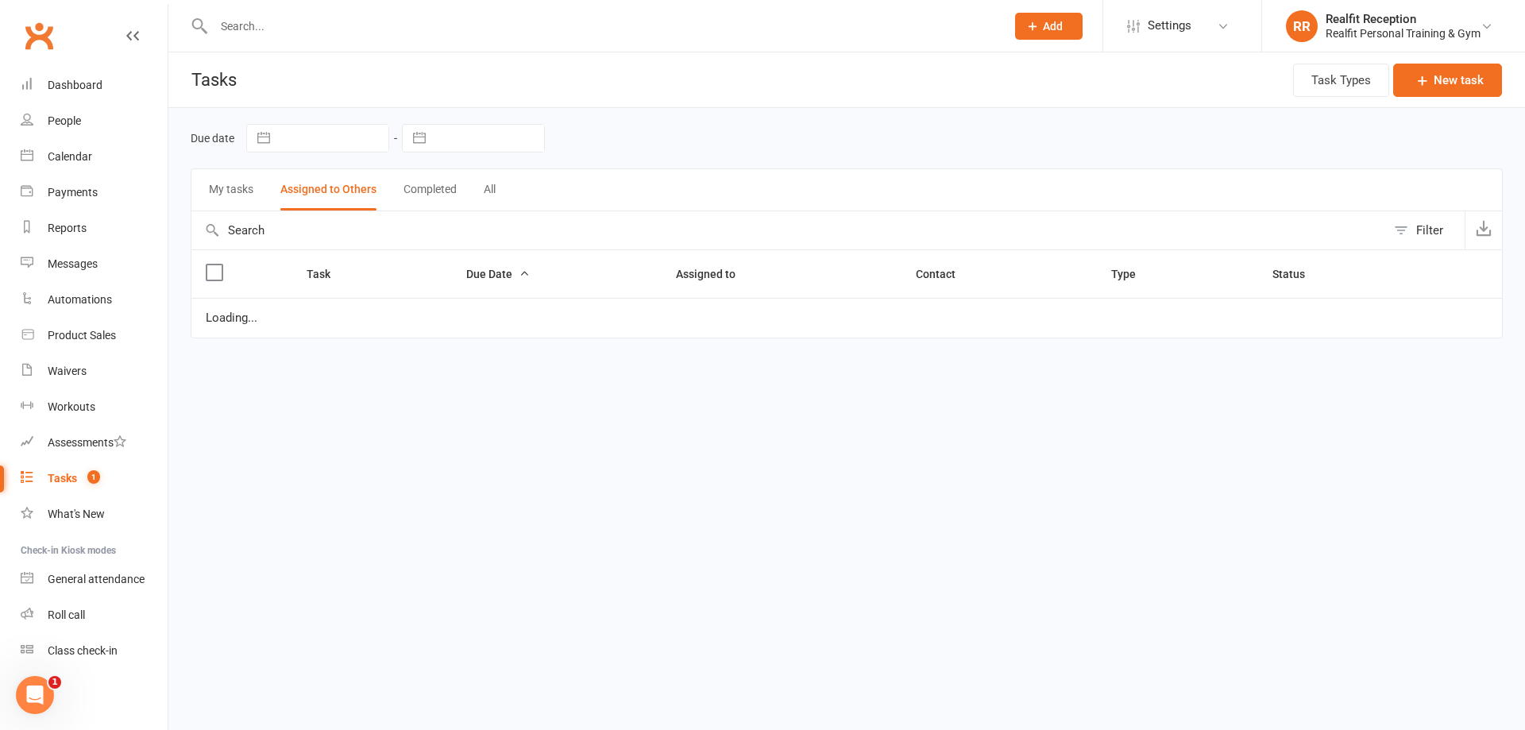
select select "waiting"
select select "started"
select select "waiting"
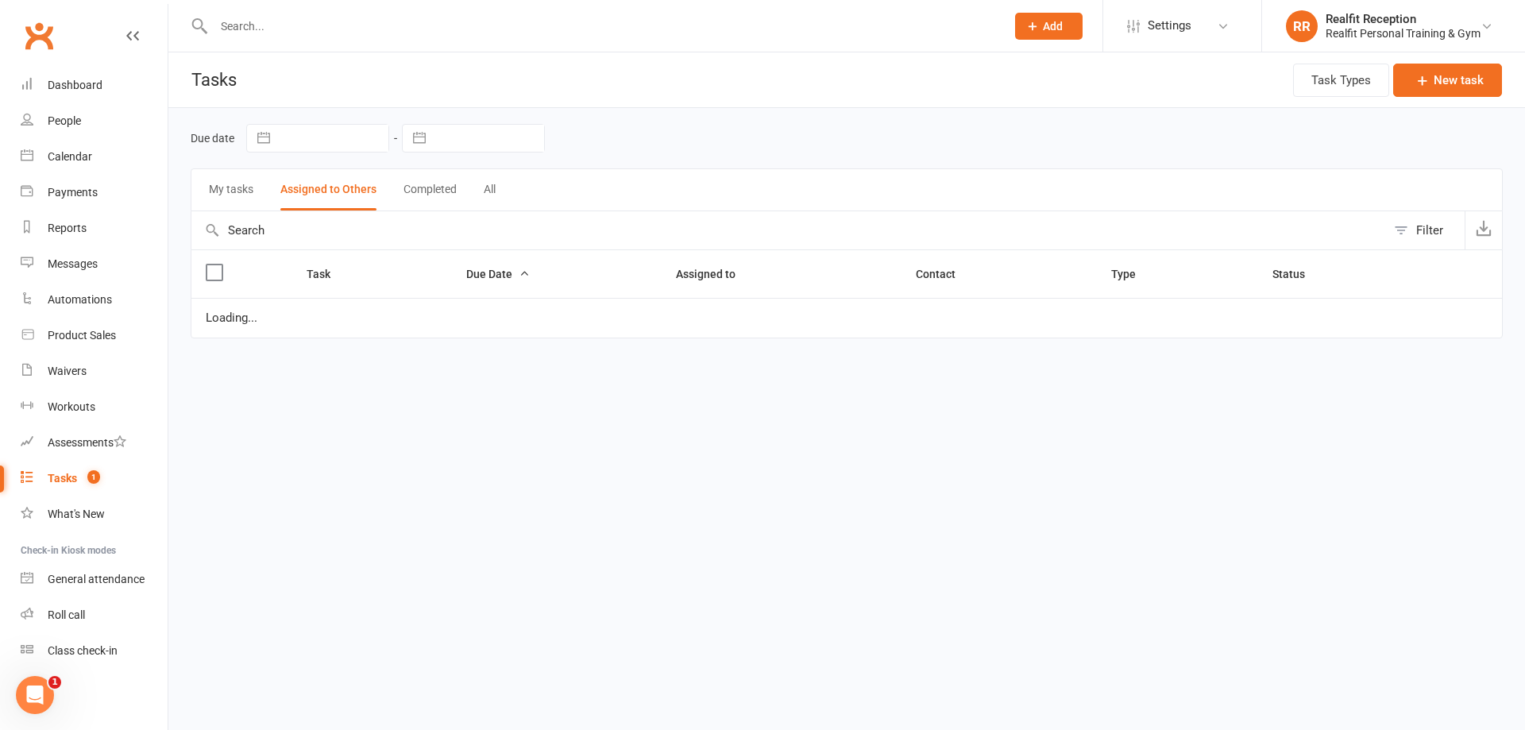
select select "started"
select select "waiting"
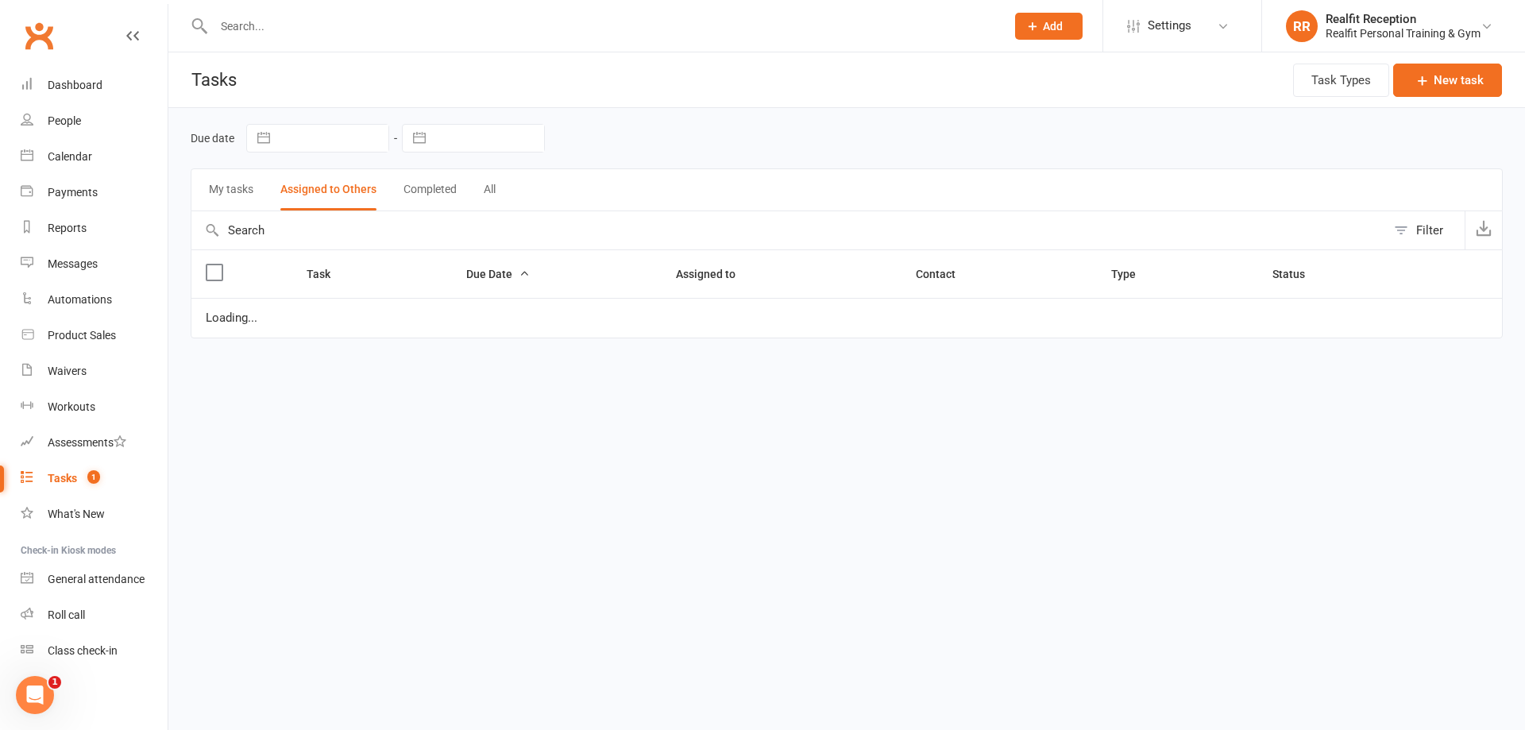
select select "waiting"
select select "started"
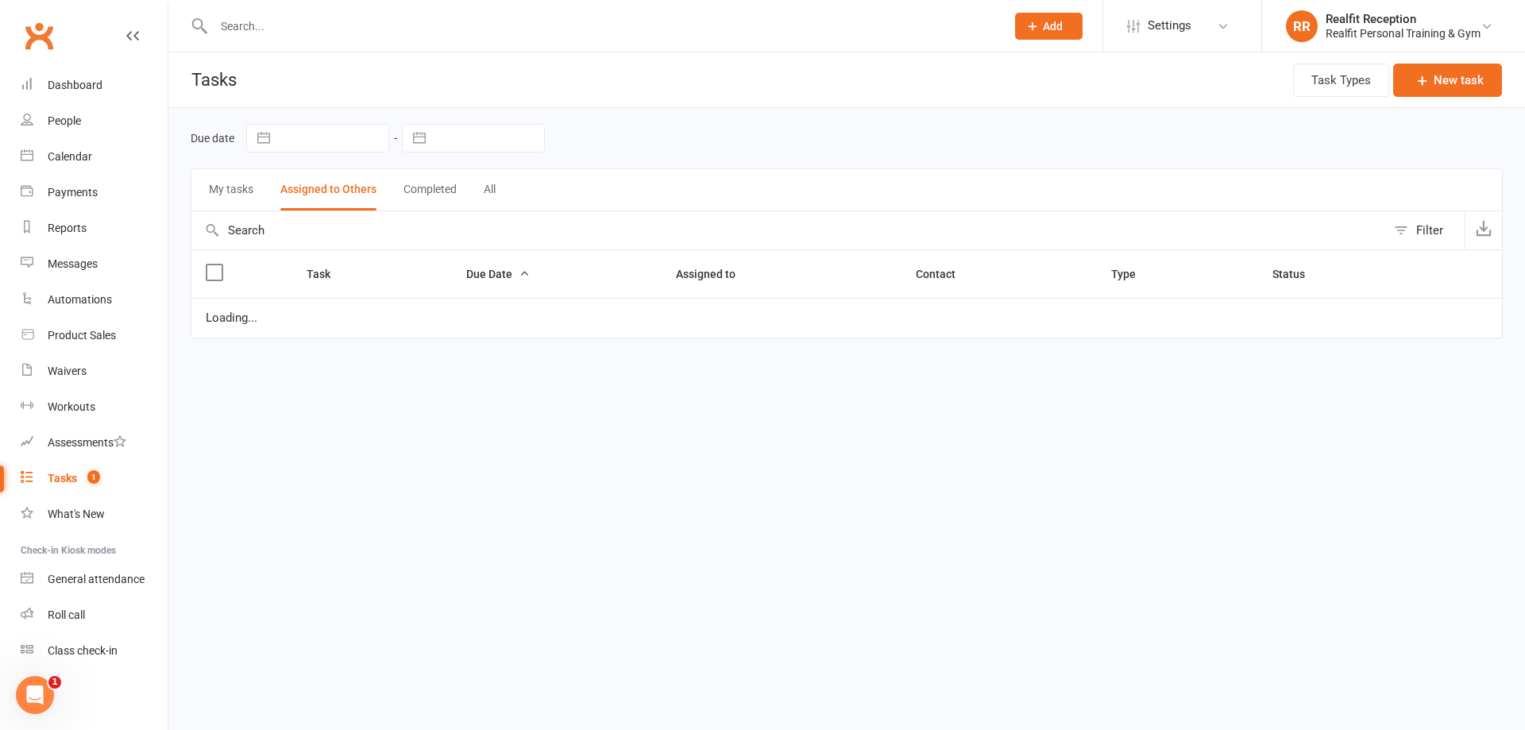
select select "waiting"
select select "started"
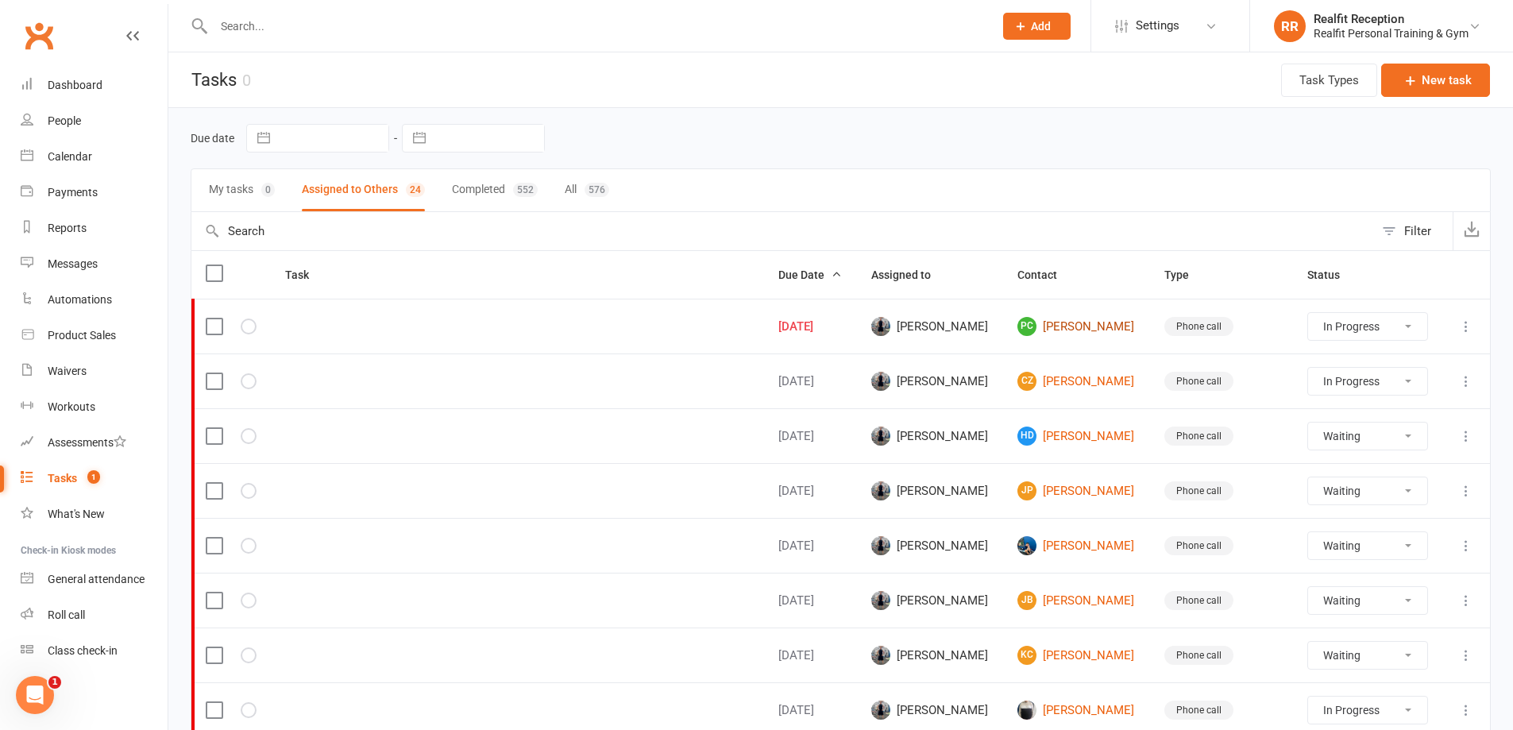
click at [1064, 326] on link "PC [PERSON_NAME]" at bounding box center [1076, 326] width 118 height 19
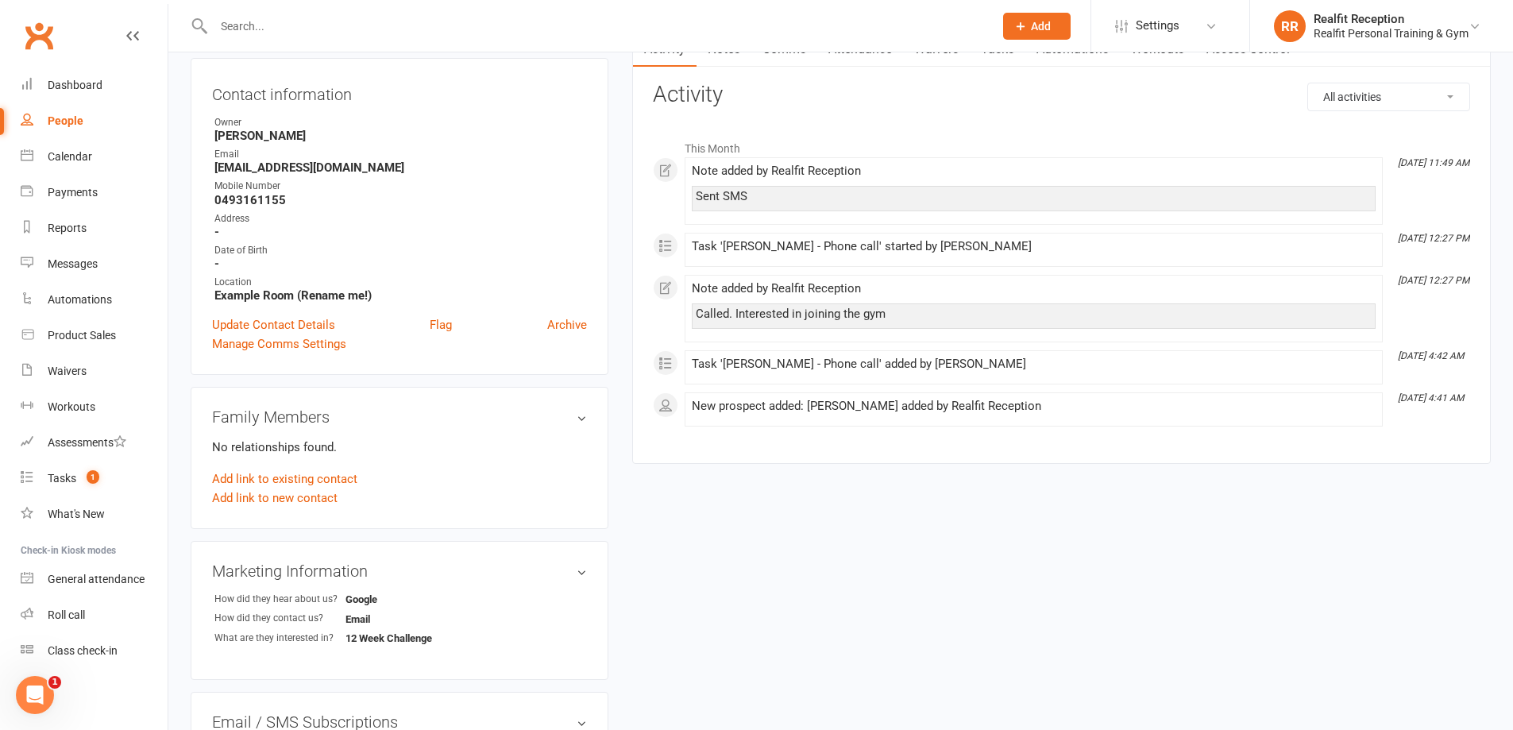
scroll to position [79, 0]
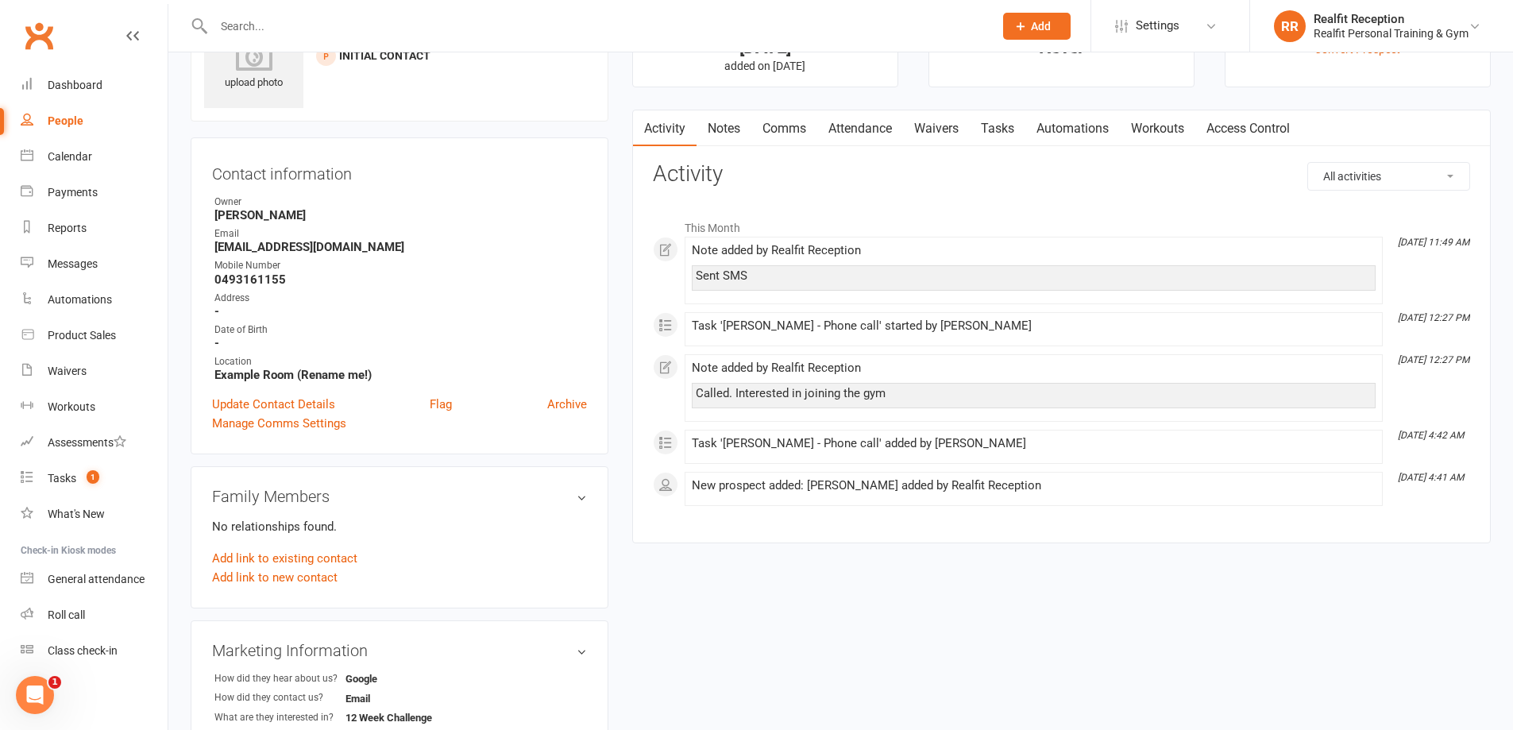
click at [1001, 125] on link "Tasks" at bounding box center [998, 128] width 56 height 37
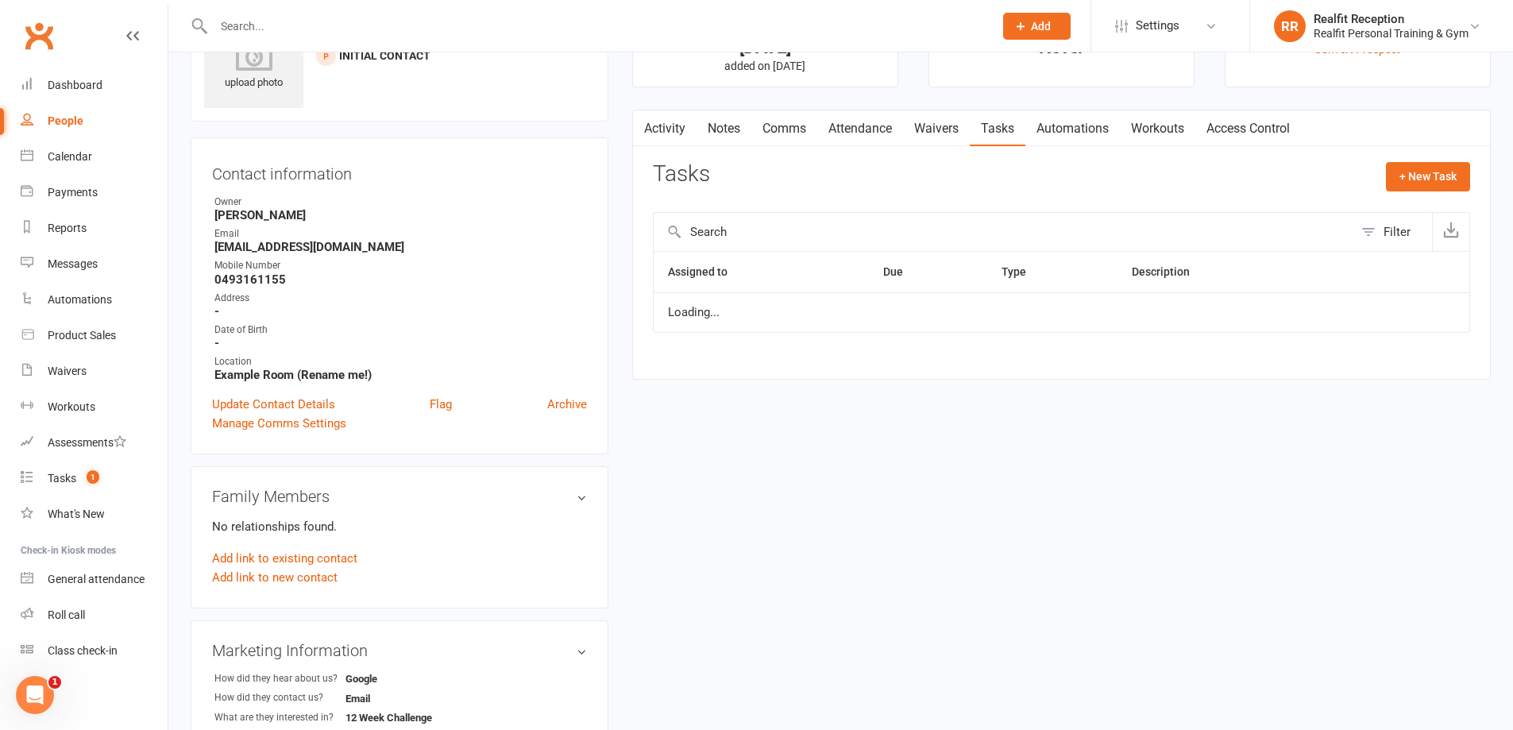
select select "started"
click at [1401, 323] on button "button" at bounding box center [1412, 319] width 25 height 25
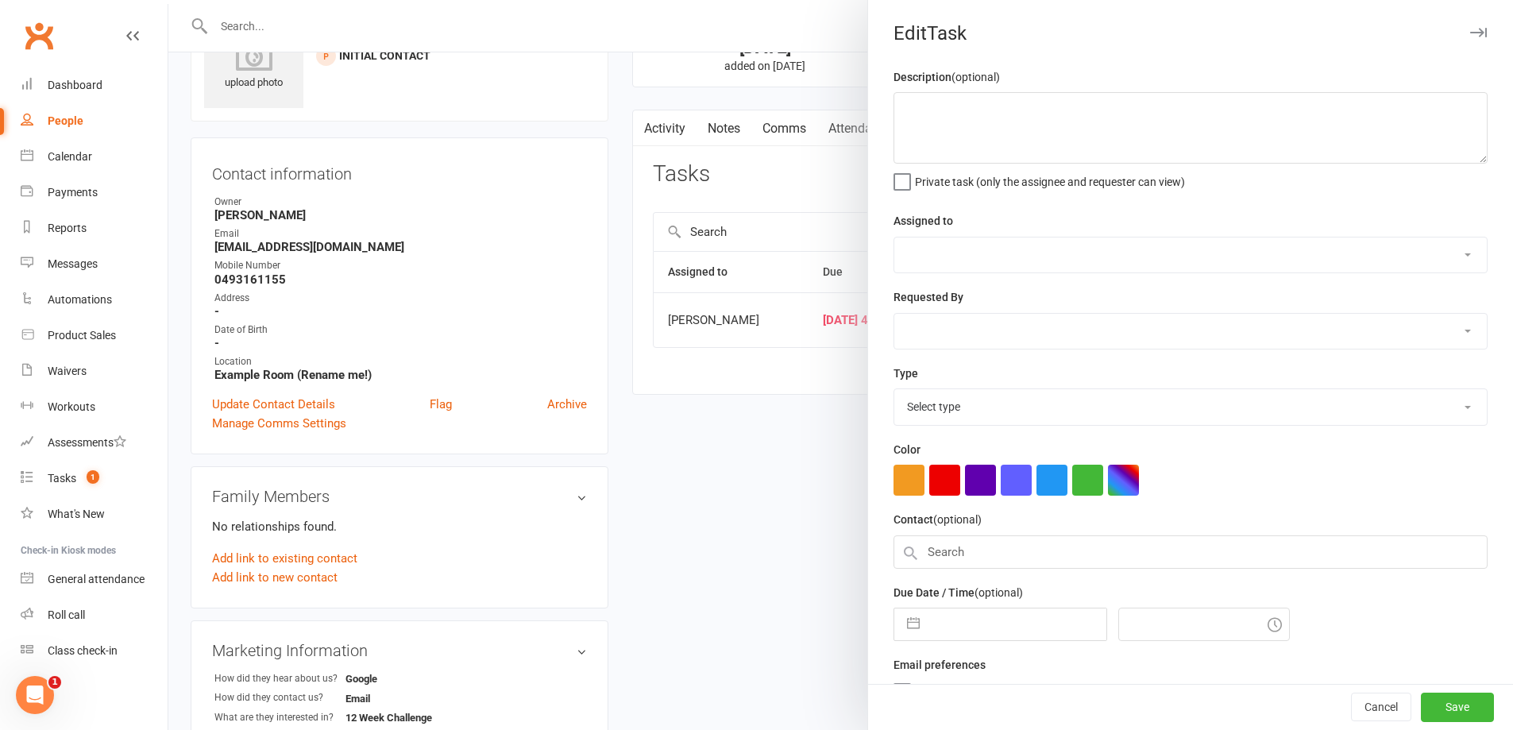
select select "49223"
type input "[DATE]"
type input "4:45am"
select select "26751"
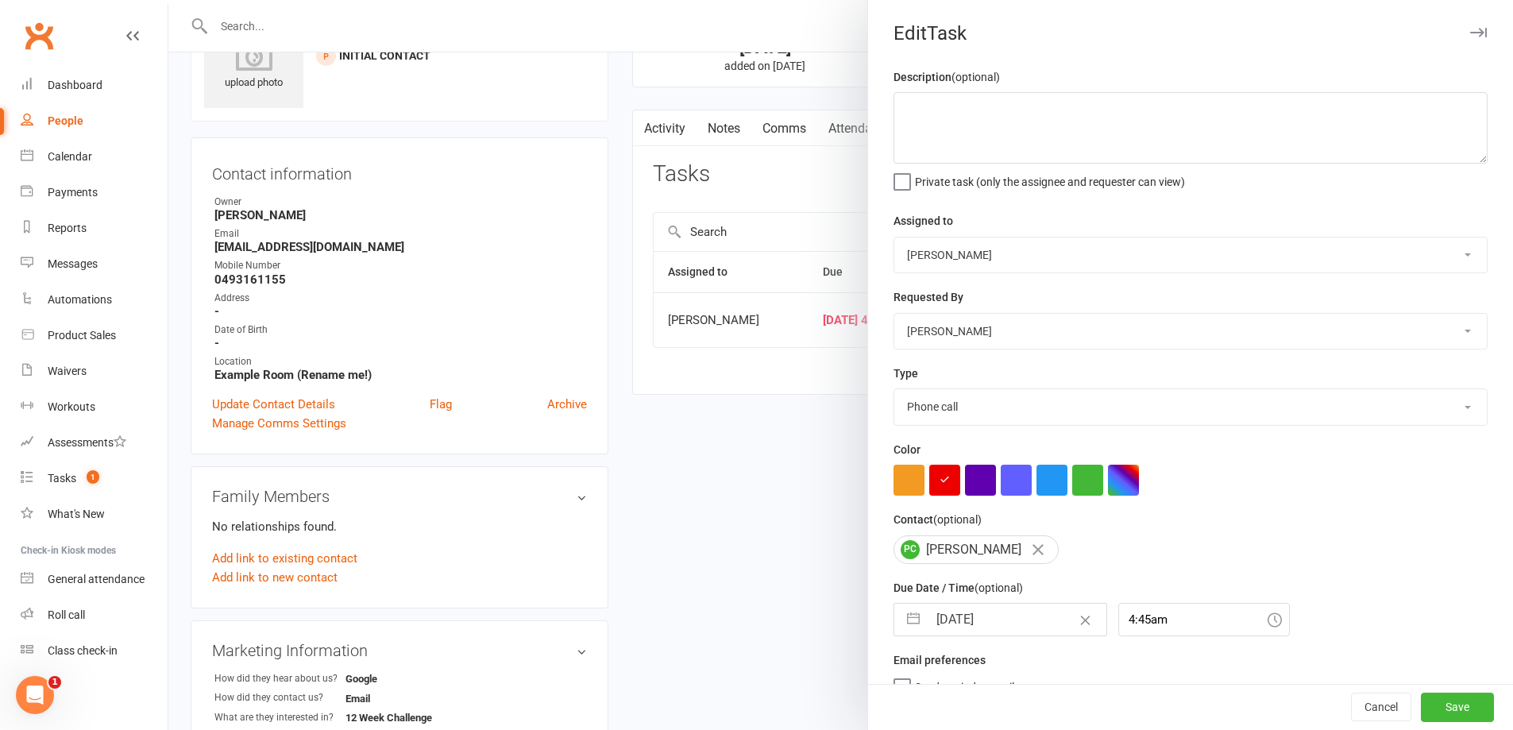
click at [705, 598] on div at bounding box center [840, 365] width 1344 height 730
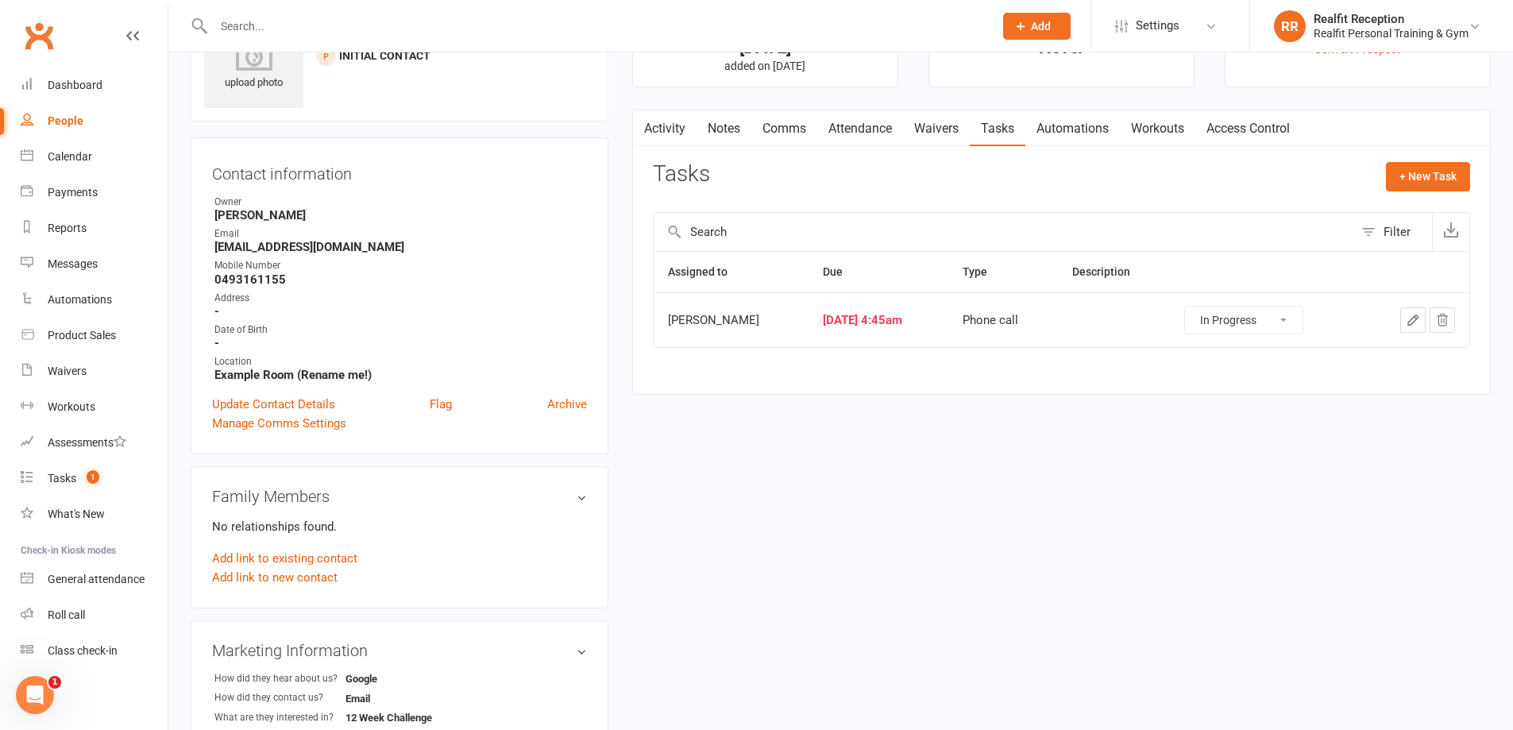
click at [727, 130] on link "Notes" at bounding box center [723, 128] width 55 height 37
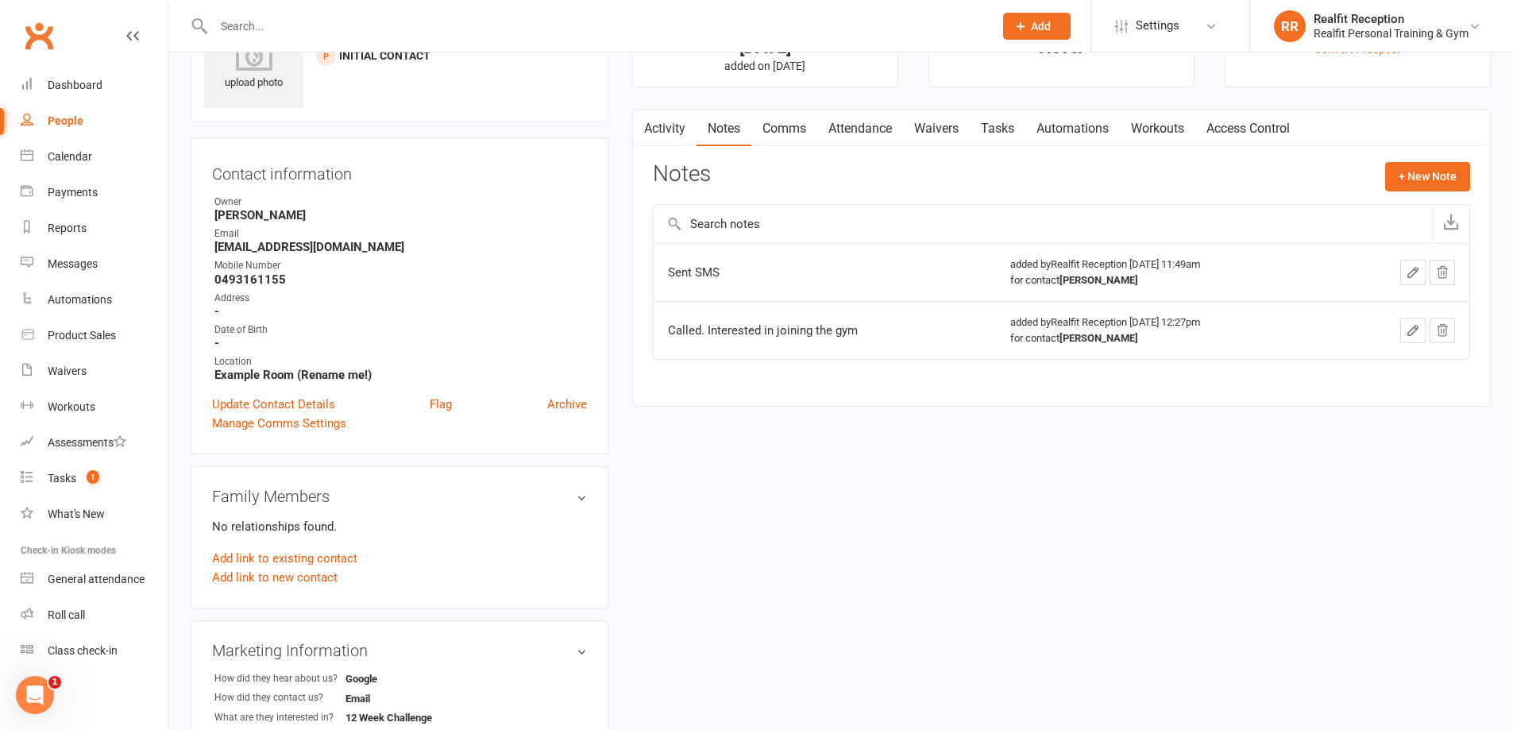
click at [1413, 275] on icon "button" at bounding box center [1413, 273] width 10 height 10
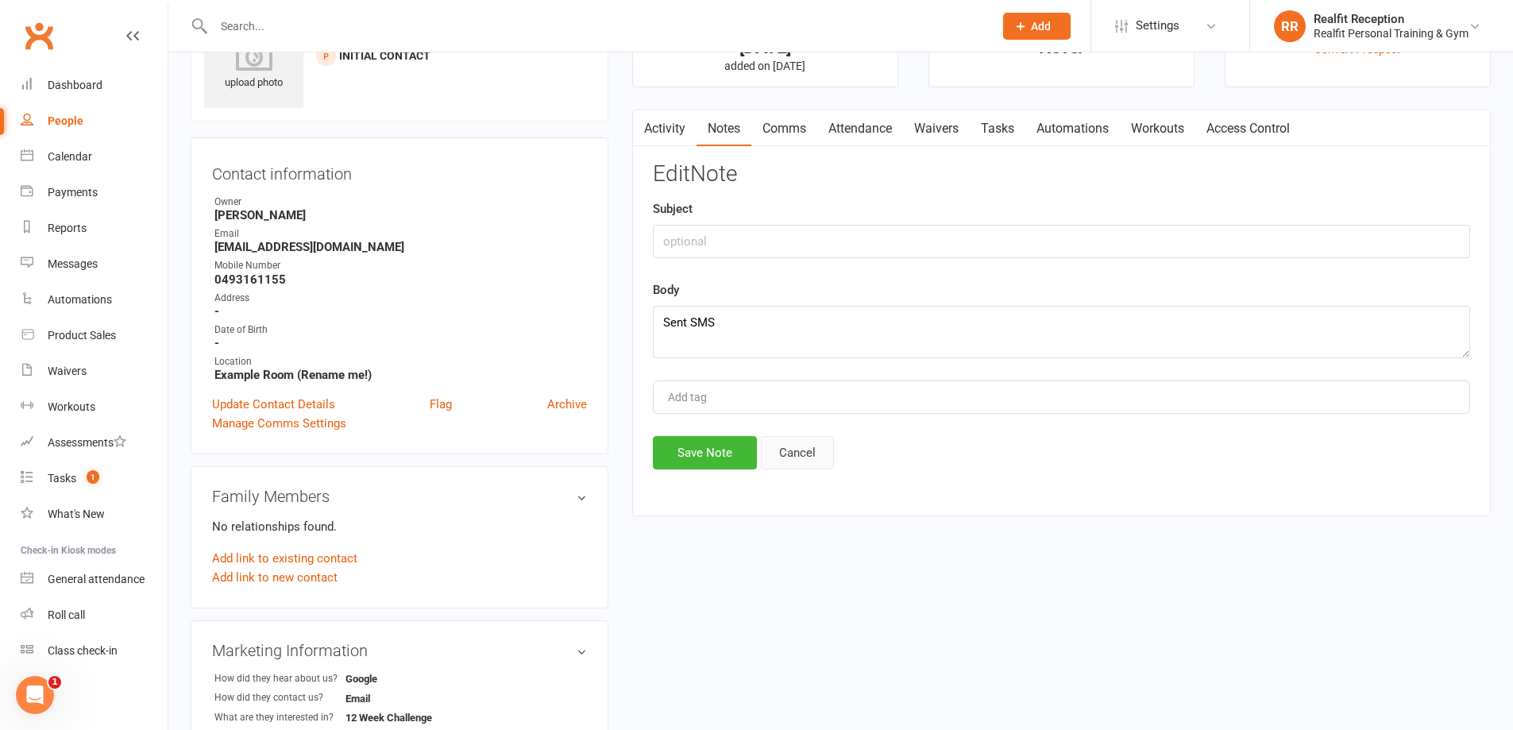
click at [815, 444] on button "Cancel" at bounding box center [797, 452] width 73 height 33
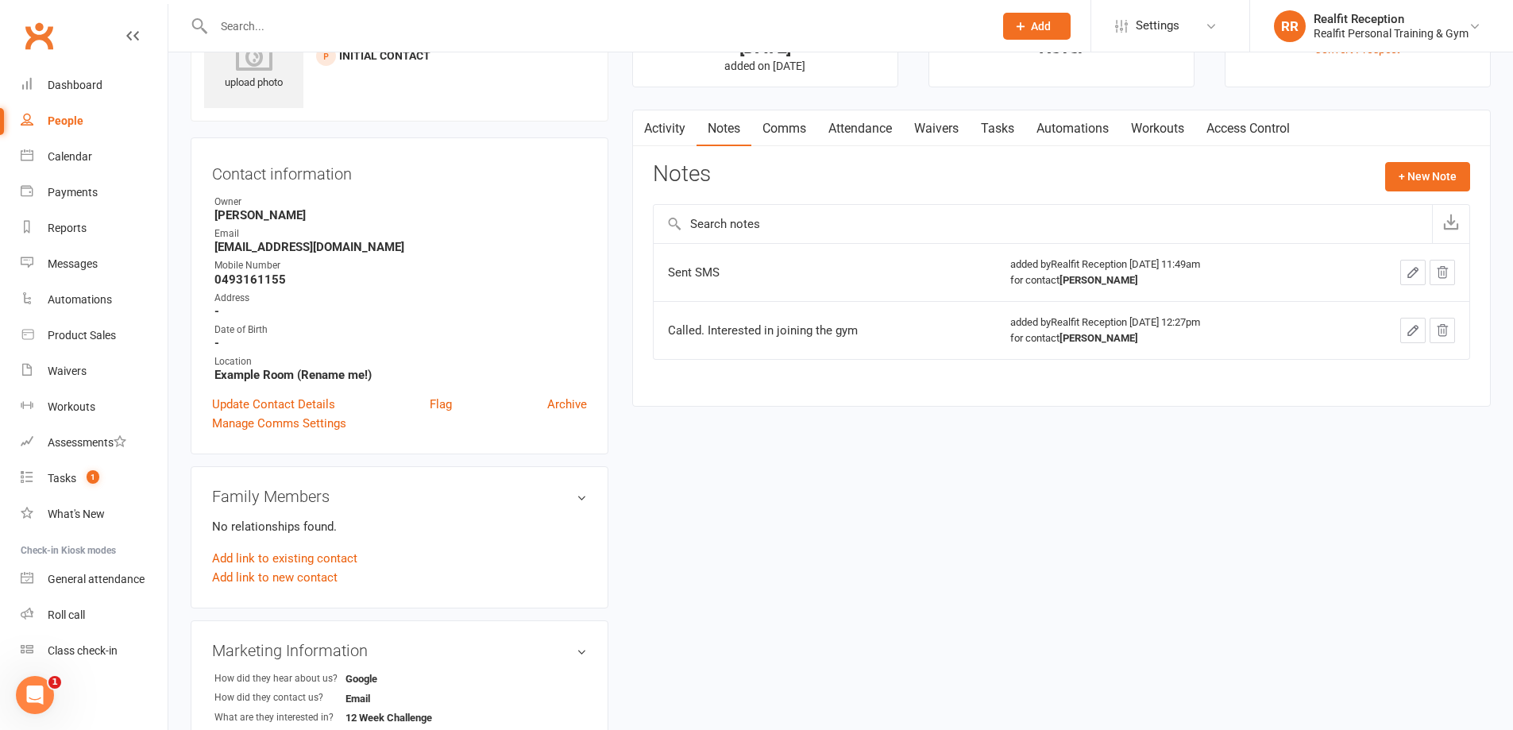
click at [1408, 272] on icon "button" at bounding box center [1412, 272] width 14 height 14
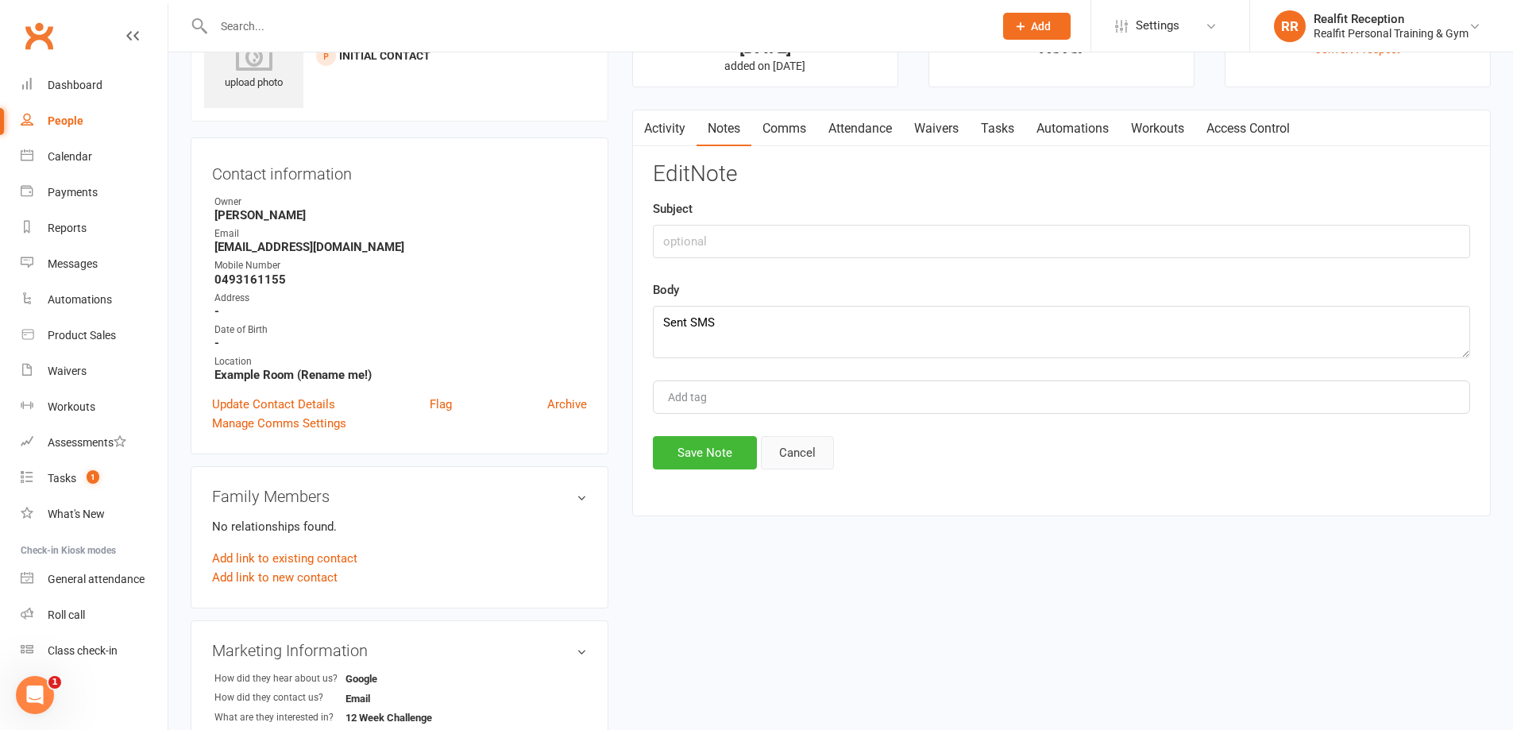
click at [804, 457] on button "Cancel" at bounding box center [797, 452] width 73 height 33
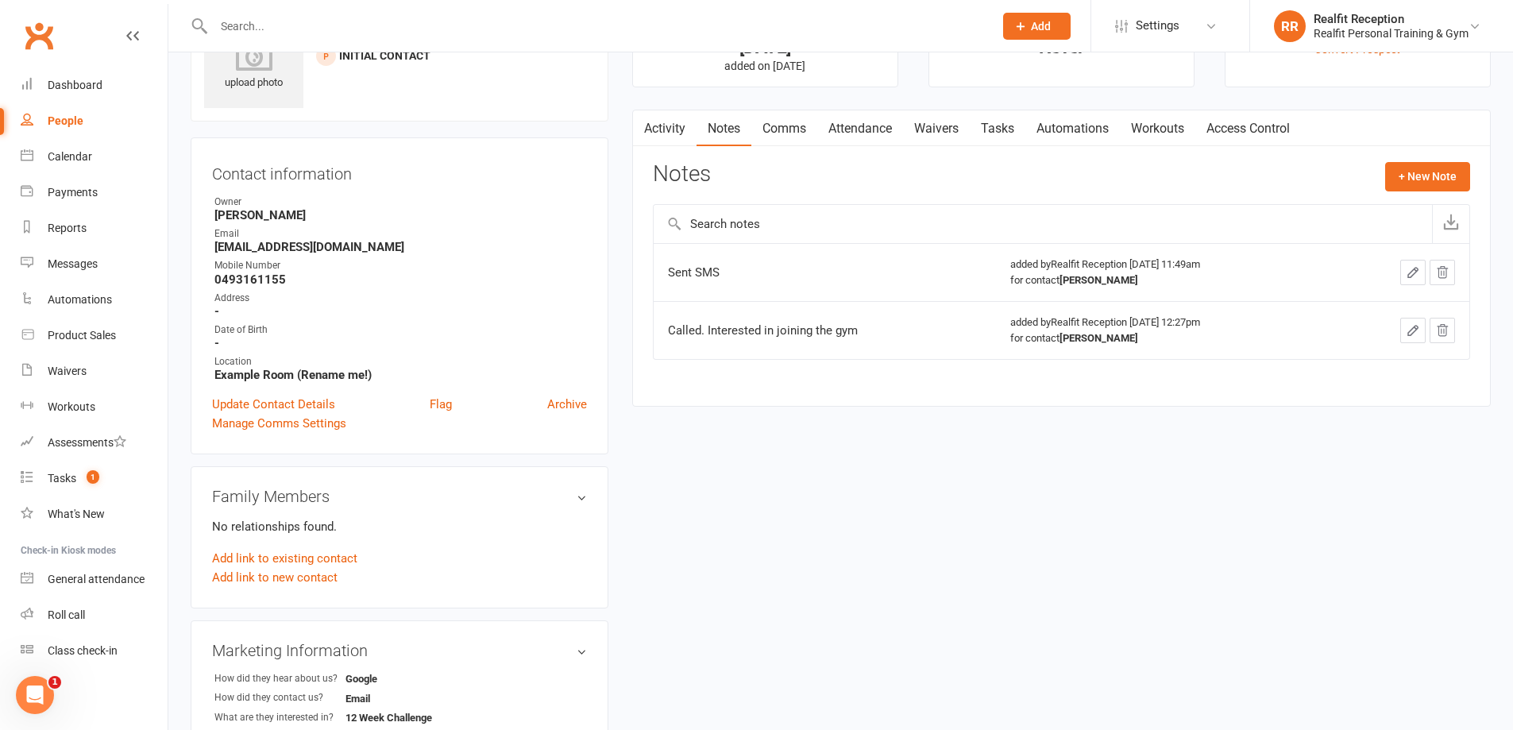
click at [996, 126] on link "Tasks" at bounding box center [998, 128] width 56 height 37
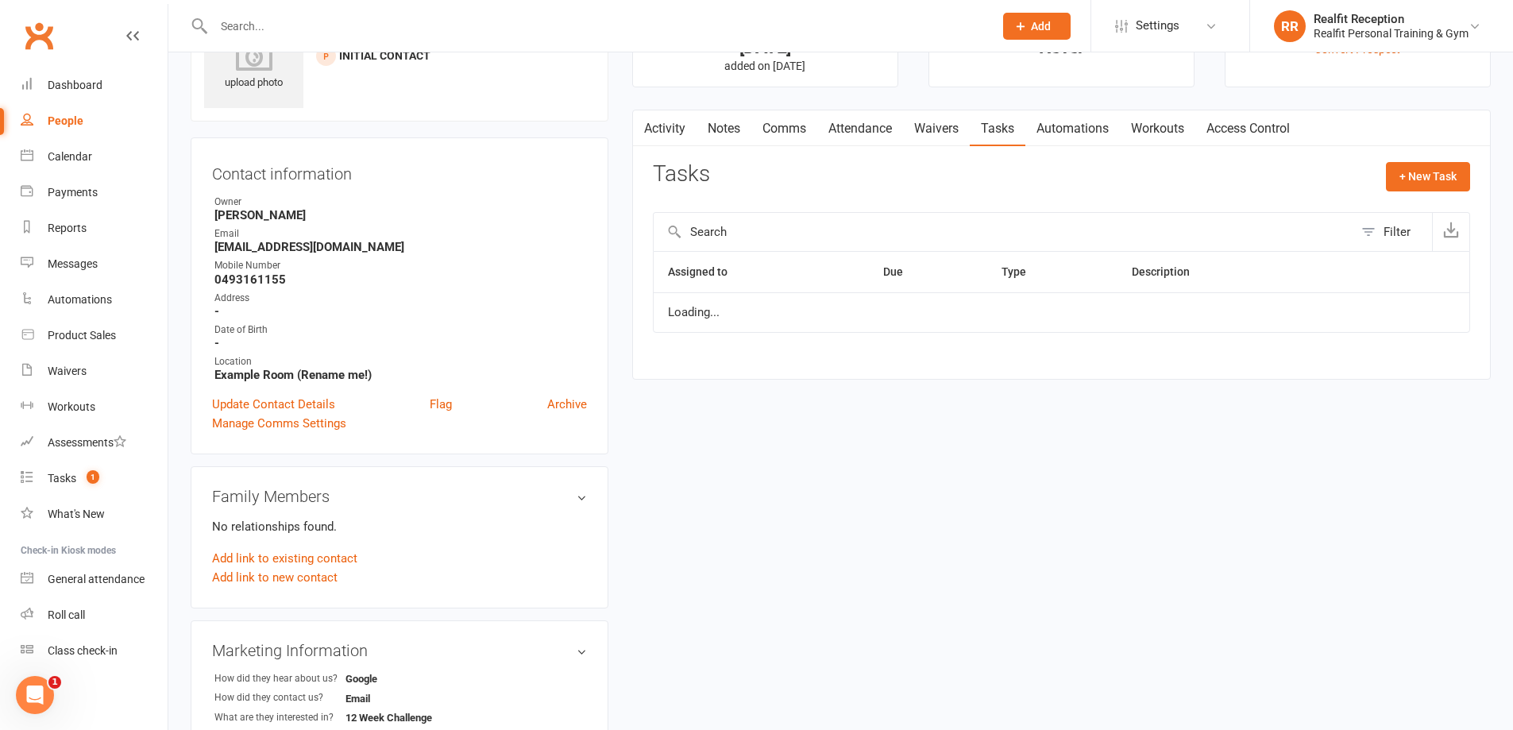
select select "started"
click at [1406, 323] on icon "button" at bounding box center [1412, 320] width 14 height 14
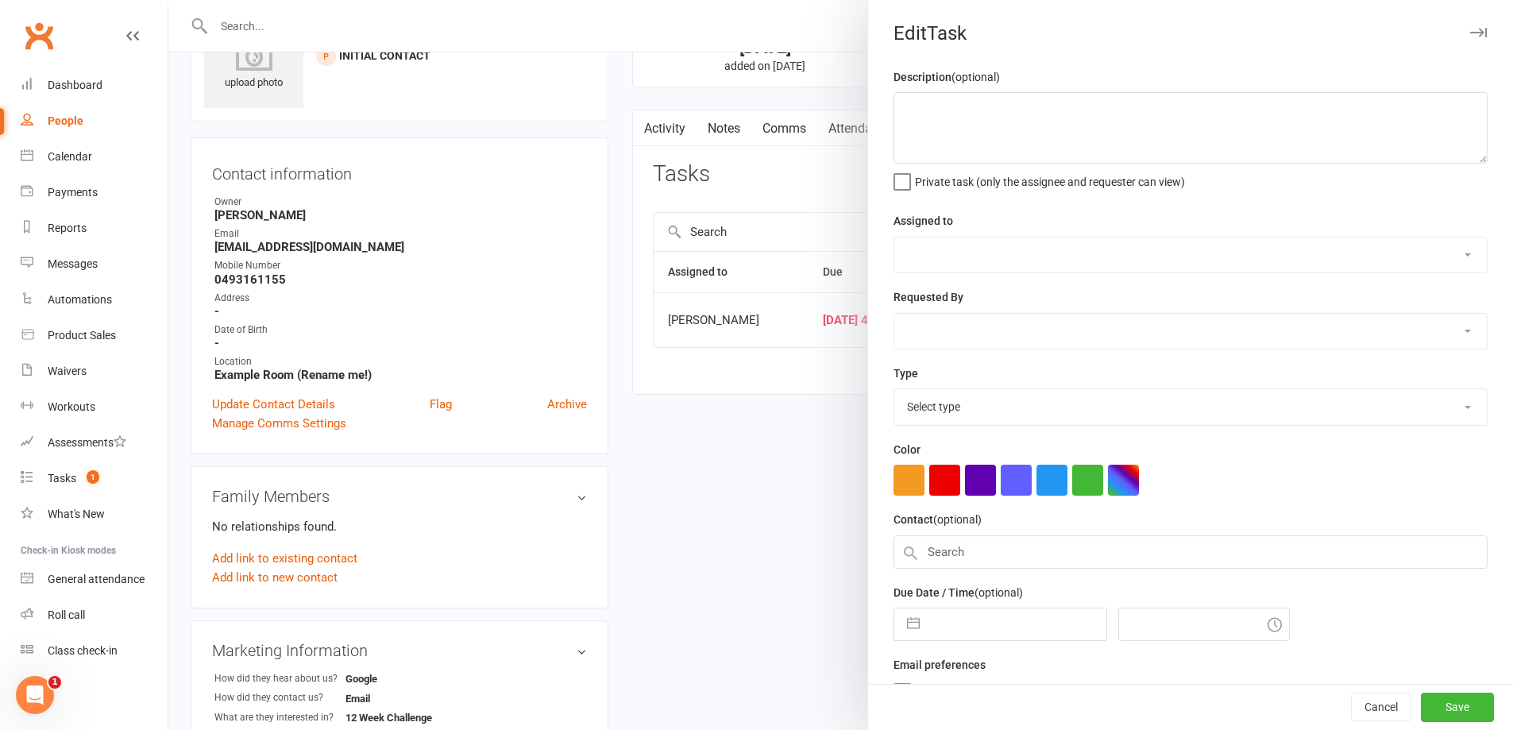
select select "49223"
type input "[DATE]"
type input "4:45am"
select select "26751"
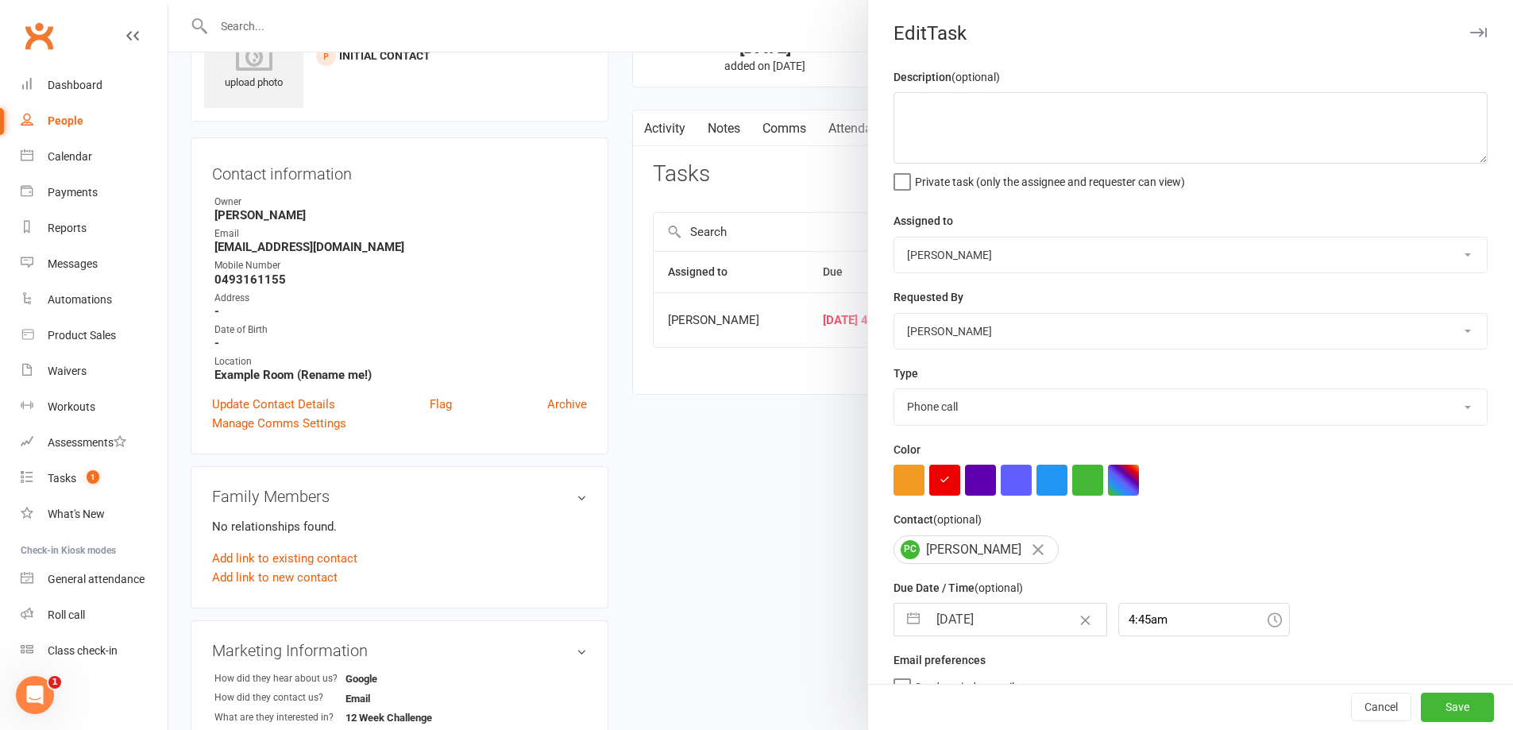
select select "6"
select select "2025"
select select "7"
select select "2025"
select select "8"
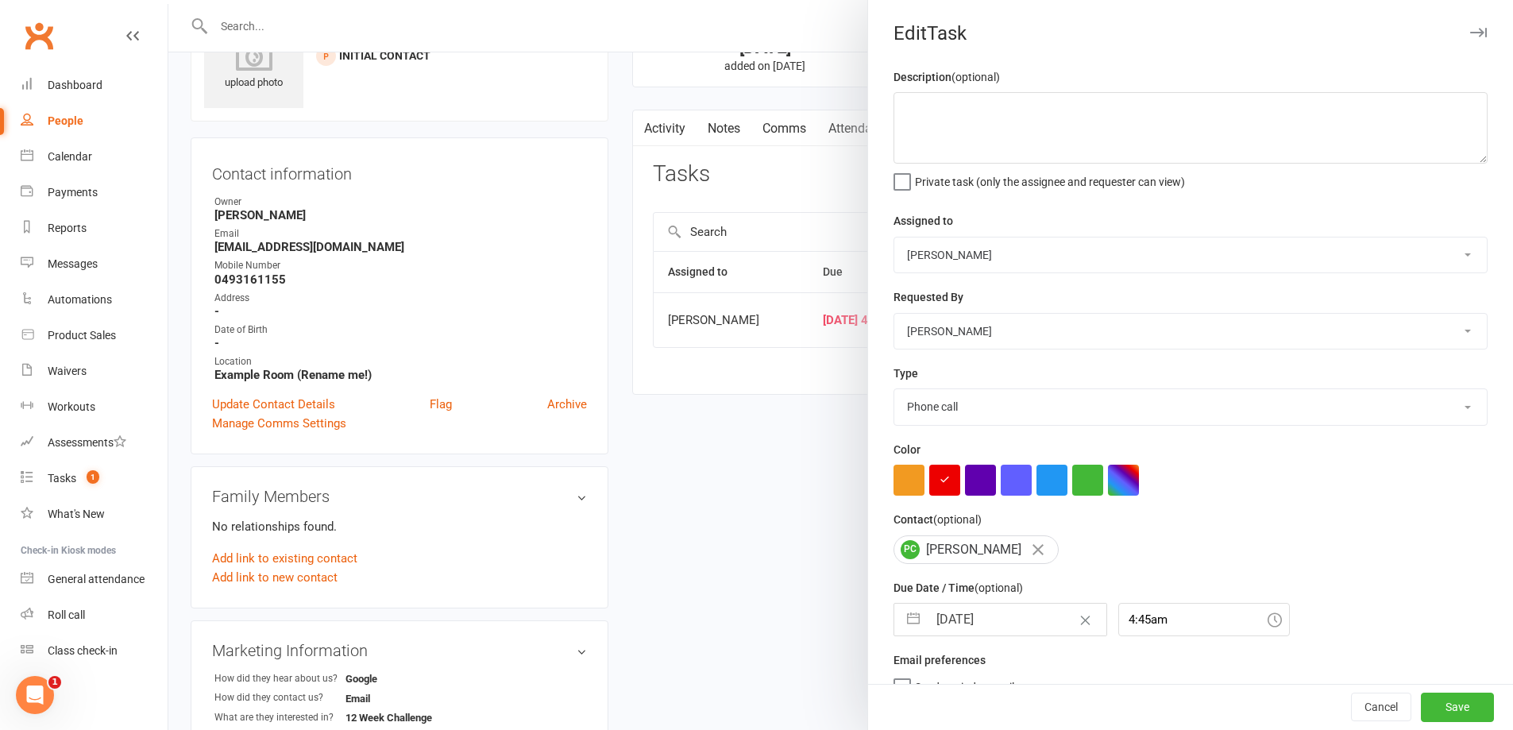
select select "2025"
click at [1037, 620] on input "[DATE]" at bounding box center [1016, 619] width 179 height 32
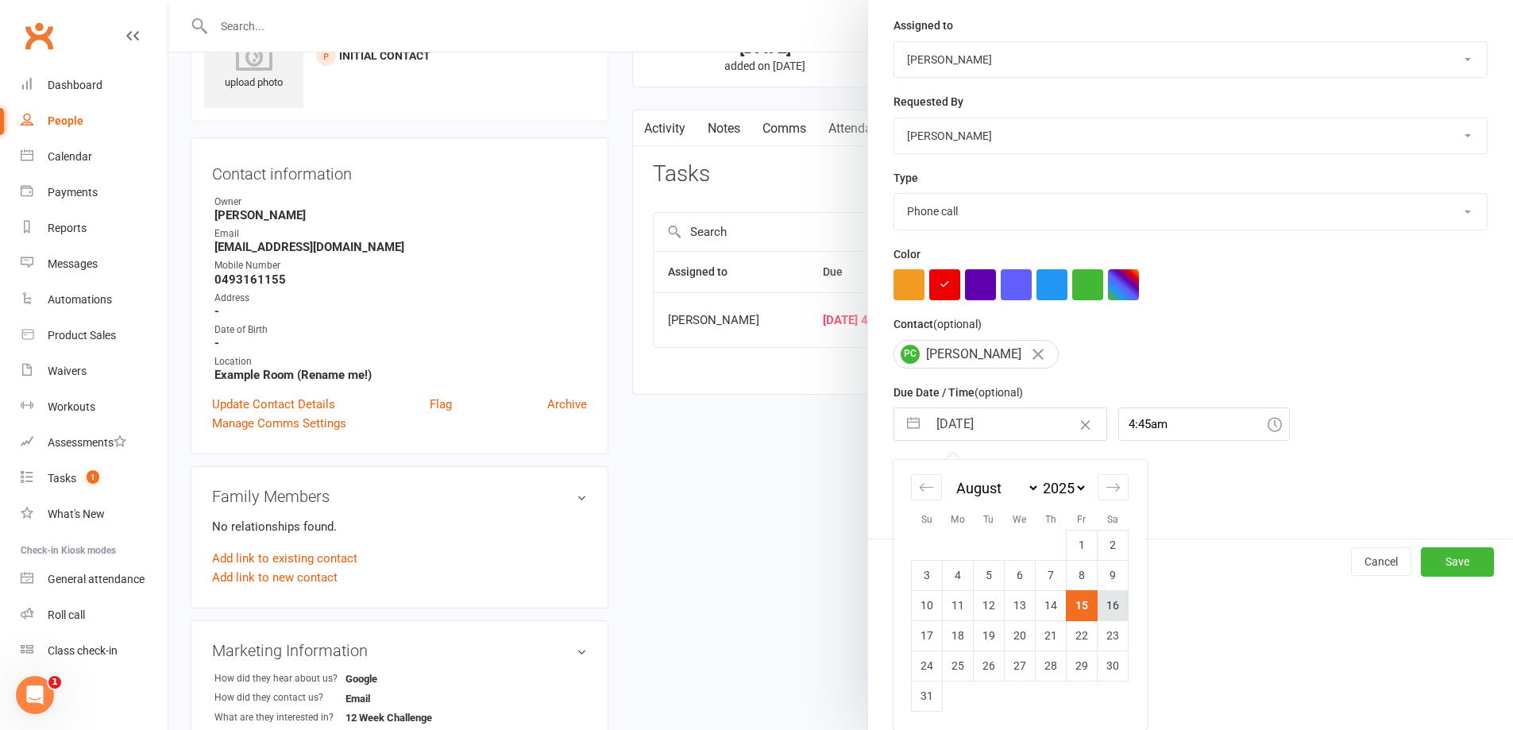
click at [1113, 605] on td "16" at bounding box center [1112, 605] width 31 height 30
type input "[DATE]"
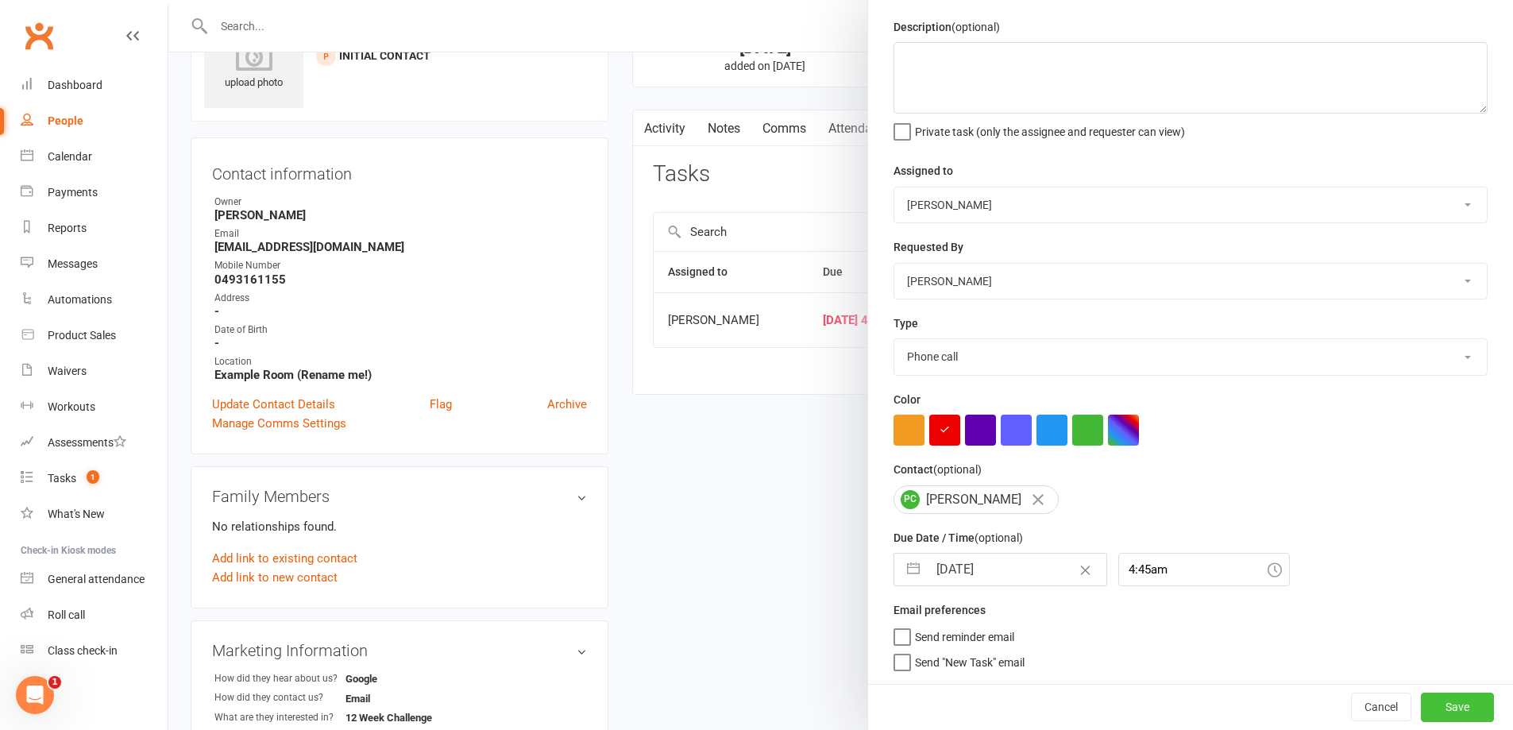
click at [1429, 704] on button "Save" at bounding box center [1457, 706] width 73 height 29
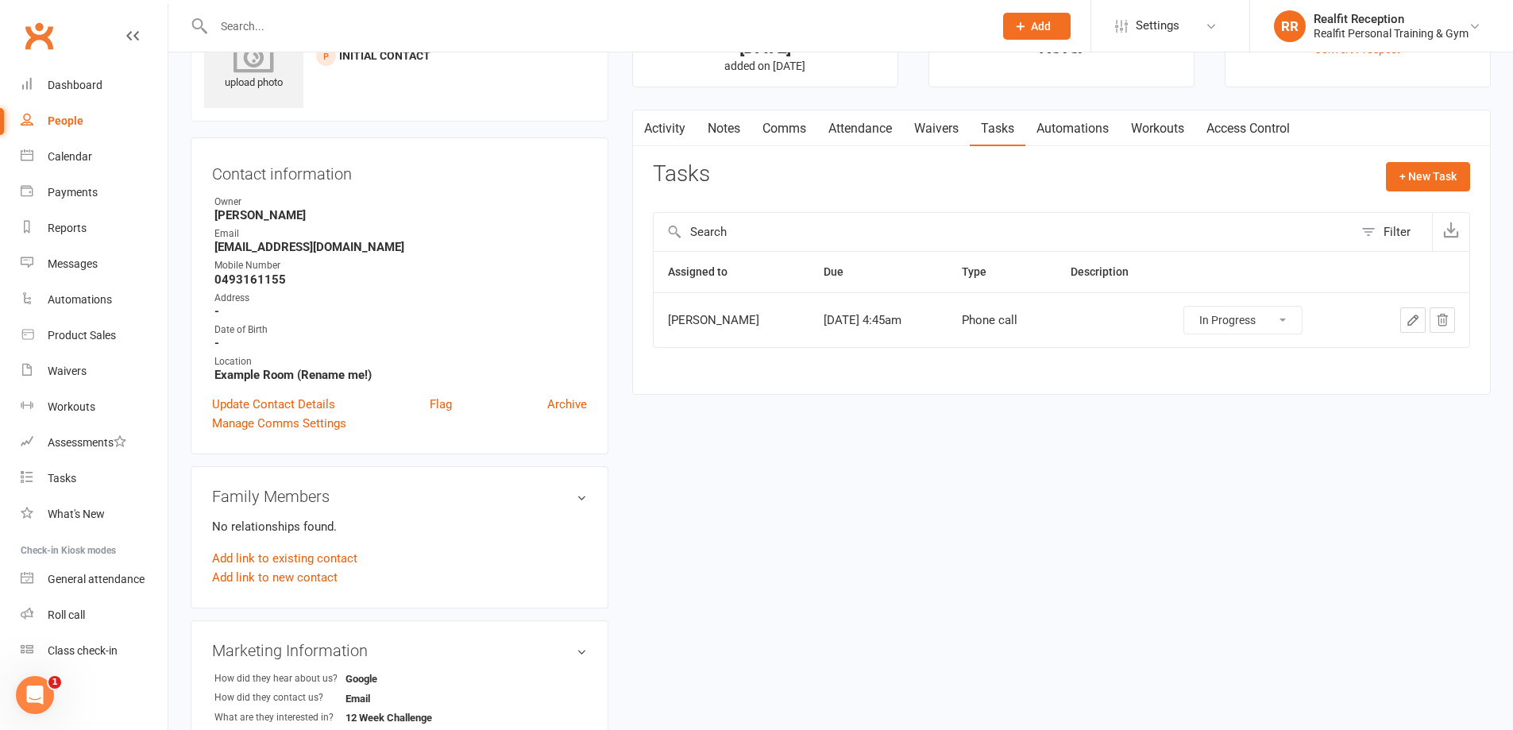
scroll to position [0, 0]
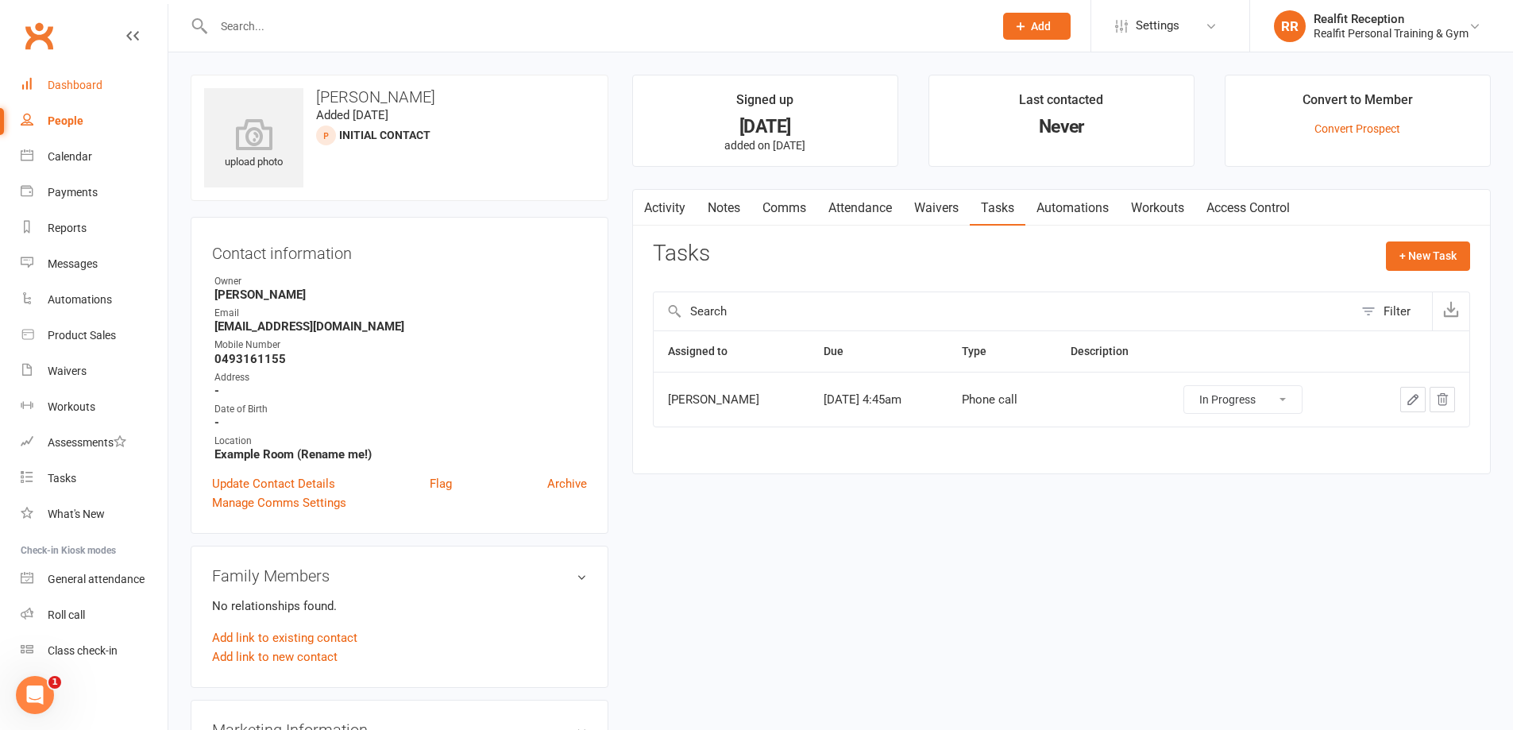
click at [55, 80] on div "Dashboard" at bounding box center [75, 85] width 55 height 13
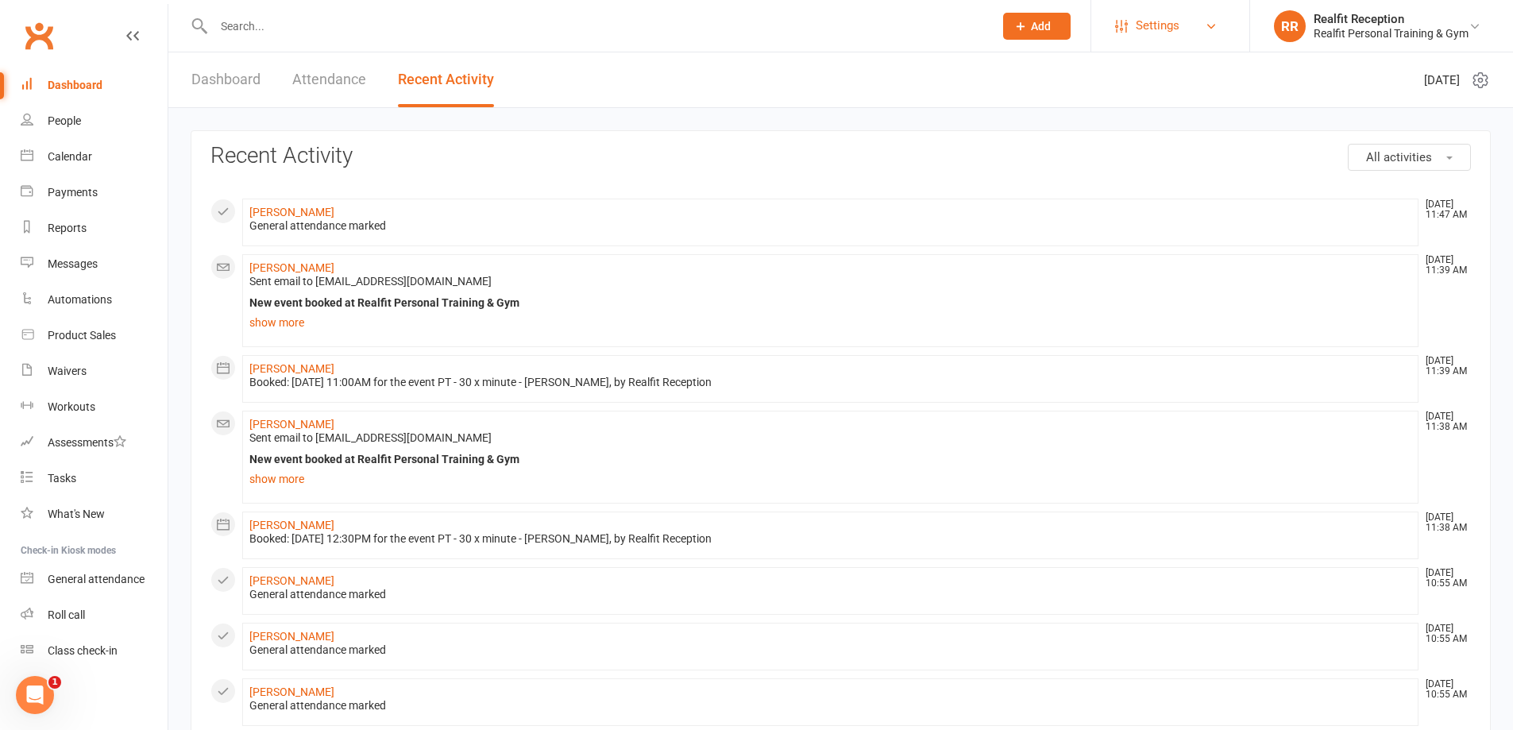
click at [1135, 16] on span "Settings" at bounding box center [1157, 26] width 44 height 36
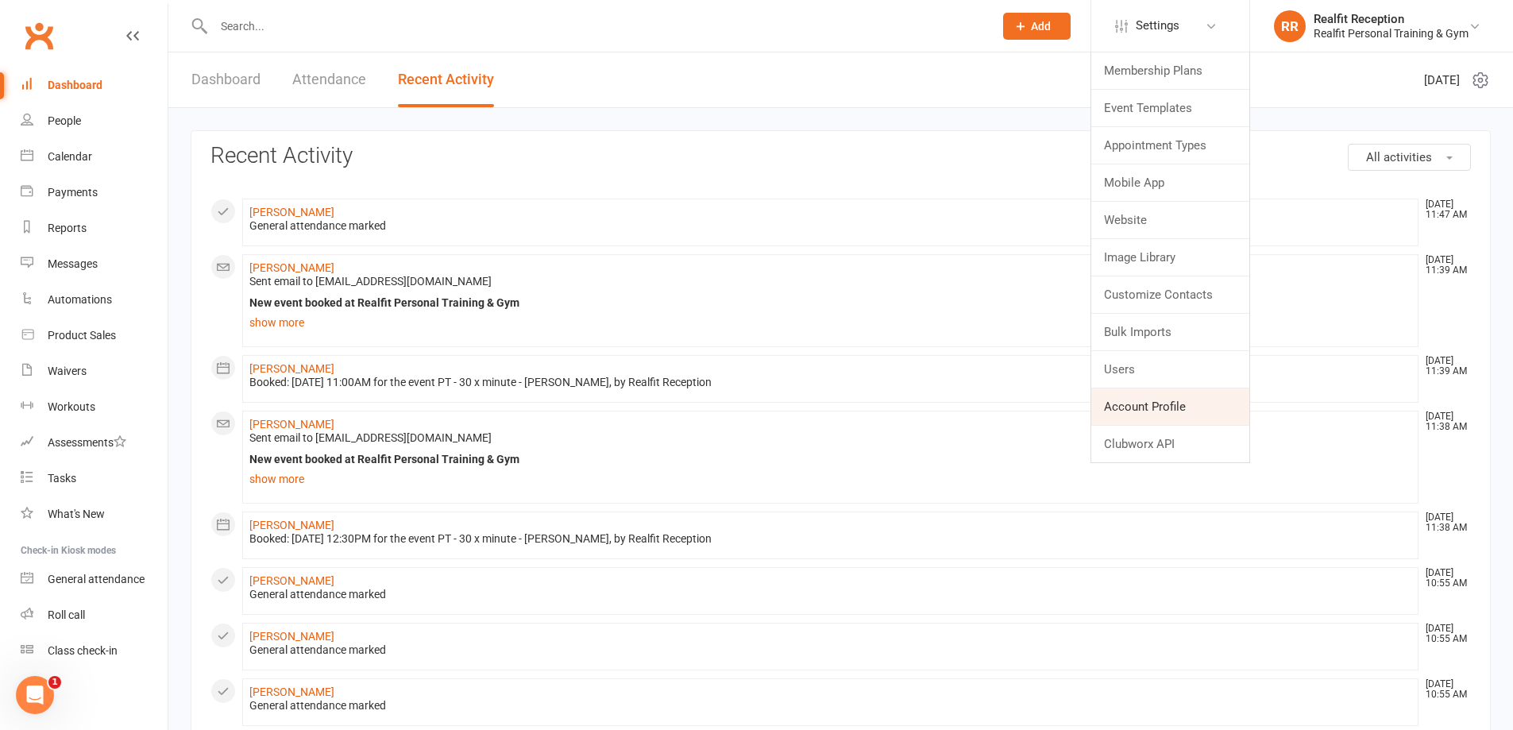
click at [1131, 399] on link "Account Profile" at bounding box center [1170, 406] width 158 height 37
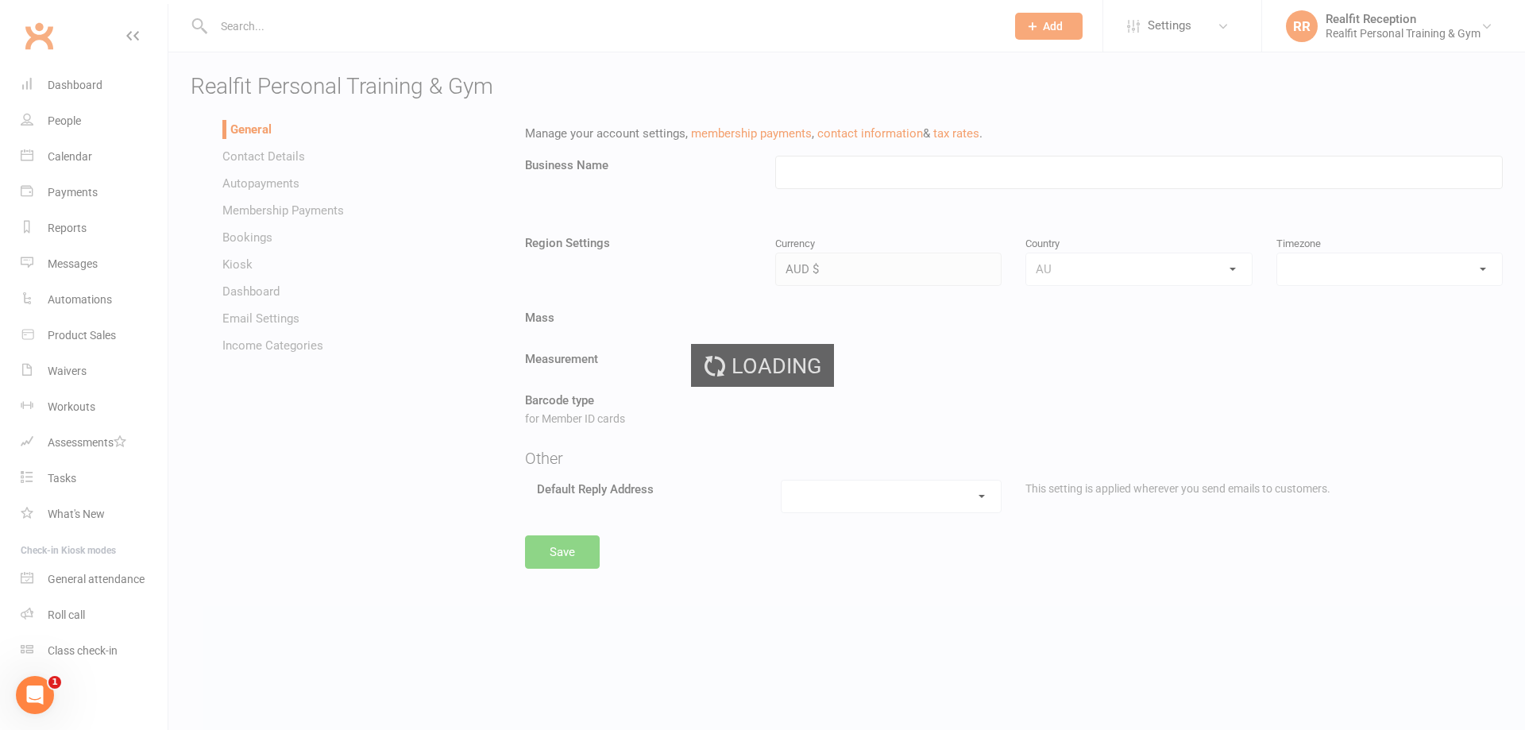
type input "Realfit Personal Training & Gym"
select select "[GEOGRAPHIC_DATA]/[GEOGRAPHIC_DATA]"
select select "[EMAIL_ADDRESS][DOMAIN_NAME]"
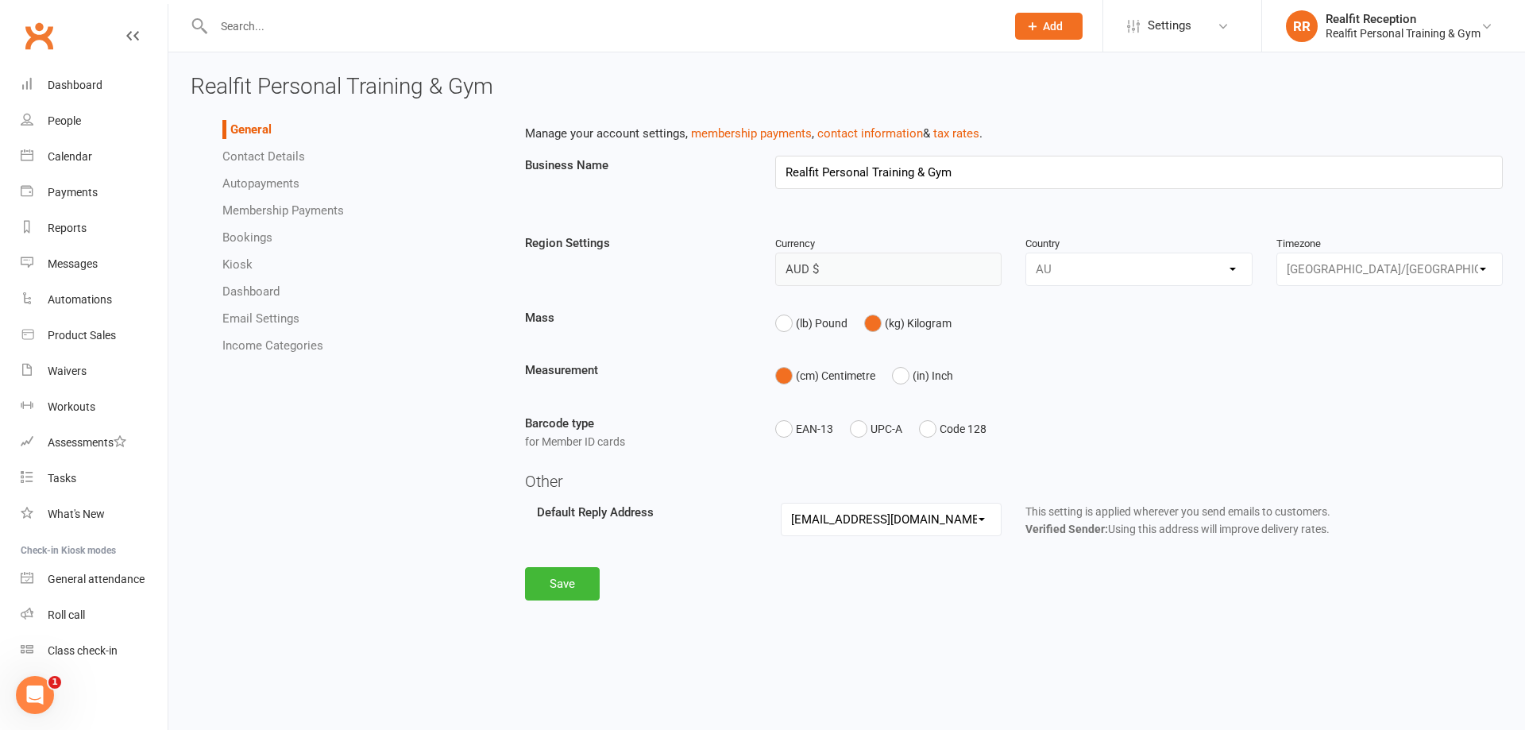
click at [238, 232] on link "Bookings" at bounding box center [247, 237] width 50 height 14
select select "send_booking_confirmation_email_to_all"
select select "send_member_booking_reminder_via_all"
select select "send_prospect_booking_reminder_via_all"
select select "20"
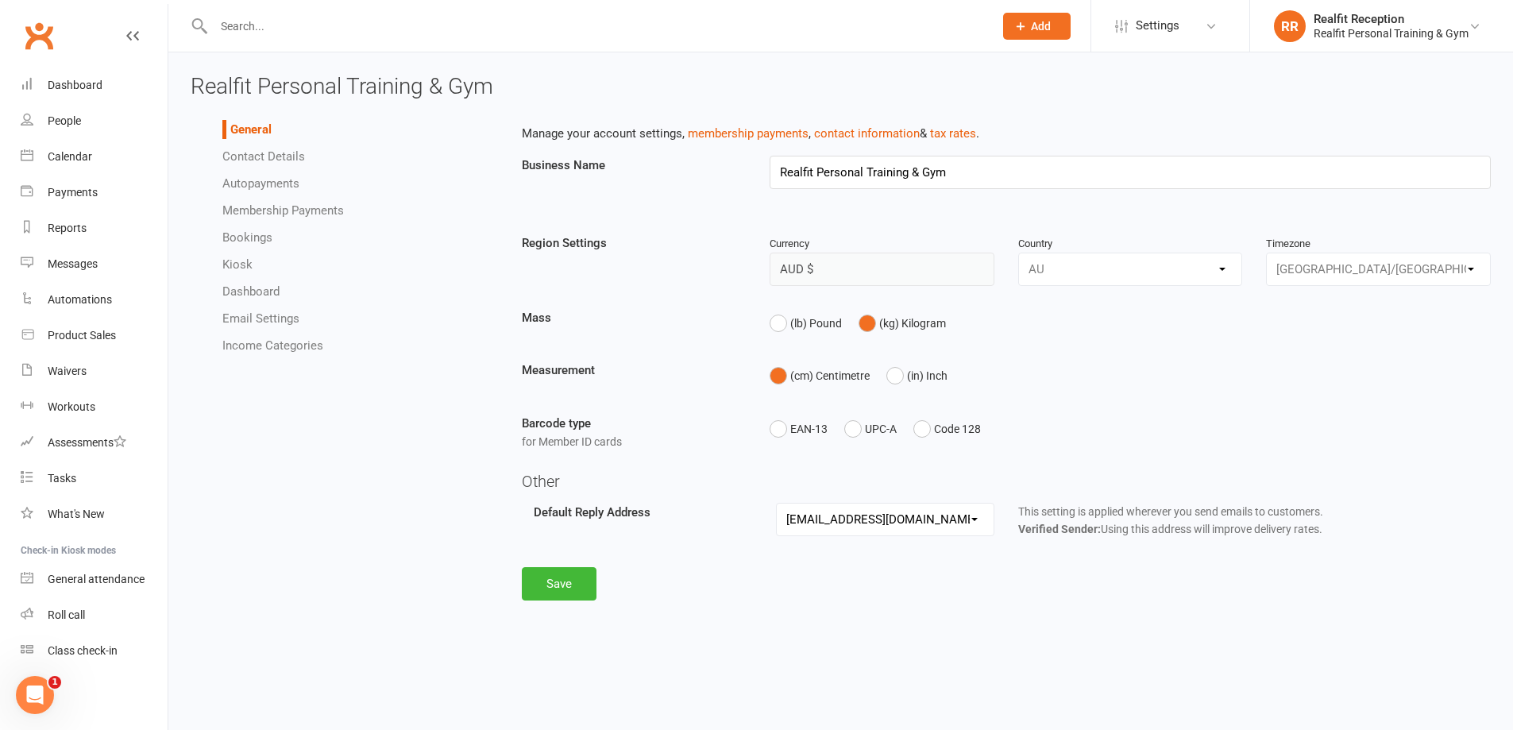
select select "send_waitlist_booking_confirmation_via_sms"
select select "1"
select select "false"
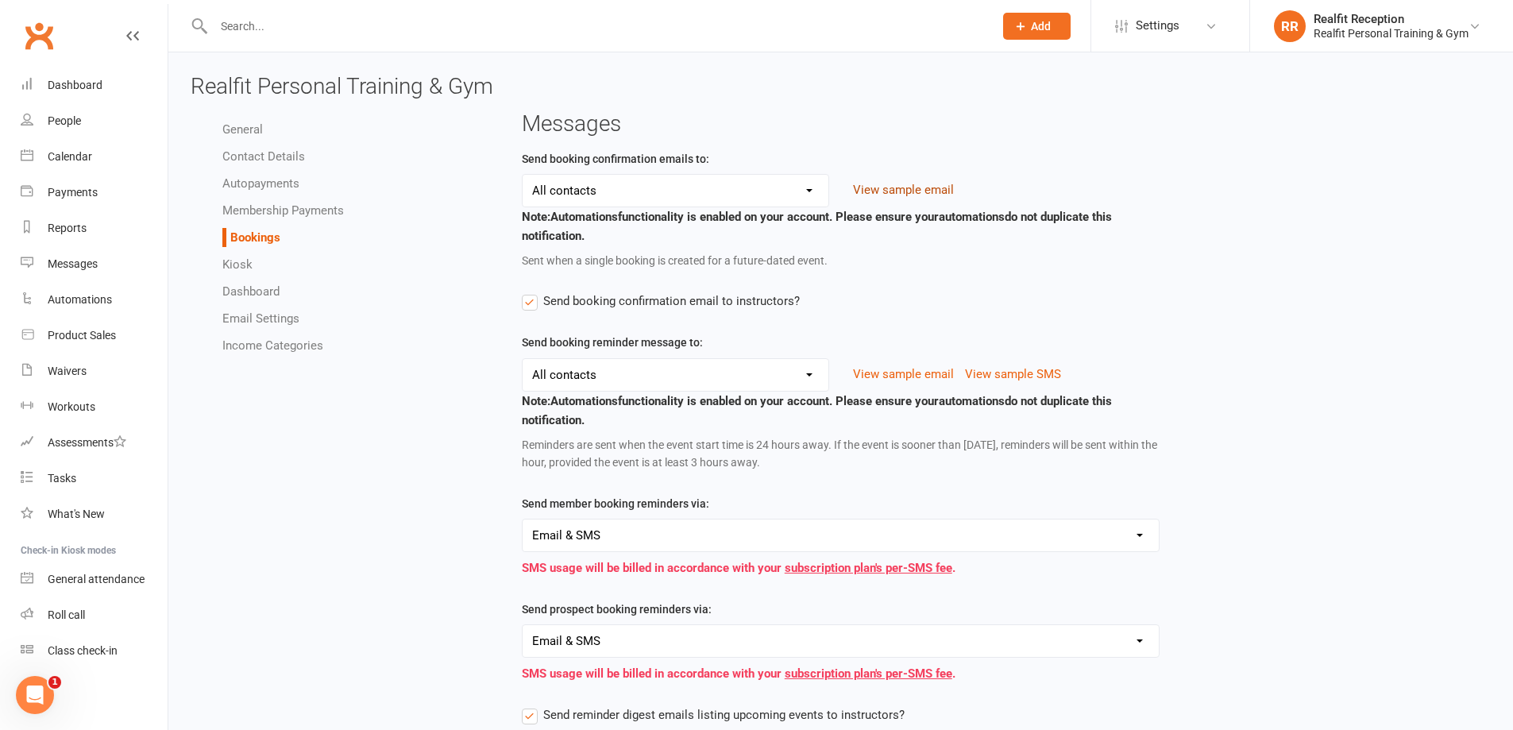
click at [925, 189] on button "View sample email" at bounding box center [903, 189] width 101 height 19
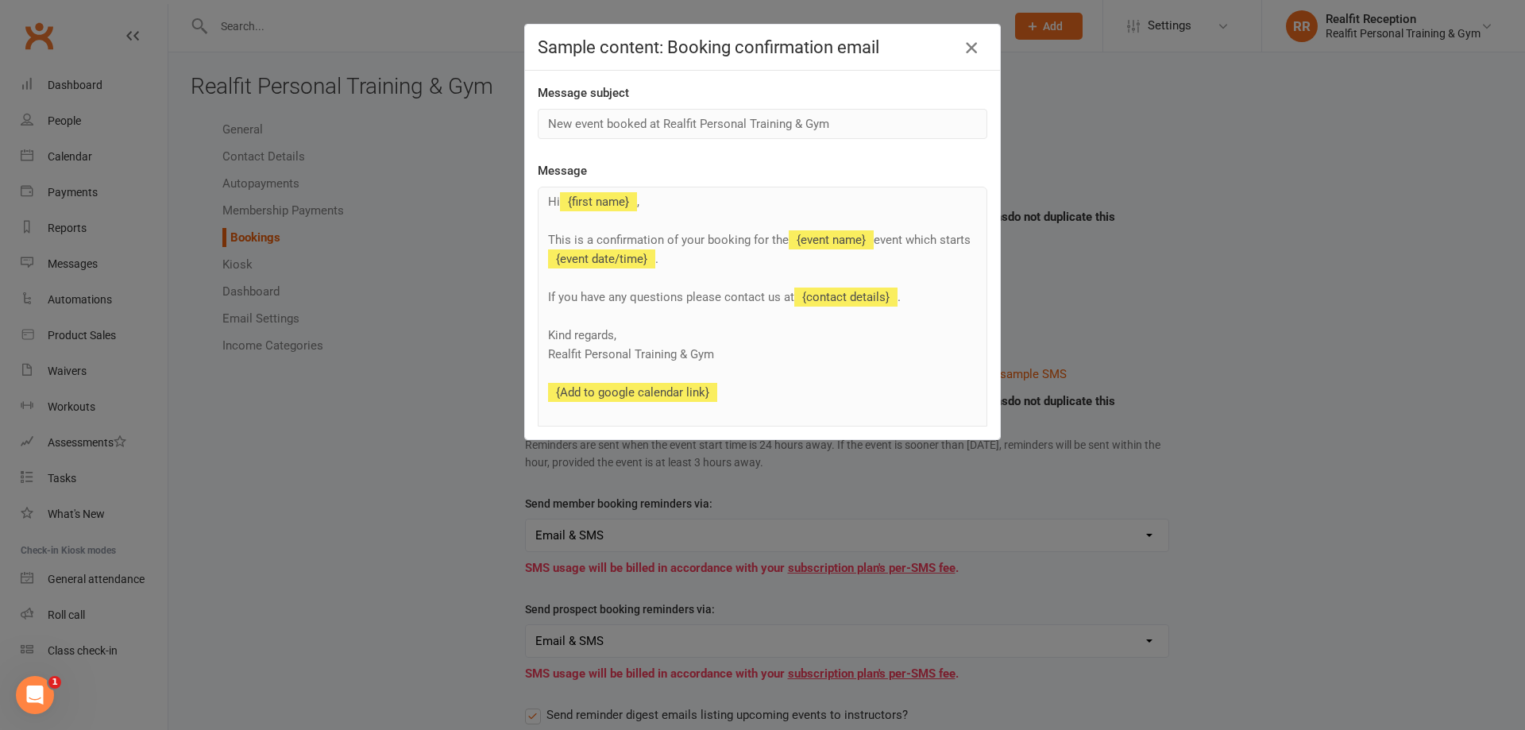
click at [962, 43] on icon "button" at bounding box center [971, 47] width 19 height 19
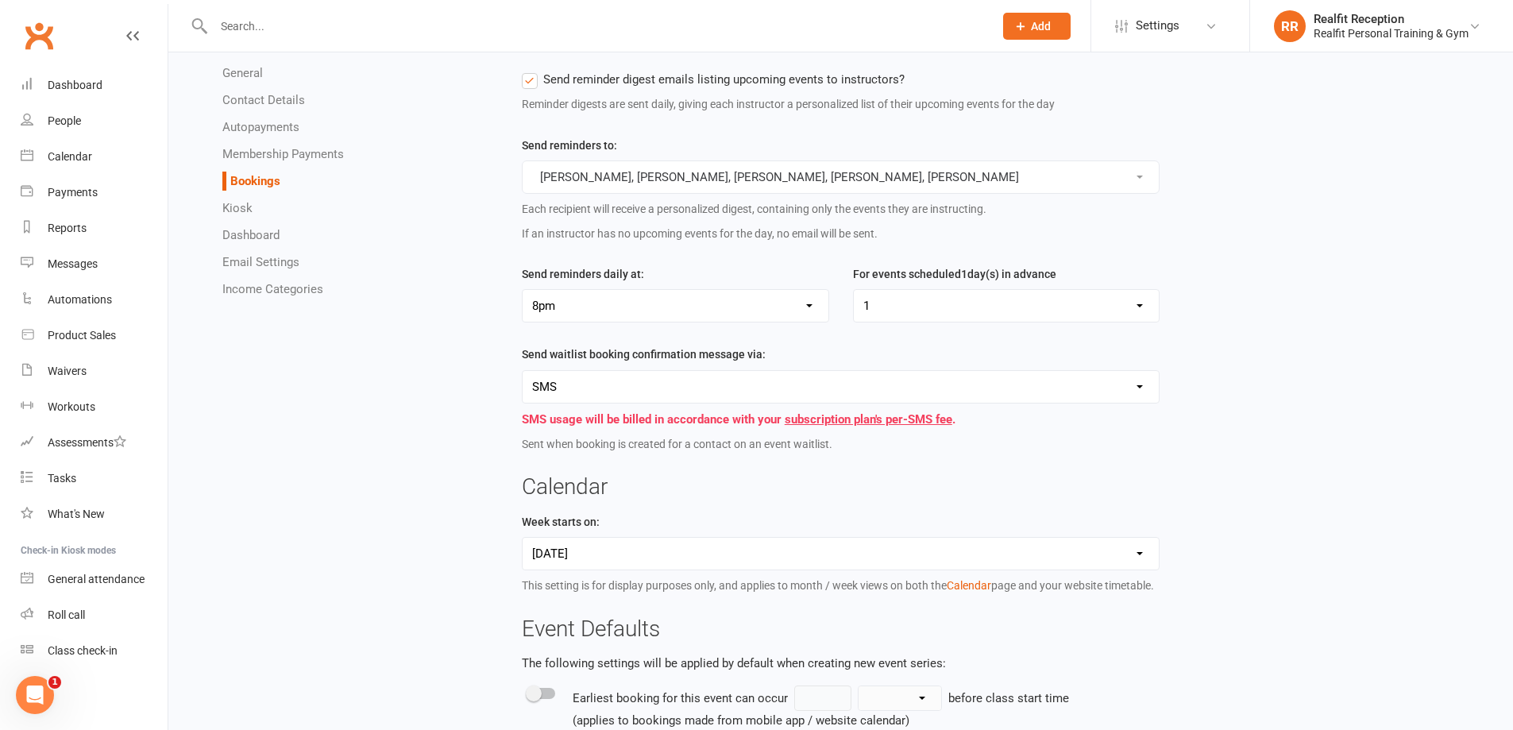
scroll to position [715, 0]
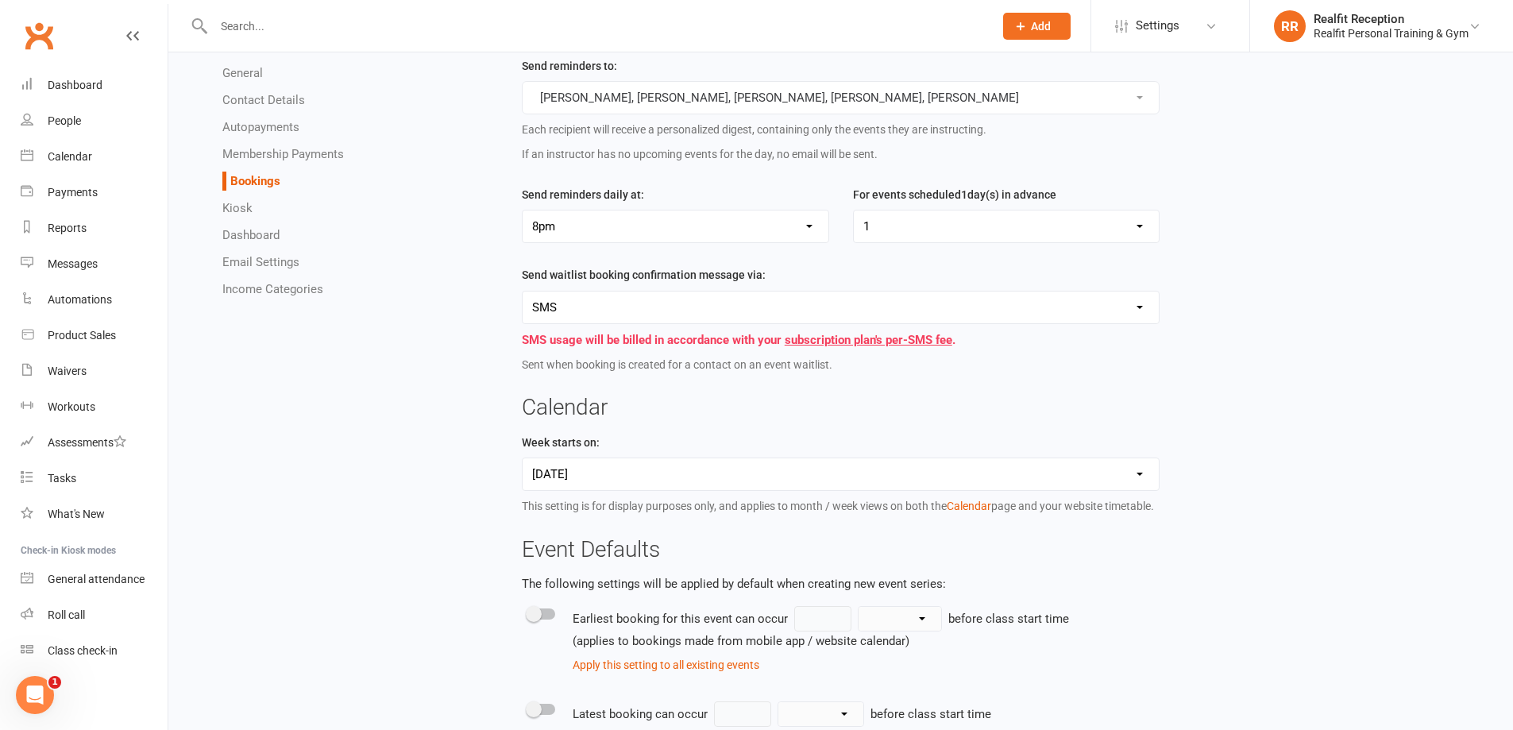
click at [968, 308] on select "Email SMS Email & SMS None" at bounding box center [840, 307] width 637 height 32
click at [963, 305] on select "Email SMS Email & SMS None" at bounding box center [840, 307] width 637 height 32
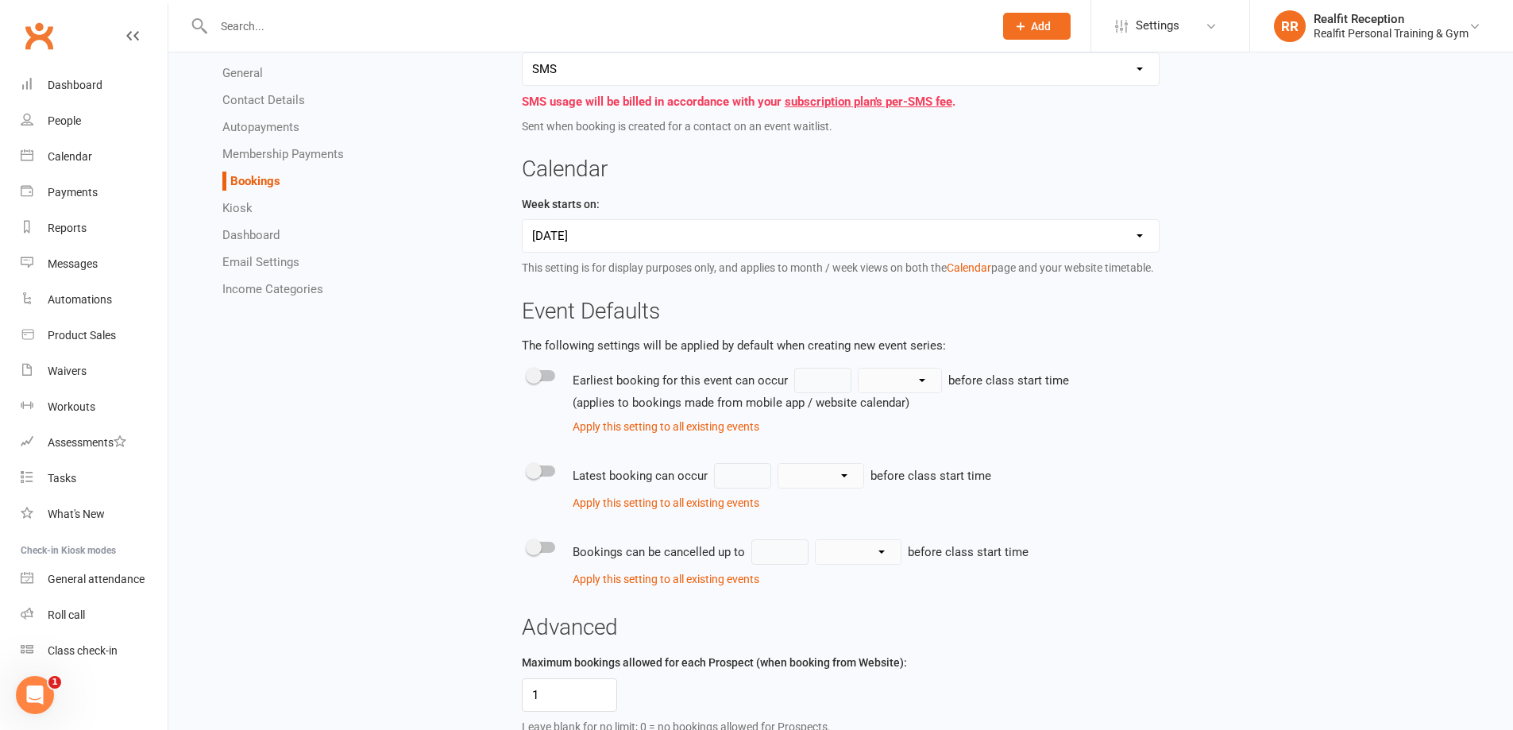
scroll to position [1403, 0]
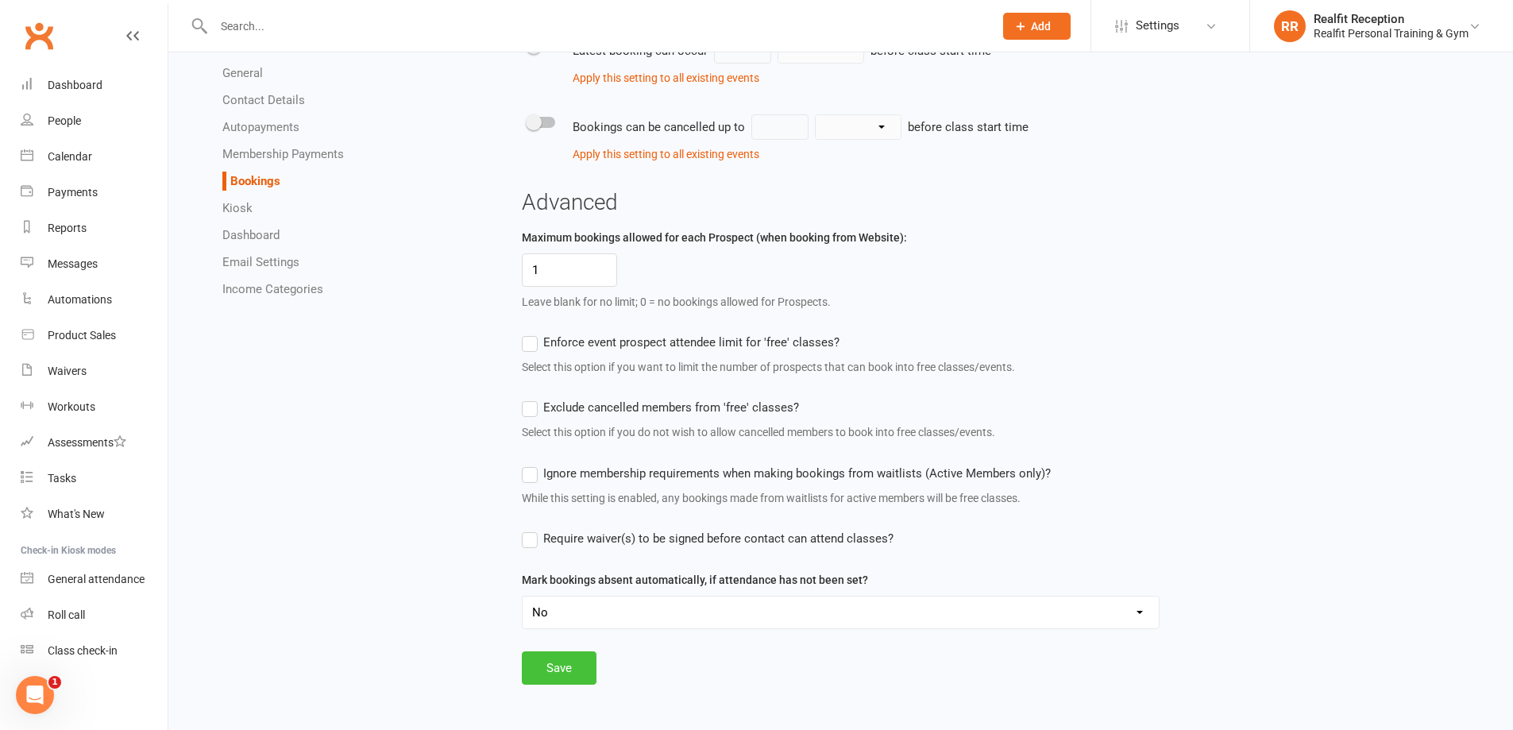
click at [579, 666] on button "Save" at bounding box center [559, 667] width 75 height 33
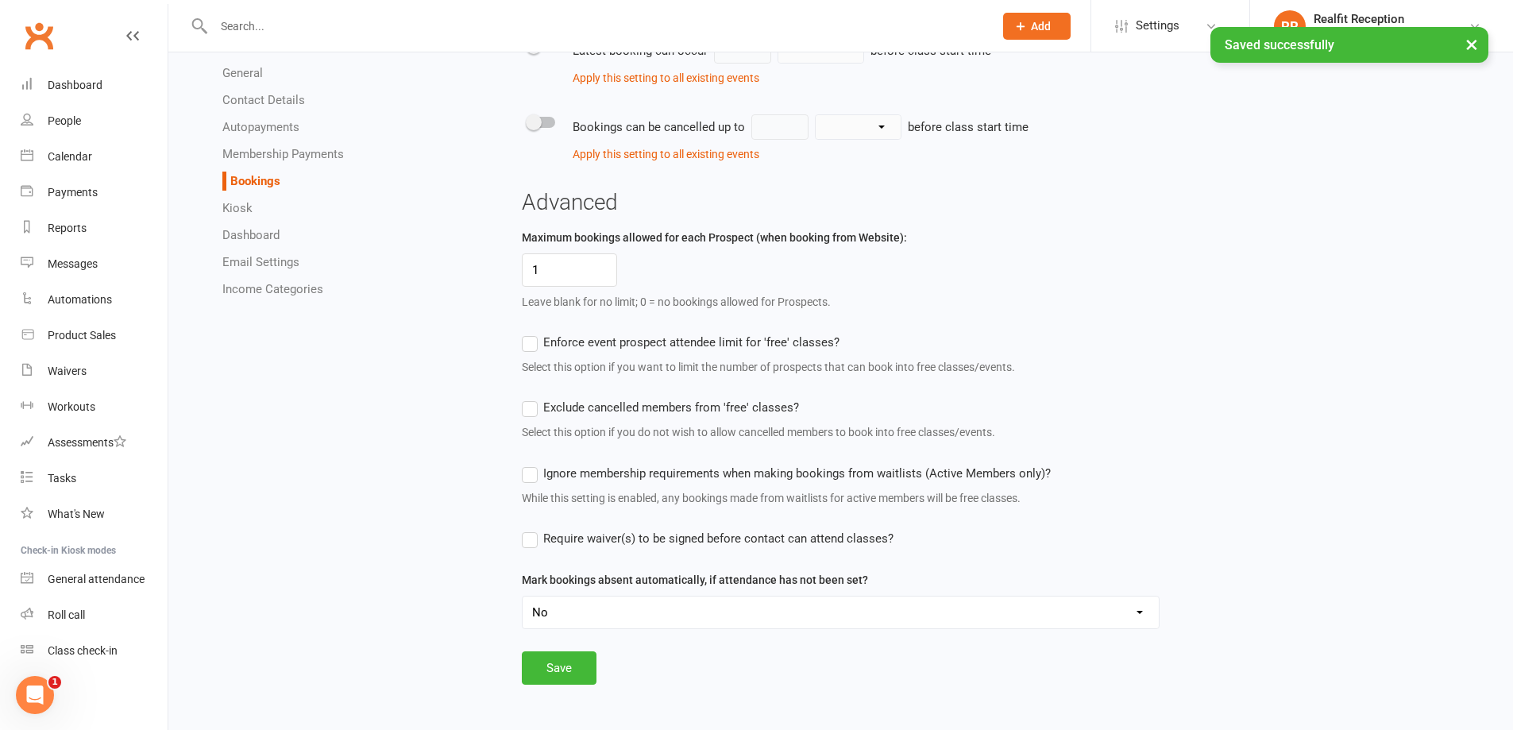
click at [247, 207] on link "Kiosk" at bounding box center [237, 208] width 30 height 14
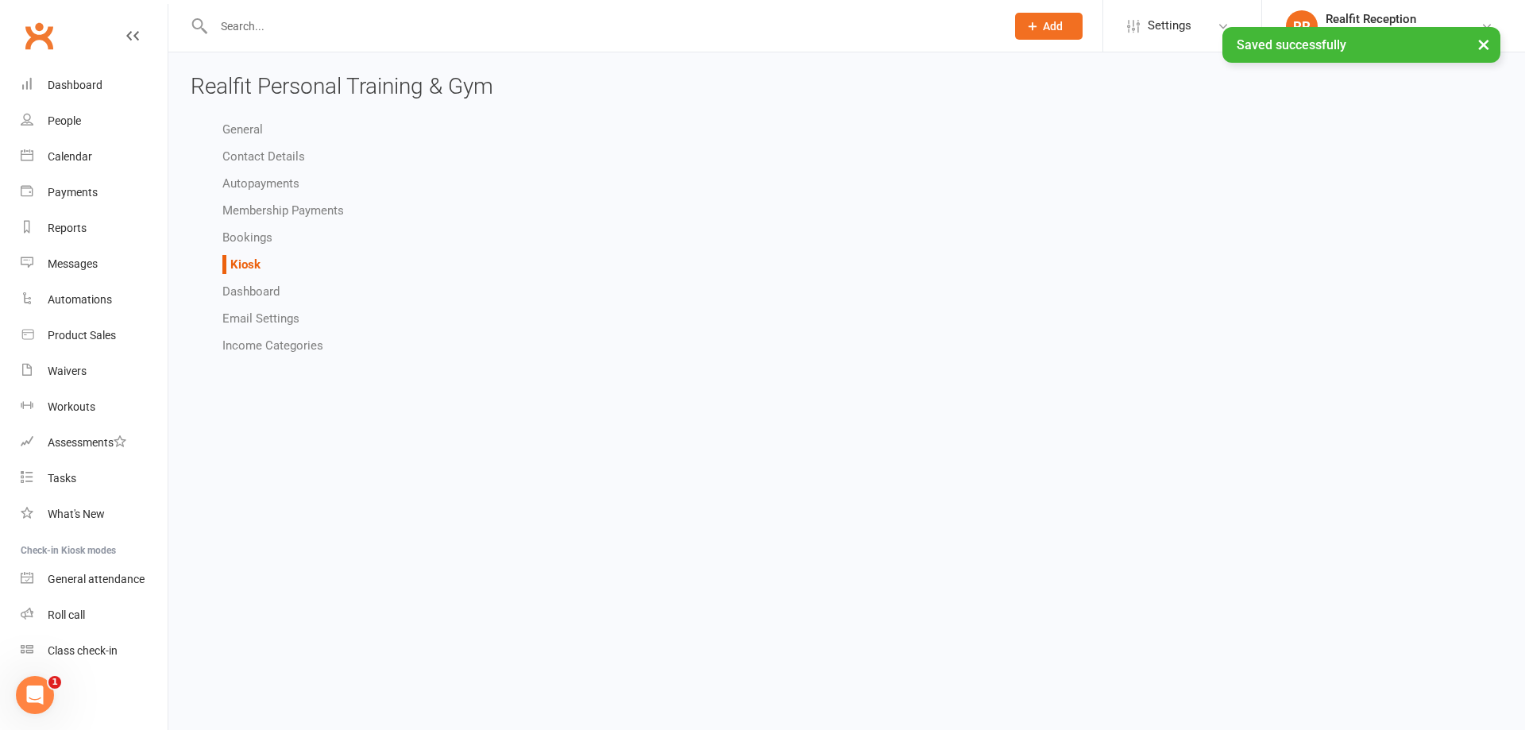
select select "all_attendees_sort_order_checked_in_desc"
select select "checked_in_attendee_sort_order_checked_in_desc"
select select "pending_attendee_sort_order_first_name_asc"
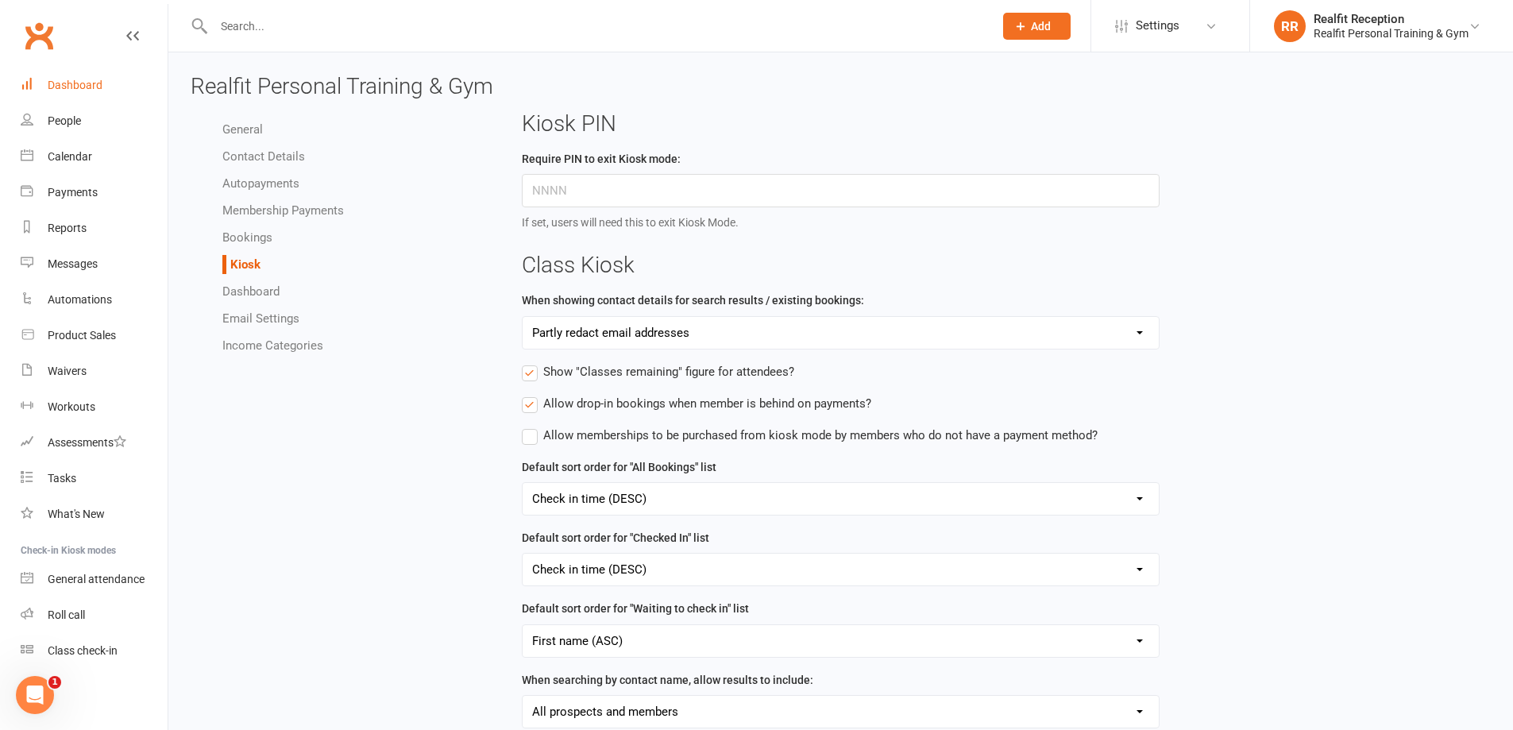
click at [67, 96] on link "Dashboard" at bounding box center [94, 85] width 147 height 36
